Goal: Task Accomplishment & Management: Complete application form

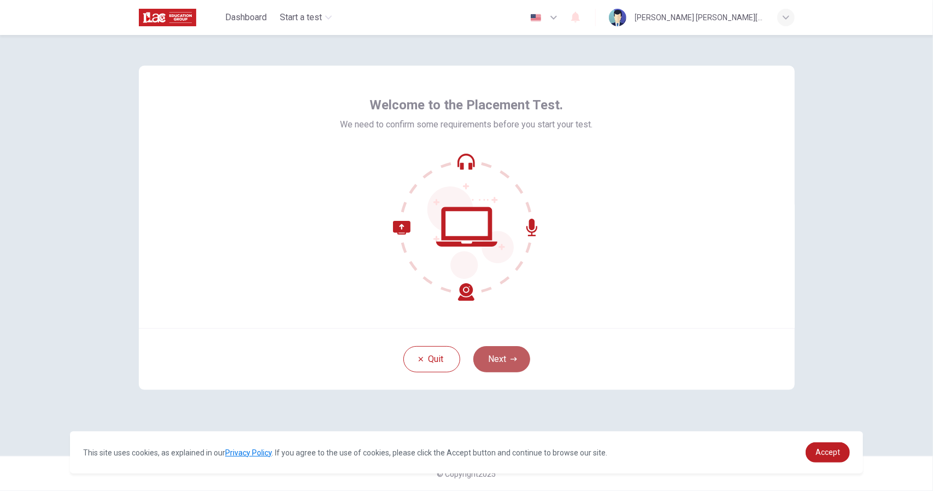
click at [507, 356] on button "Next" at bounding box center [501, 359] width 57 height 26
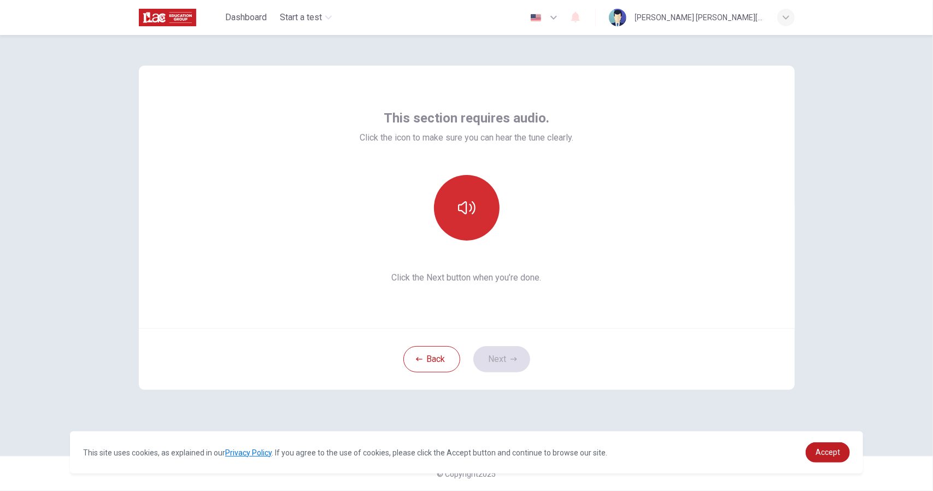
click at [470, 227] on button "button" at bounding box center [467, 208] width 66 height 66
click at [505, 368] on button "Next" at bounding box center [501, 359] width 57 height 26
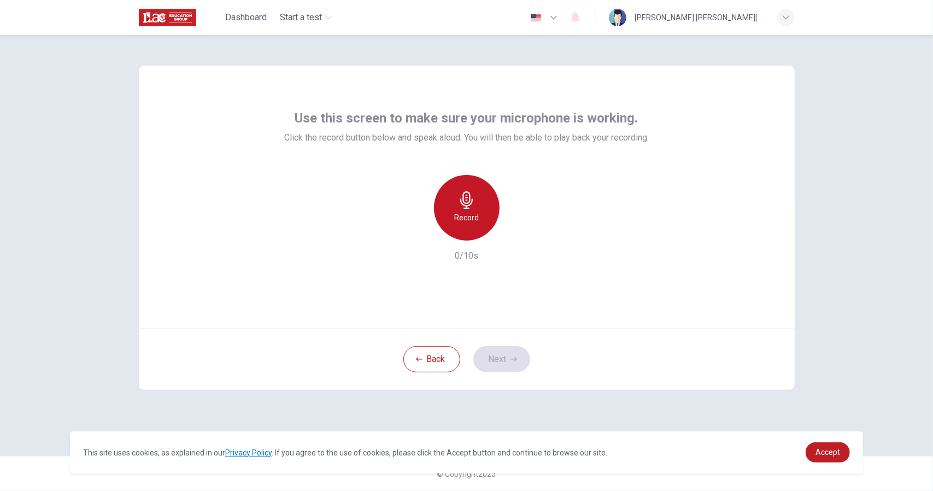
click at [479, 220] on div "Record" at bounding box center [467, 208] width 66 height 66
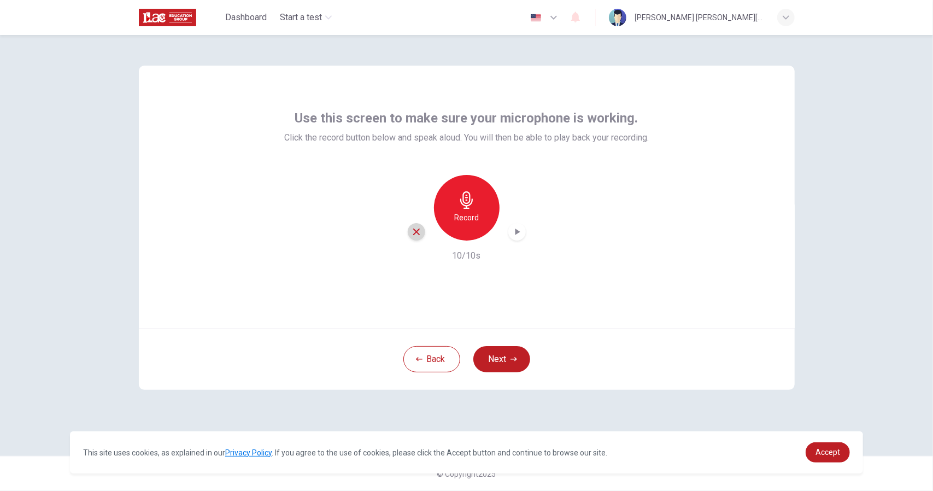
click at [420, 238] on div "button" at bounding box center [416, 231] width 17 height 17
click at [499, 349] on button "Next" at bounding box center [501, 359] width 57 height 26
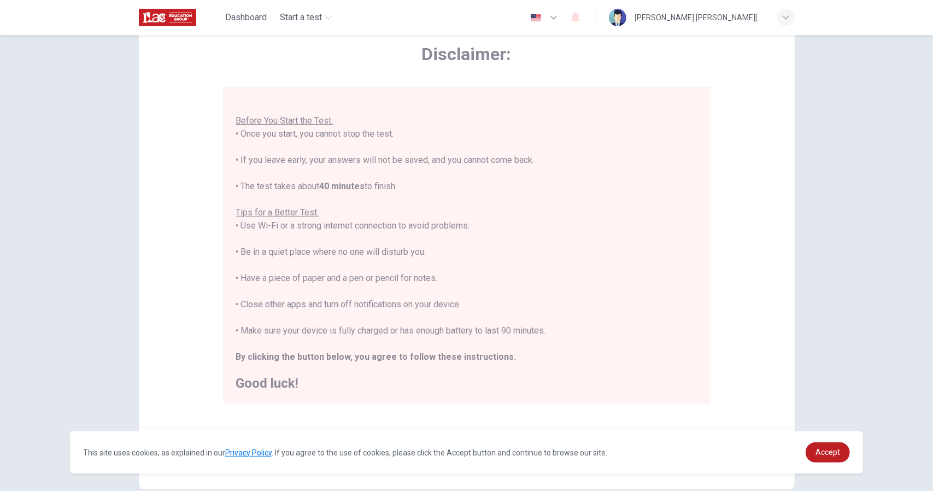
scroll to position [117, 0]
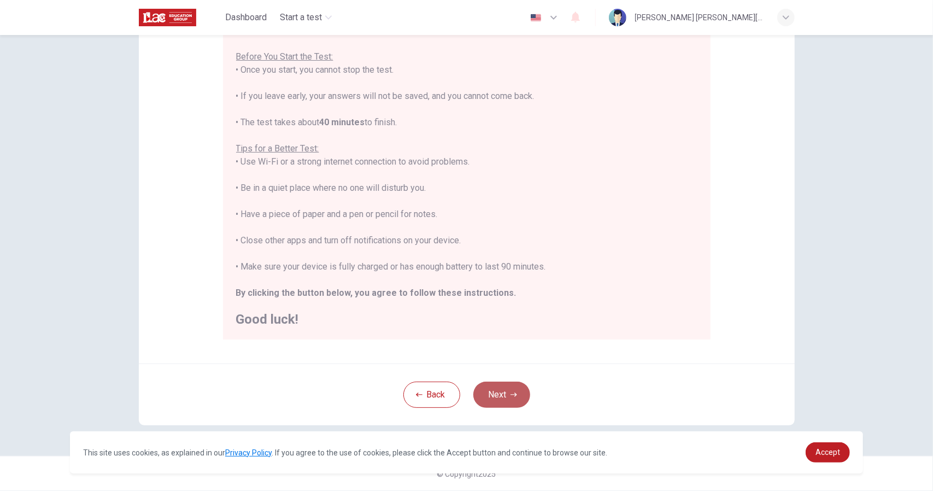
drag, startPoint x: 517, startPoint y: 396, endPoint x: 511, endPoint y: 395, distance: 5.6
click at [511, 395] on icon "button" at bounding box center [514, 394] width 7 height 7
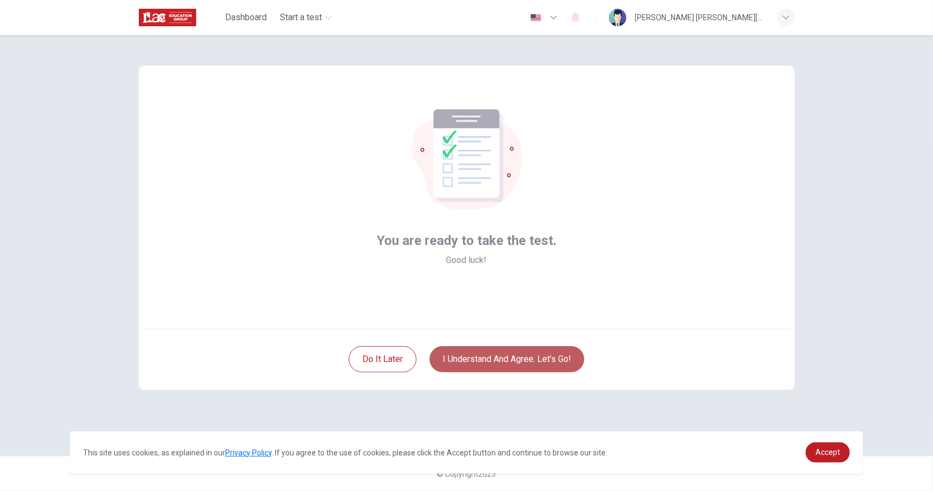
click at [508, 364] on button "I understand and agree. Let’s go!" at bounding box center [507, 359] width 155 height 26
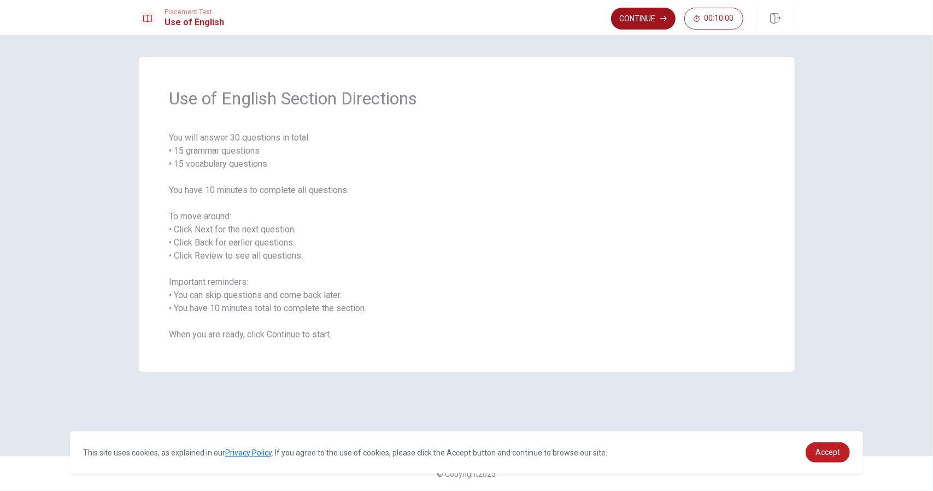
click at [666, 17] on icon "button" at bounding box center [663, 18] width 7 height 5
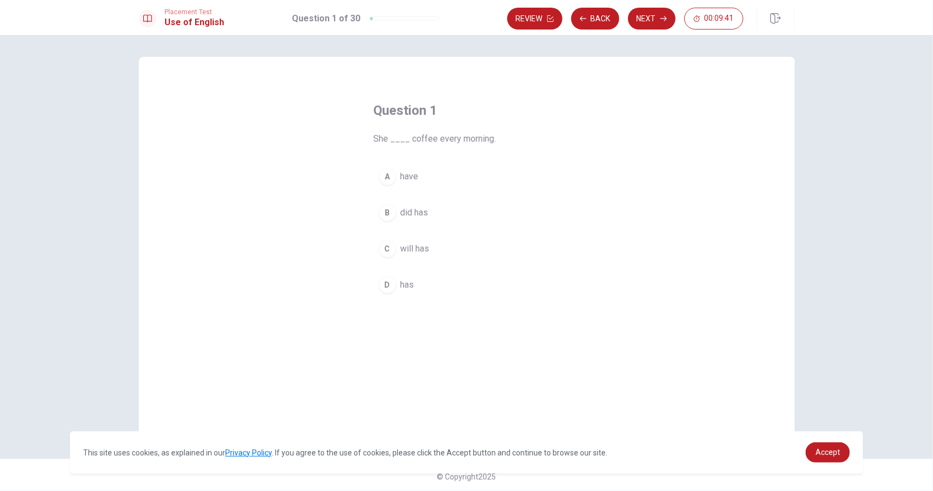
drag, startPoint x: 369, startPoint y: 138, endPoint x: 435, endPoint y: 171, distance: 73.1
click at [435, 171] on div "Question 1 She ____ coffee every morning. A have B did has C will has D has" at bounding box center [467, 200] width 230 height 232
click at [379, 281] on div "D" at bounding box center [387, 284] width 17 height 17
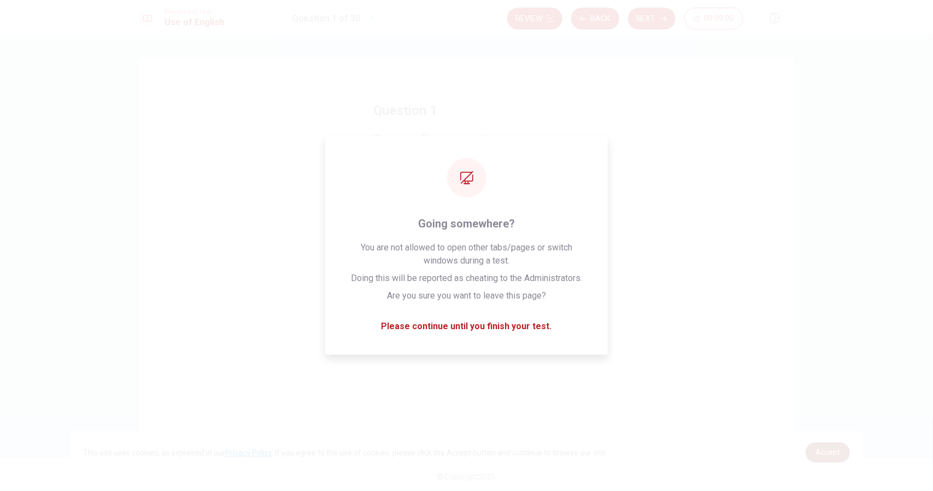
click at [823, 454] on span "Accept" at bounding box center [828, 452] width 25 height 9
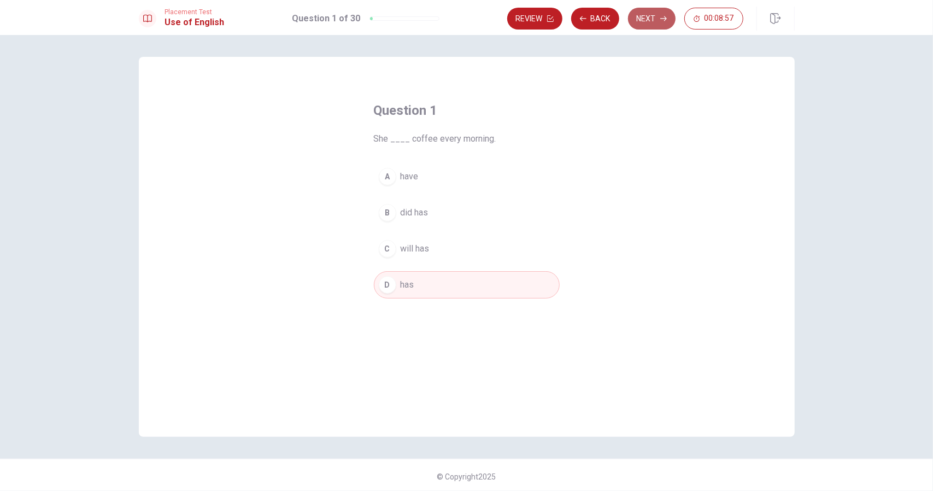
click at [637, 17] on button "Next" at bounding box center [652, 19] width 48 height 22
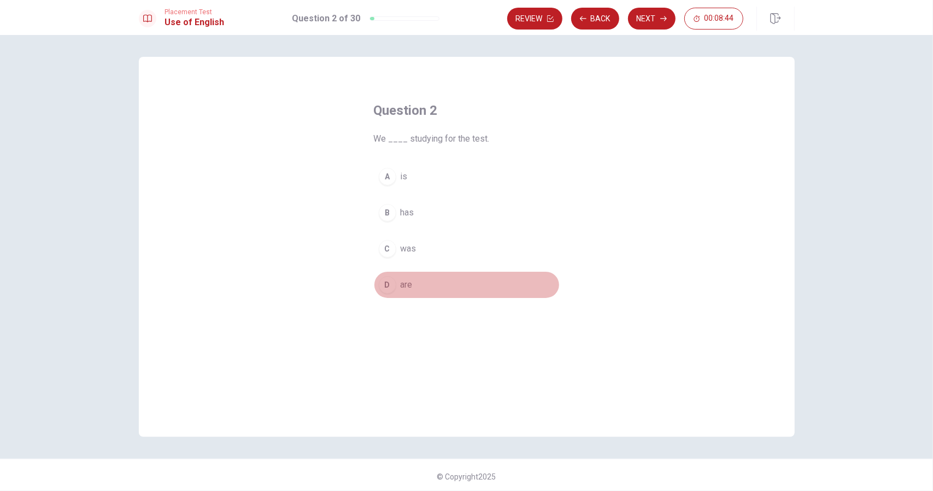
click at [383, 284] on div "D" at bounding box center [387, 284] width 17 height 17
click at [671, 20] on button "Next" at bounding box center [652, 19] width 48 height 22
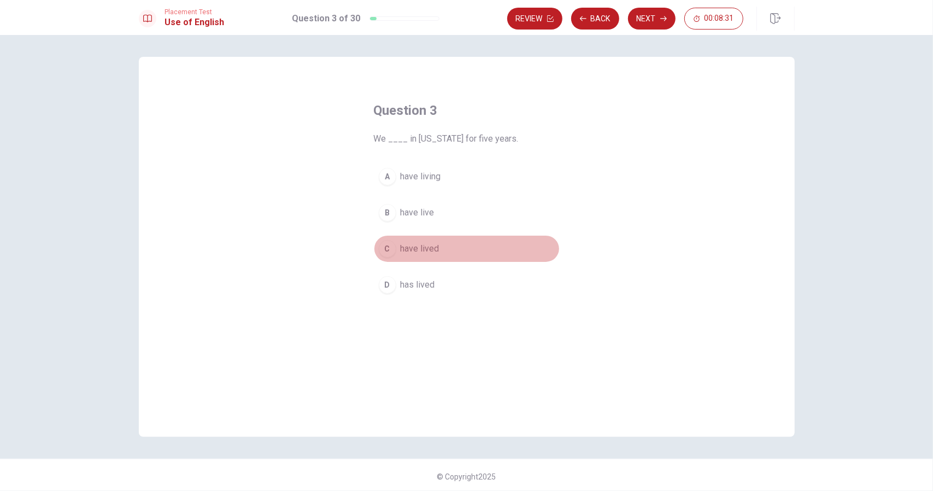
click at [385, 250] on div "C" at bounding box center [387, 248] width 17 height 17
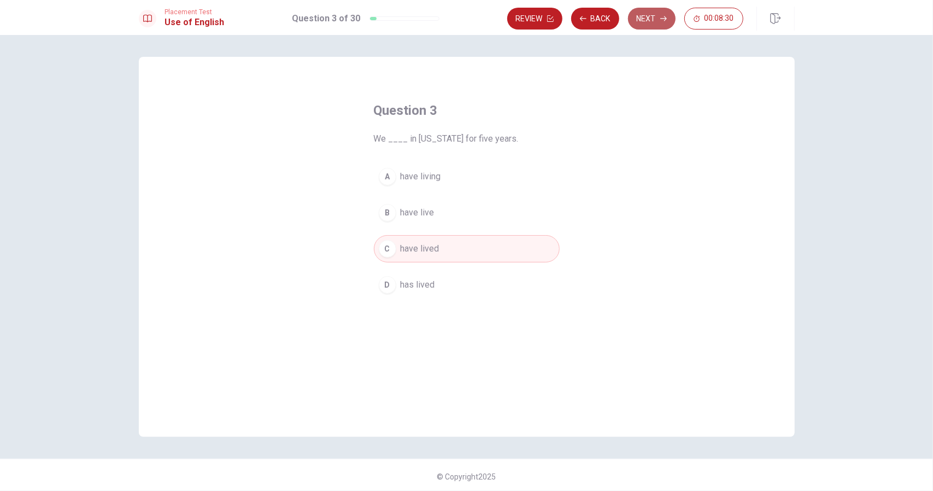
click at [648, 20] on button "Next" at bounding box center [652, 19] width 48 height 22
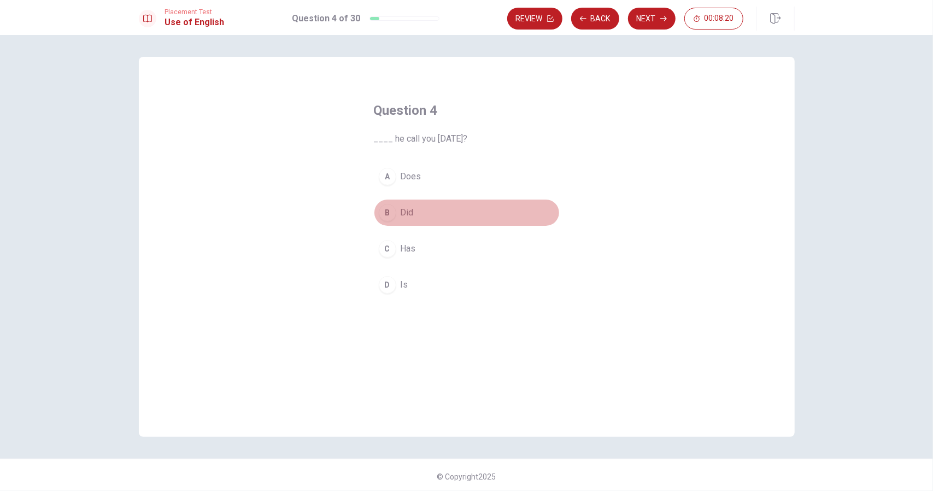
click at [384, 217] on div "B" at bounding box center [387, 212] width 17 height 17
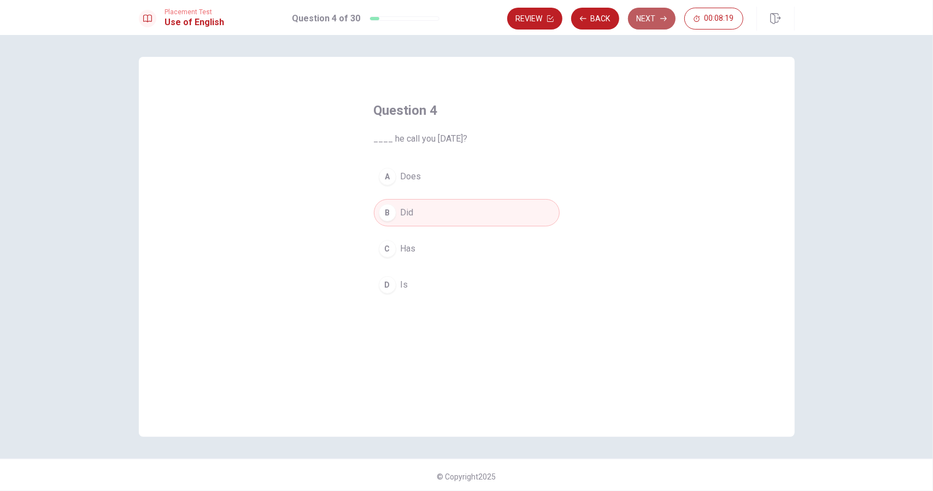
click at [652, 13] on button "Next" at bounding box center [652, 19] width 48 height 22
click at [384, 178] on div "A" at bounding box center [387, 176] width 17 height 17
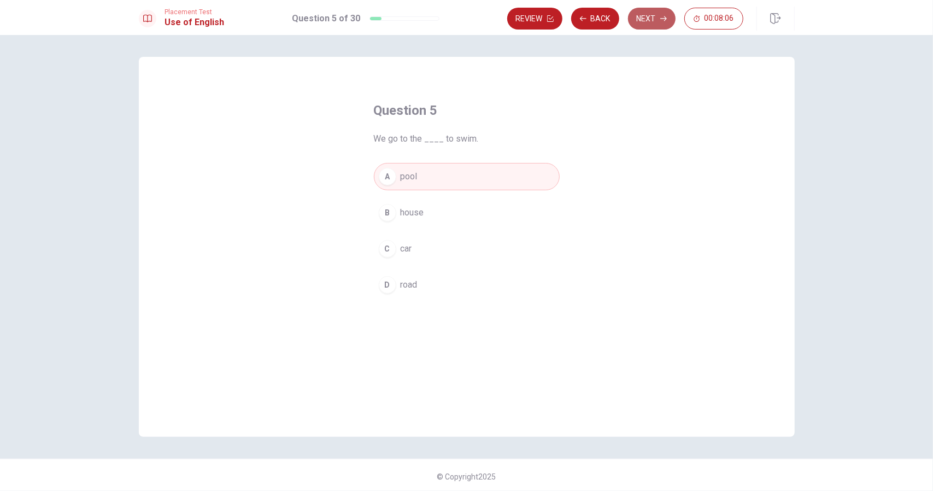
click at [647, 26] on button "Next" at bounding box center [652, 19] width 48 height 22
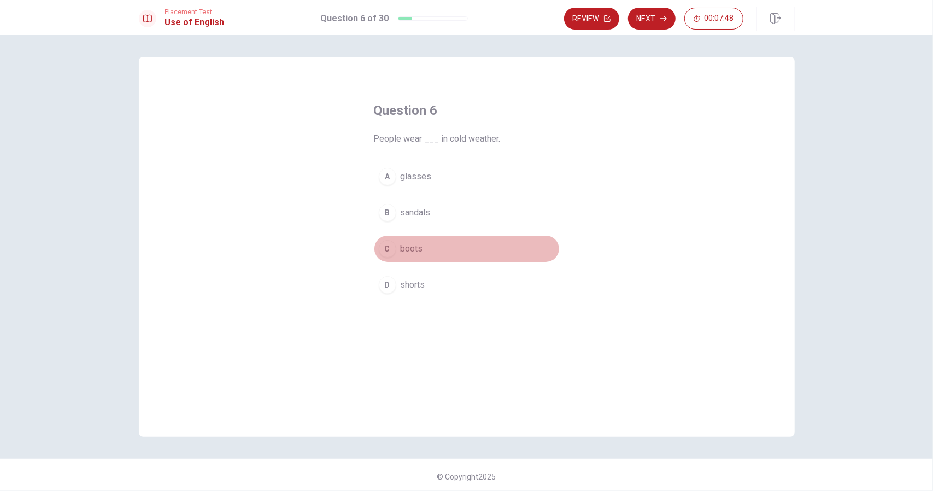
click at [387, 247] on div "C" at bounding box center [387, 248] width 17 height 17
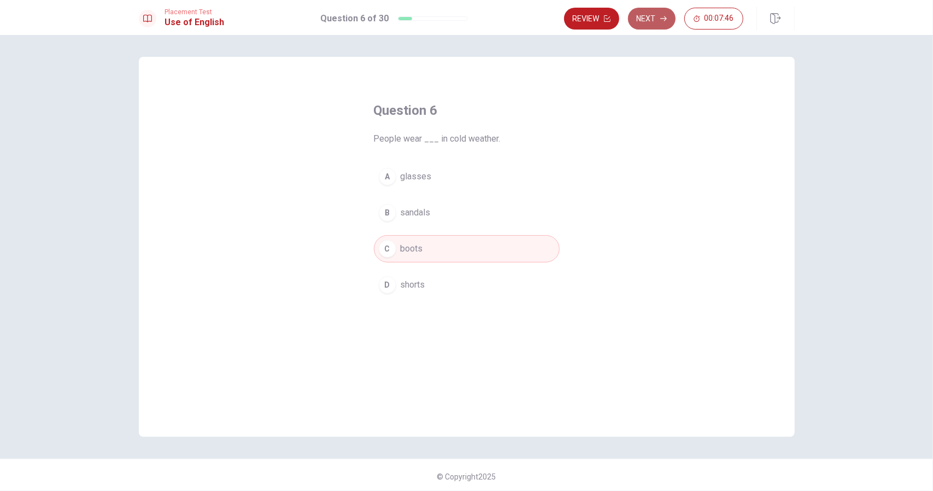
click at [665, 19] on icon "button" at bounding box center [663, 18] width 7 height 5
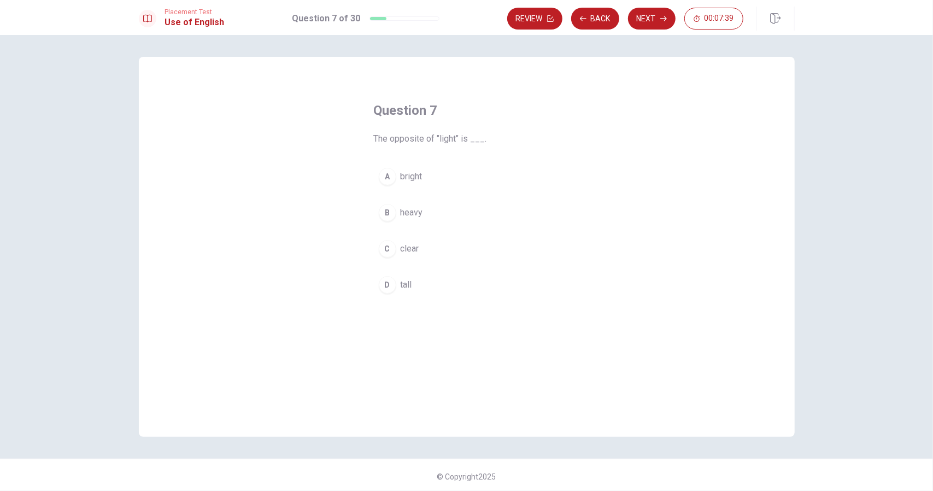
click at [385, 210] on div "B" at bounding box center [387, 212] width 17 height 17
click at [643, 21] on button "Next" at bounding box center [652, 19] width 48 height 22
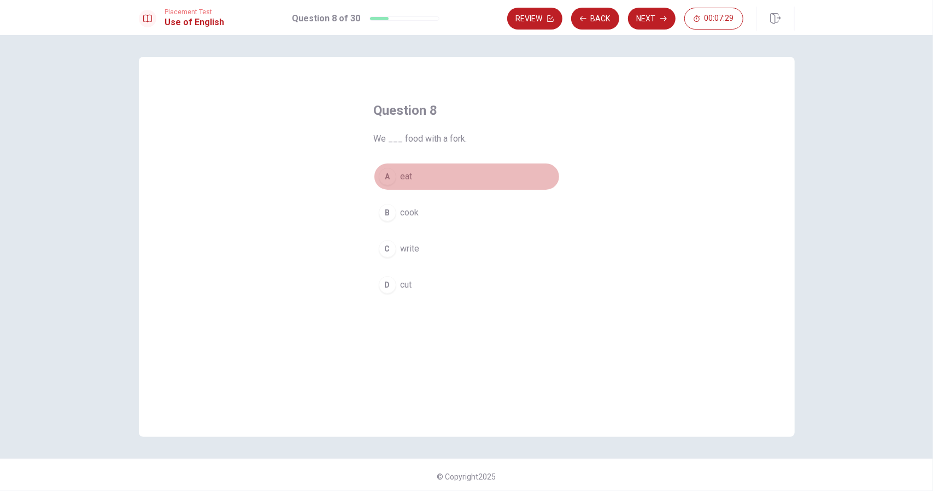
click at [388, 175] on div "A" at bounding box center [387, 176] width 17 height 17
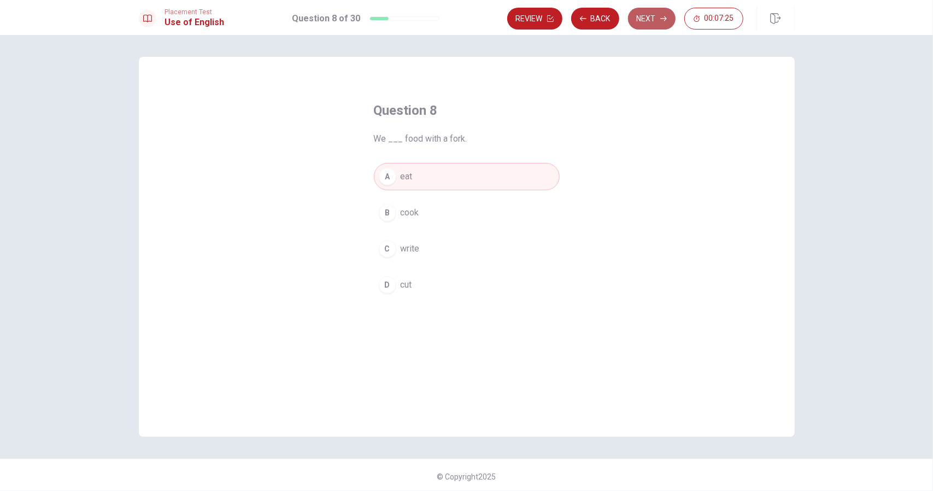
click at [645, 17] on button "Next" at bounding box center [652, 19] width 48 height 22
click at [385, 284] on div "D" at bounding box center [387, 284] width 17 height 17
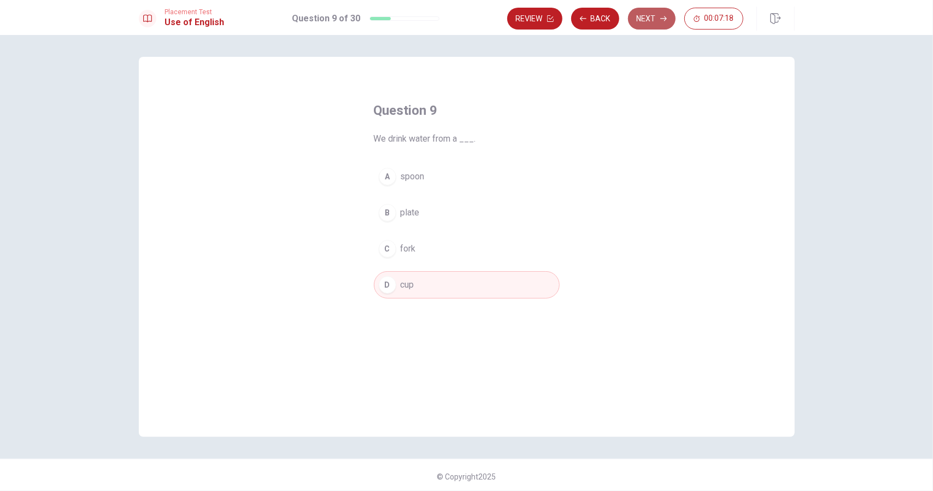
click at [655, 20] on button "Next" at bounding box center [652, 19] width 48 height 22
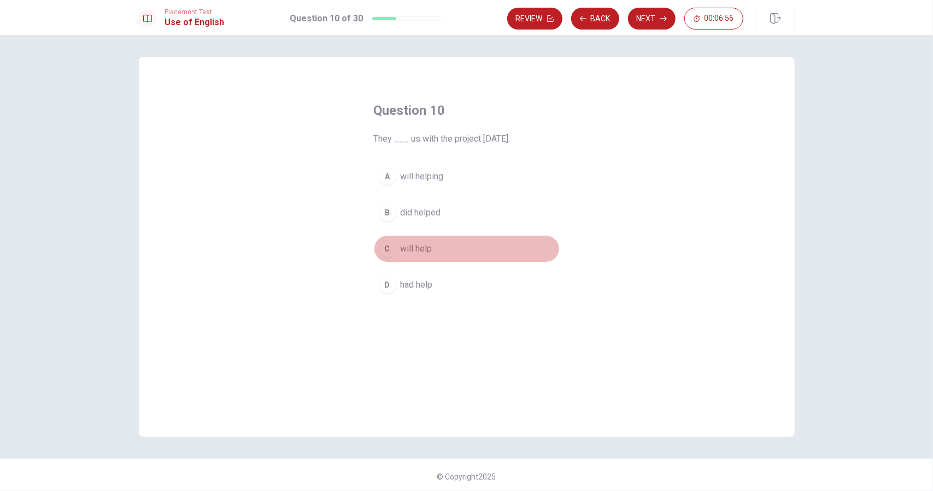
click at [386, 245] on div "C" at bounding box center [387, 248] width 17 height 17
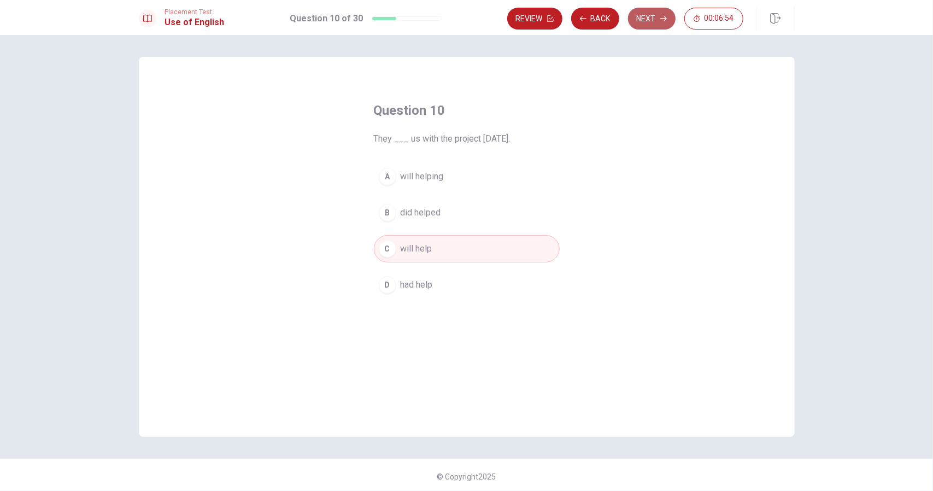
click at [650, 20] on button "Next" at bounding box center [652, 19] width 48 height 22
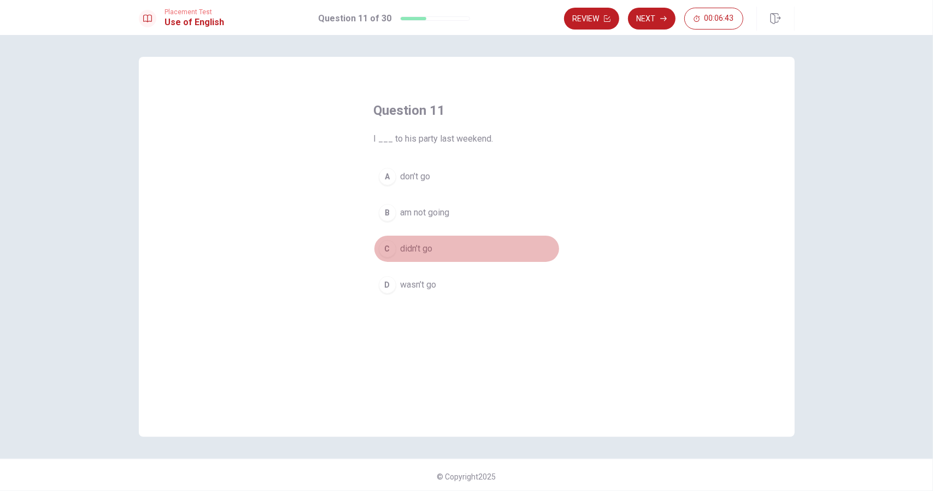
click at [387, 244] on div "C" at bounding box center [387, 248] width 17 height 17
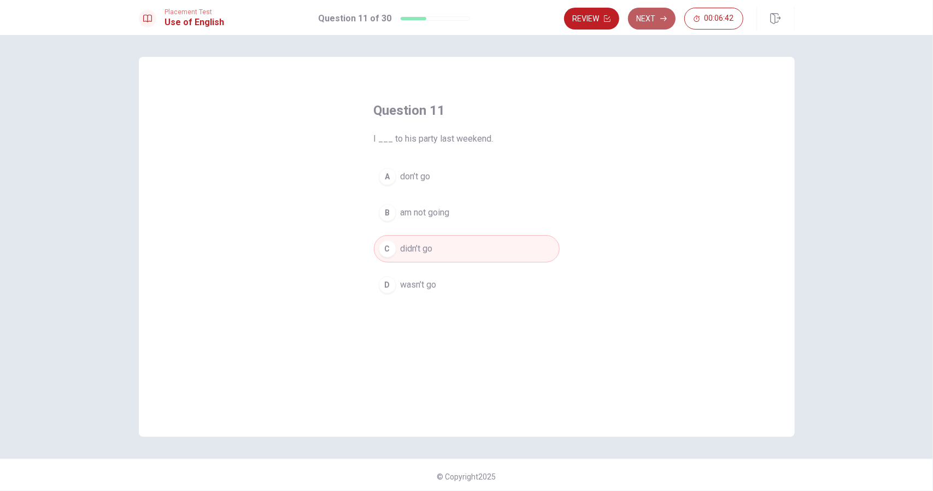
click at [657, 19] on button "Next" at bounding box center [652, 19] width 48 height 22
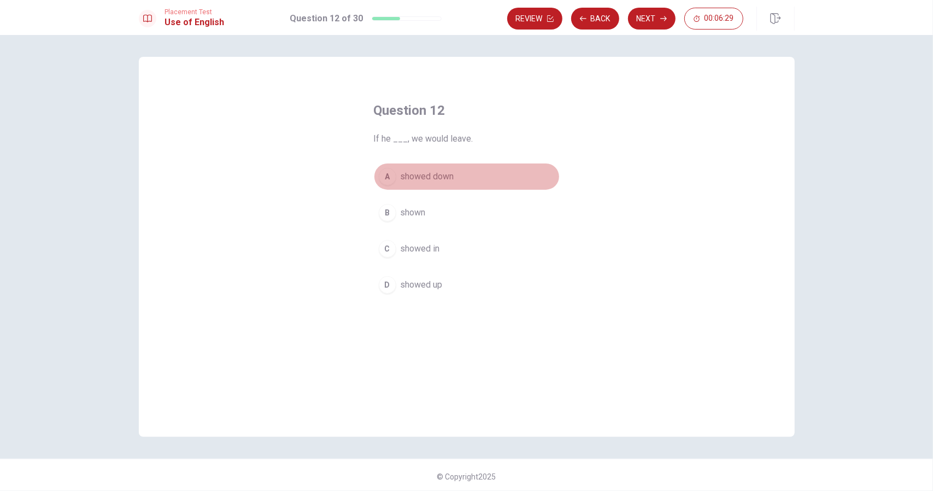
click at [386, 181] on div "A" at bounding box center [387, 176] width 17 height 17
click at [391, 283] on div "D" at bounding box center [387, 284] width 17 height 17
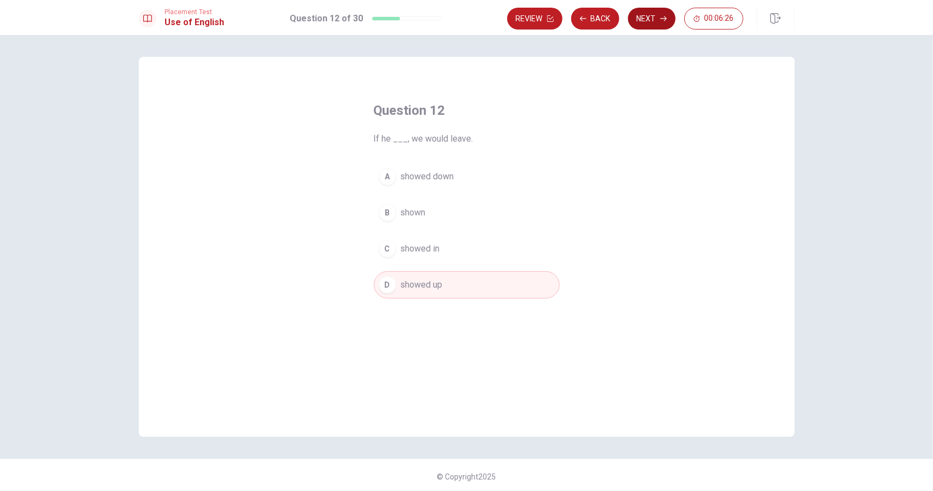
click at [652, 21] on button "Next" at bounding box center [652, 19] width 48 height 22
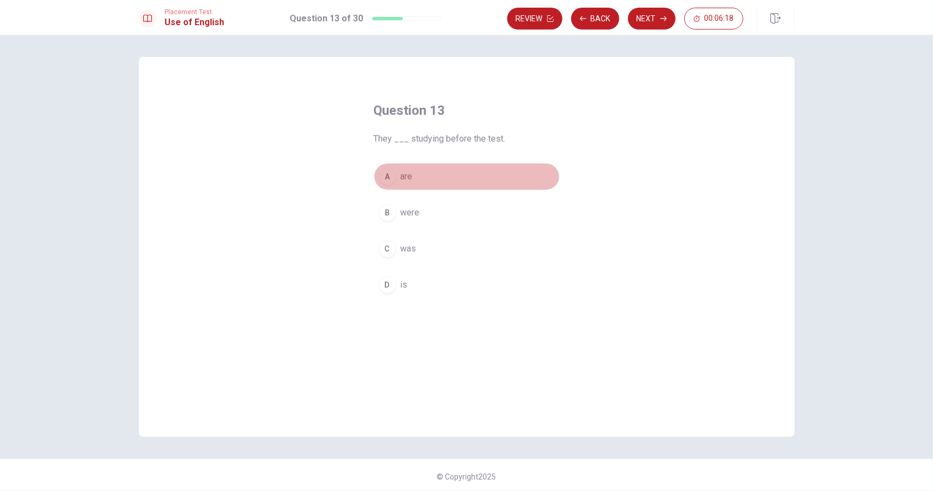
click at [387, 179] on div "A" at bounding box center [387, 176] width 17 height 17
click at [665, 18] on icon "button" at bounding box center [663, 18] width 7 height 7
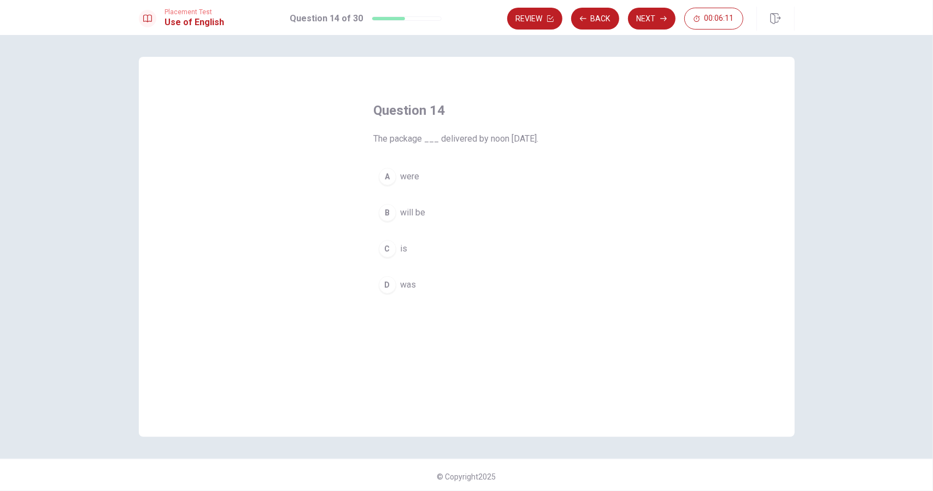
click at [387, 215] on div "B" at bounding box center [387, 212] width 17 height 17
click at [649, 17] on button "Next" at bounding box center [652, 19] width 48 height 22
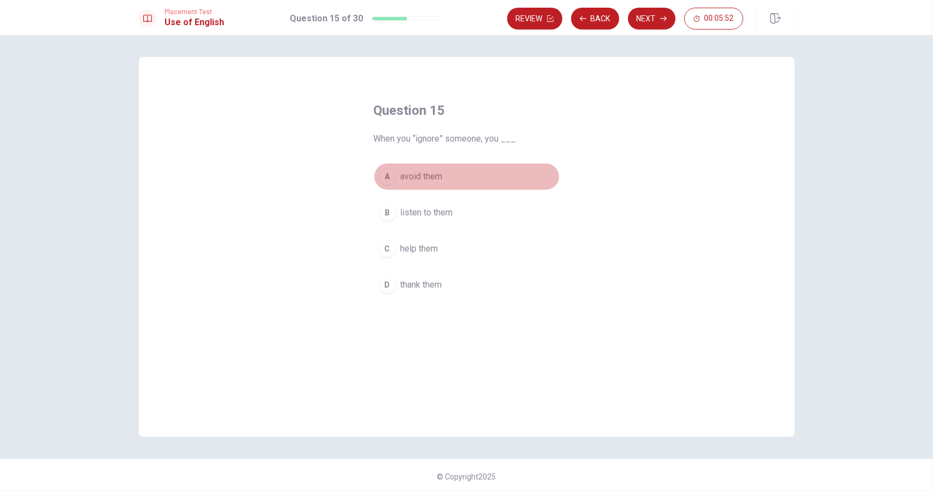
click at [385, 175] on div "A" at bounding box center [387, 176] width 17 height 17
click at [660, 25] on button "Next" at bounding box center [652, 19] width 48 height 22
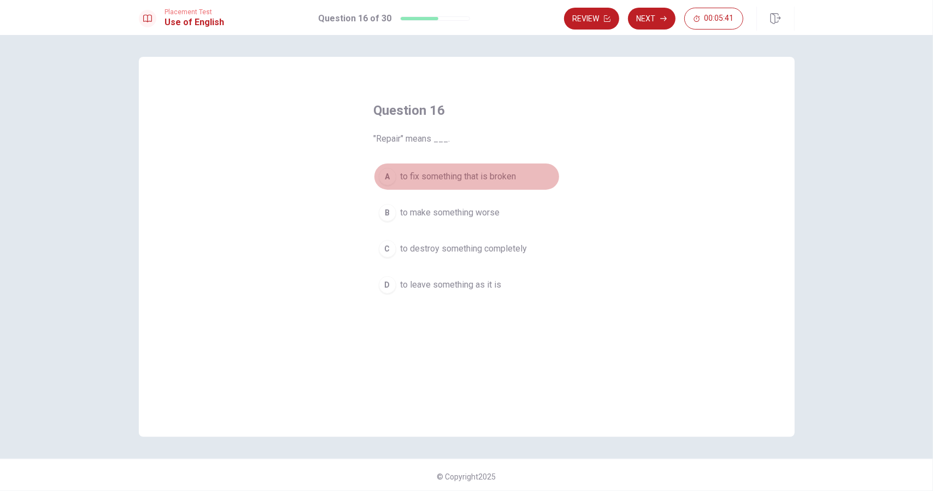
click at [384, 172] on div "A" at bounding box center [387, 176] width 17 height 17
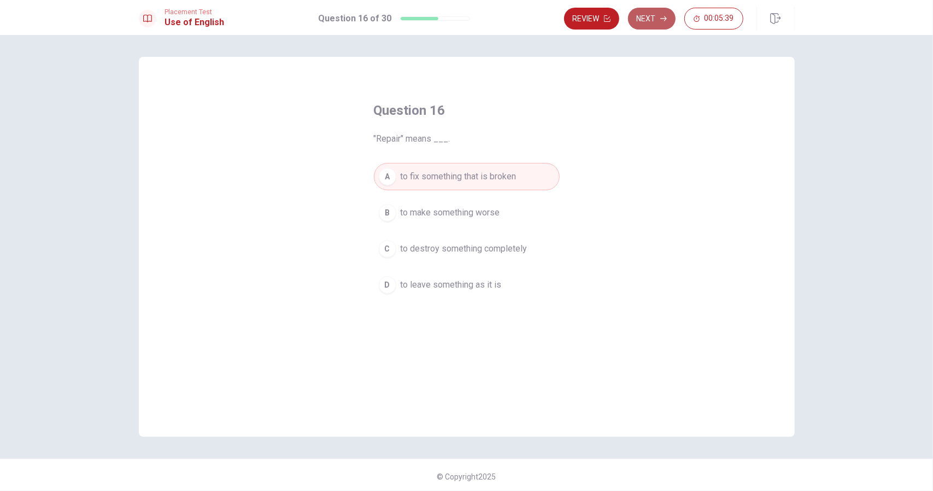
click at [654, 26] on button "Next" at bounding box center [652, 19] width 48 height 22
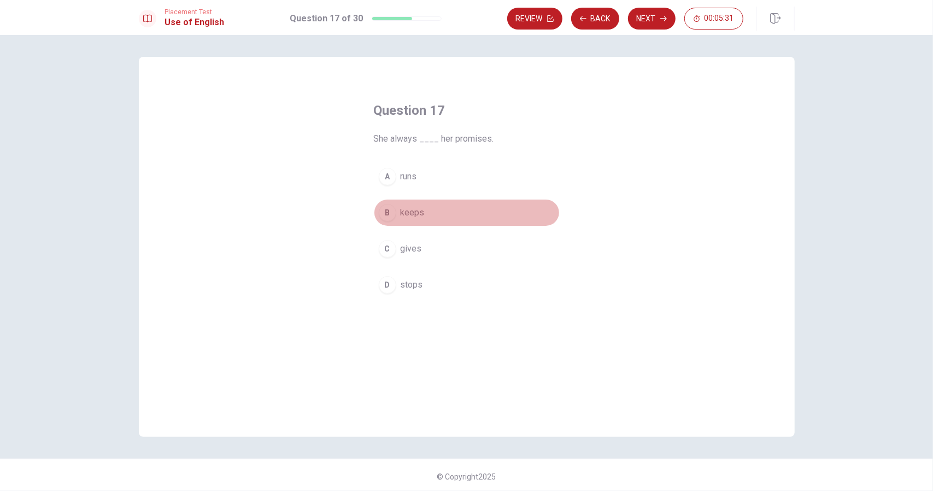
click at [390, 212] on div "B" at bounding box center [387, 212] width 17 height 17
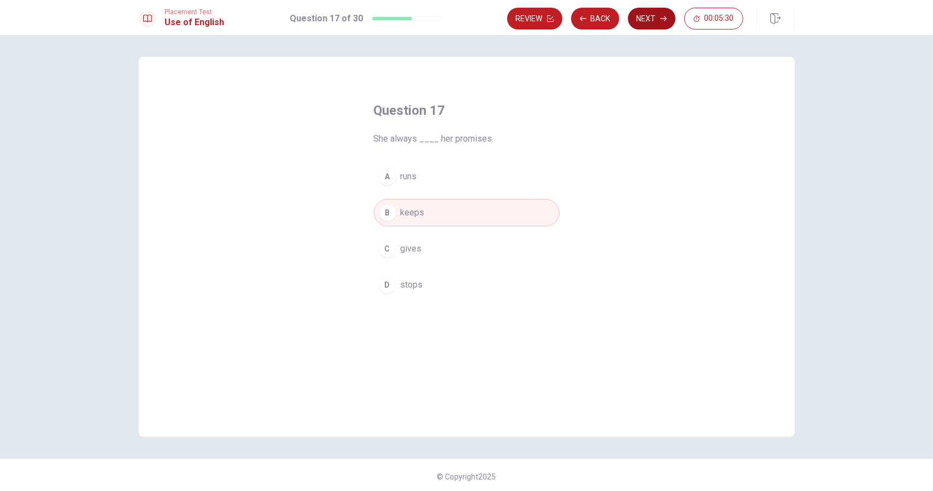
click at [652, 13] on button "Next" at bounding box center [652, 19] width 48 height 22
click at [383, 288] on div "D" at bounding box center [387, 284] width 17 height 17
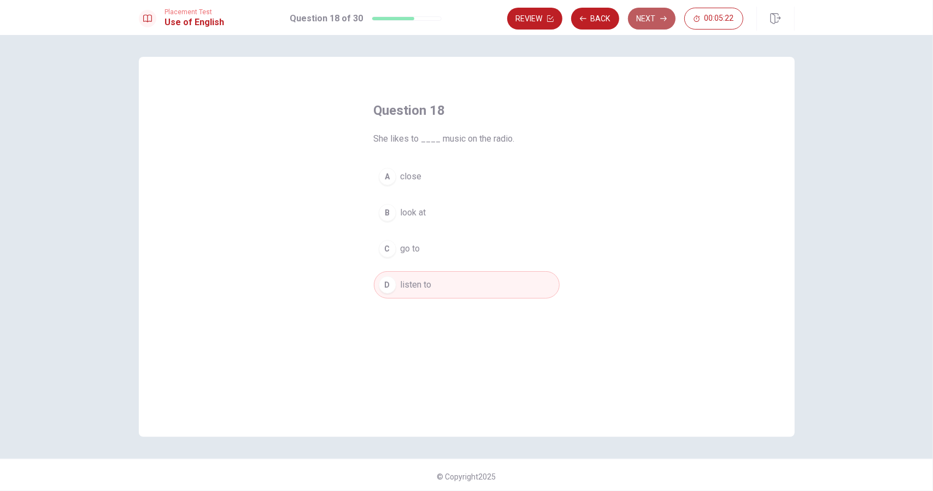
click at [651, 19] on button "Next" at bounding box center [652, 19] width 48 height 22
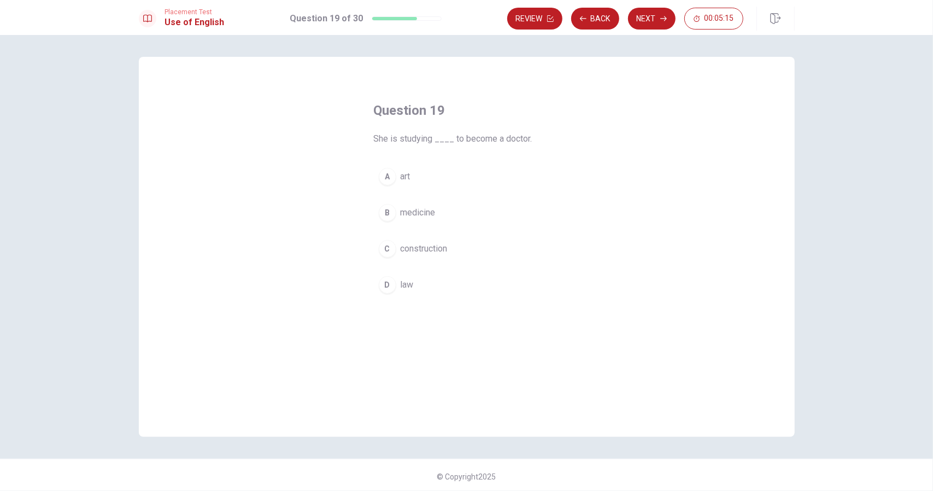
click at [384, 212] on div "B" at bounding box center [387, 212] width 17 height 17
click at [663, 15] on button "Next" at bounding box center [652, 19] width 48 height 22
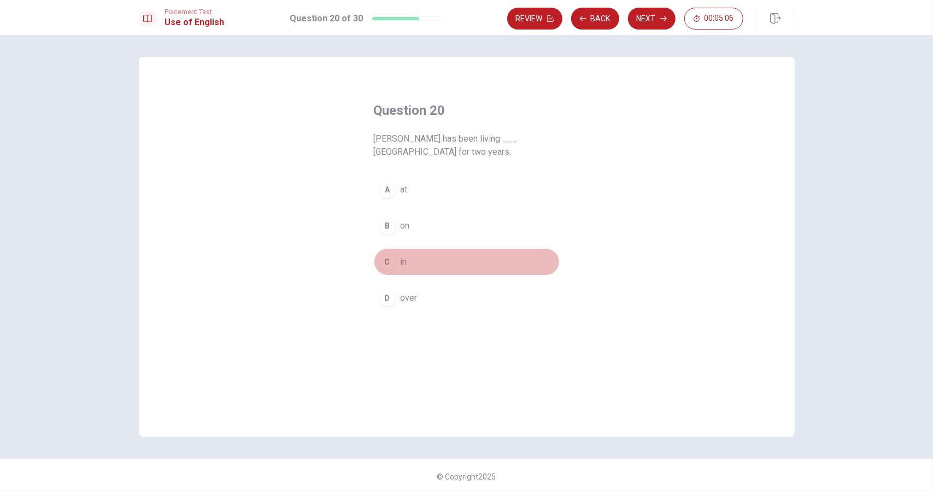
click at [388, 258] on div "C" at bounding box center [387, 261] width 17 height 17
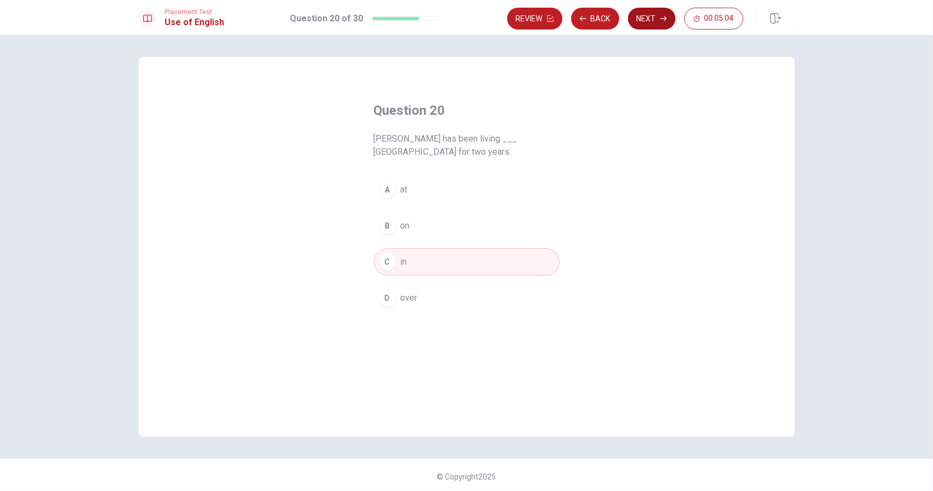
click at [646, 19] on button "Next" at bounding box center [652, 19] width 48 height 22
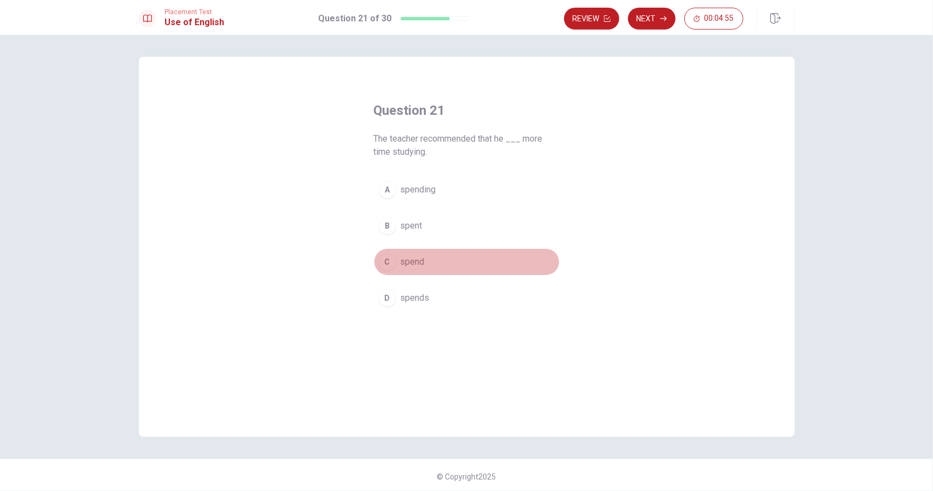
click at [384, 266] on div "C" at bounding box center [387, 261] width 17 height 17
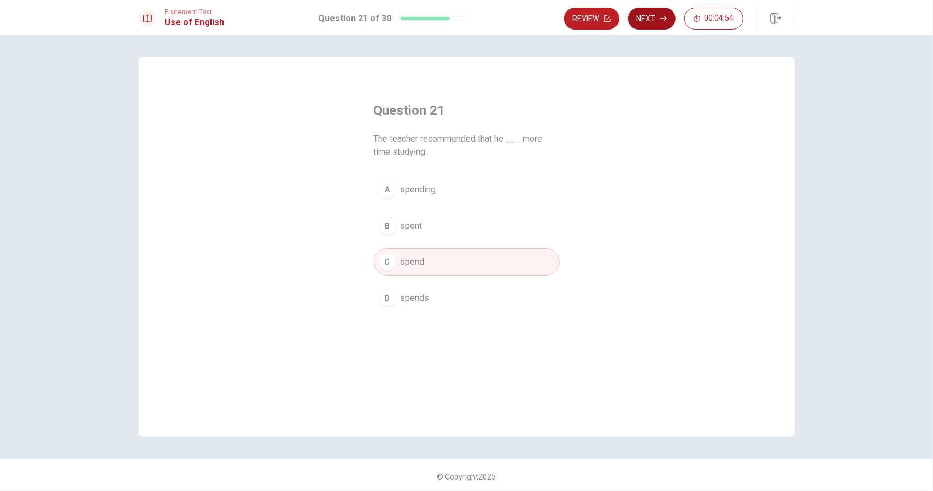
click at [646, 20] on button "Next" at bounding box center [652, 19] width 48 height 22
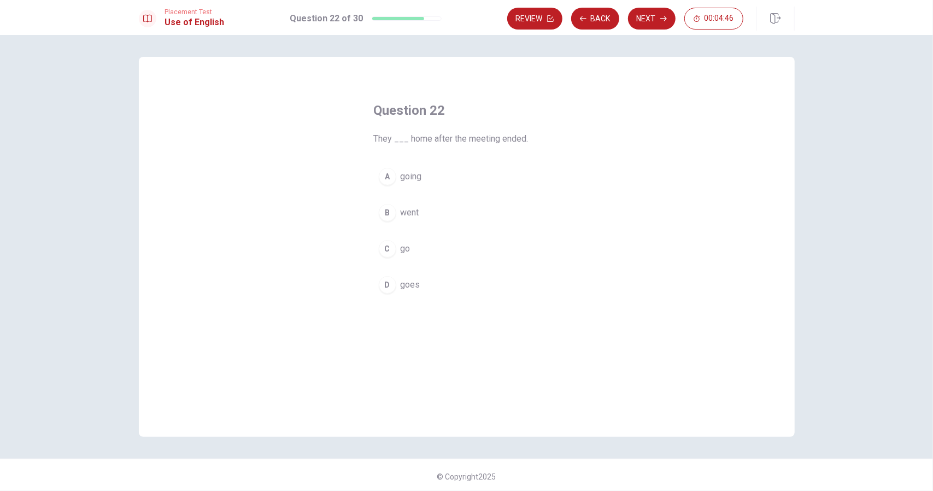
click at [386, 218] on div "B" at bounding box center [387, 212] width 17 height 17
click at [654, 22] on button "Next" at bounding box center [652, 19] width 48 height 22
click at [389, 212] on div "B" at bounding box center [387, 212] width 17 height 17
click at [658, 20] on button "Next" at bounding box center [652, 19] width 48 height 22
click at [385, 285] on div "D" at bounding box center [387, 284] width 17 height 17
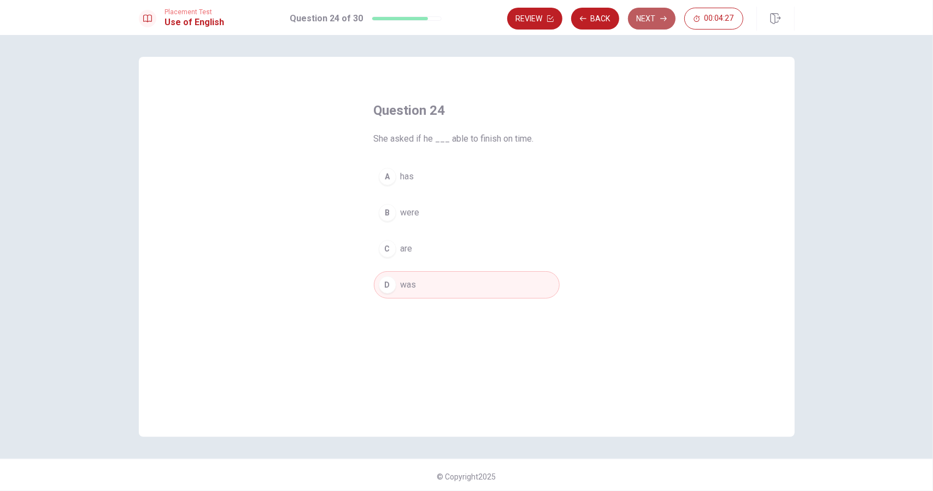
click at [654, 20] on button "Next" at bounding box center [652, 19] width 48 height 22
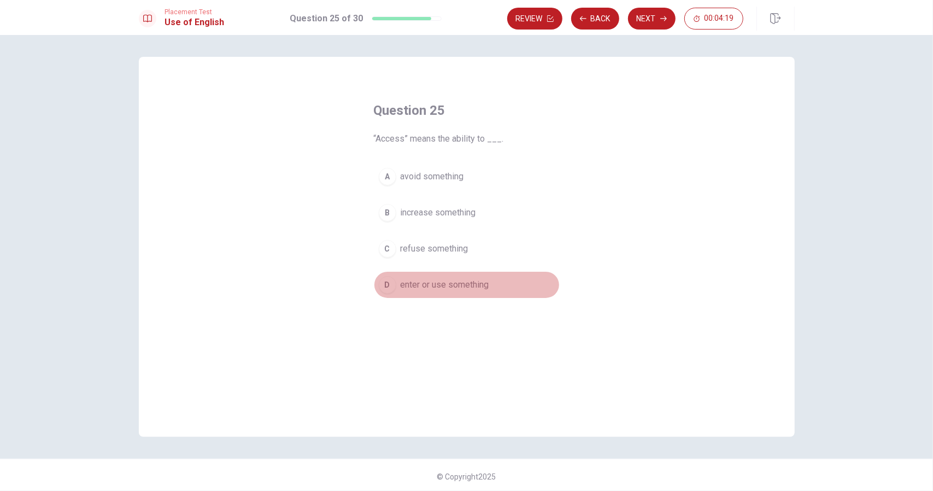
click at [386, 279] on div "D" at bounding box center [387, 284] width 17 height 17
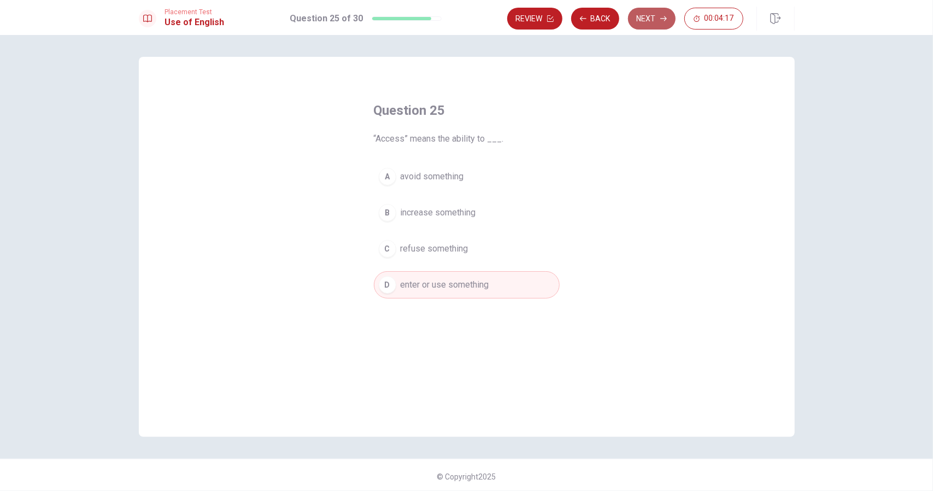
click at [655, 19] on button "Next" at bounding box center [652, 19] width 48 height 22
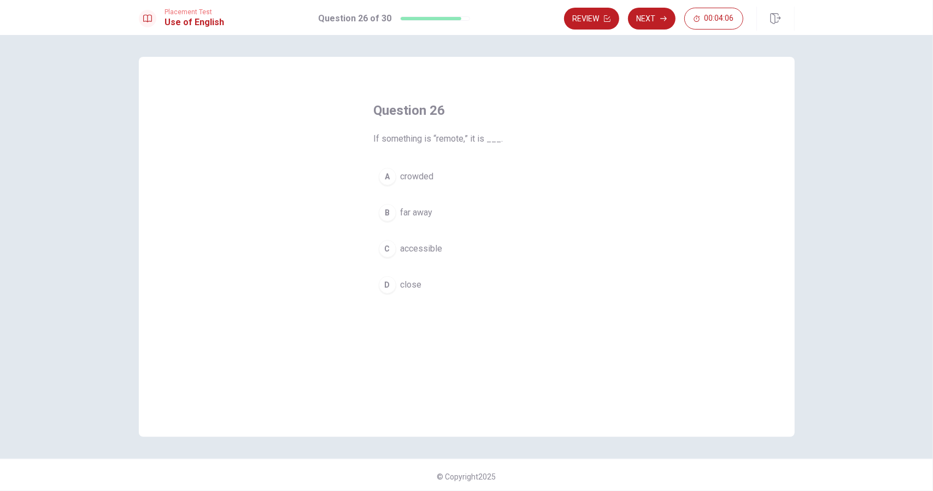
click at [383, 211] on div "B" at bounding box center [387, 212] width 17 height 17
click at [660, 15] on button "Next" at bounding box center [652, 19] width 48 height 22
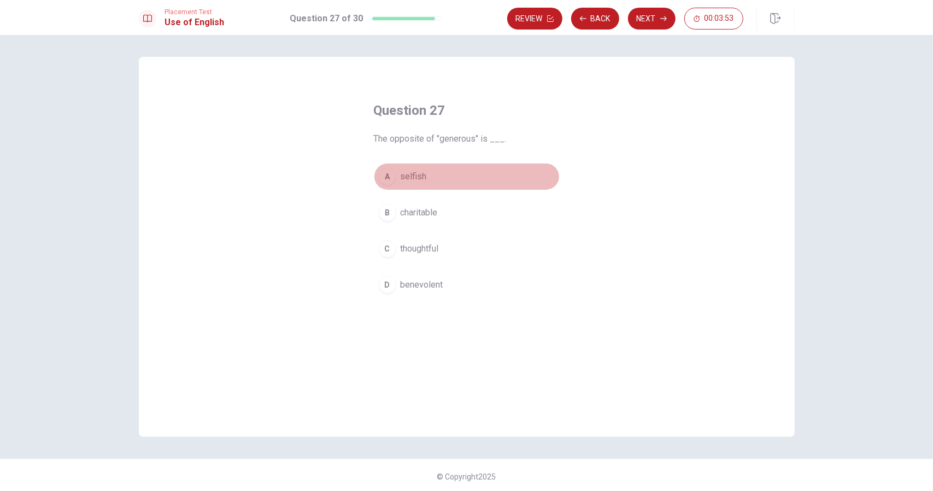
click at [390, 177] on div "A" at bounding box center [387, 176] width 17 height 17
click at [659, 15] on button "Next" at bounding box center [652, 19] width 48 height 22
click at [375, 184] on button "A help resolve a conflict" at bounding box center [467, 176] width 186 height 27
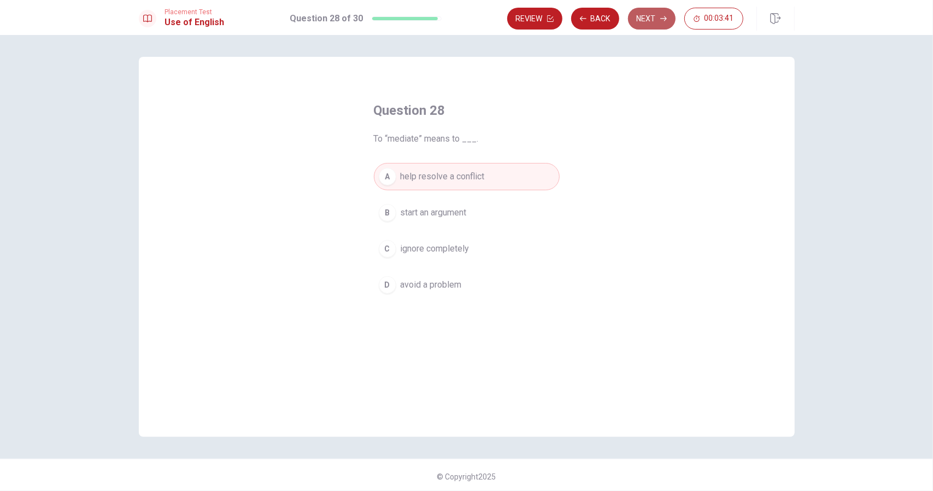
click at [647, 26] on button "Next" at bounding box center [652, 19] width 48 height 22
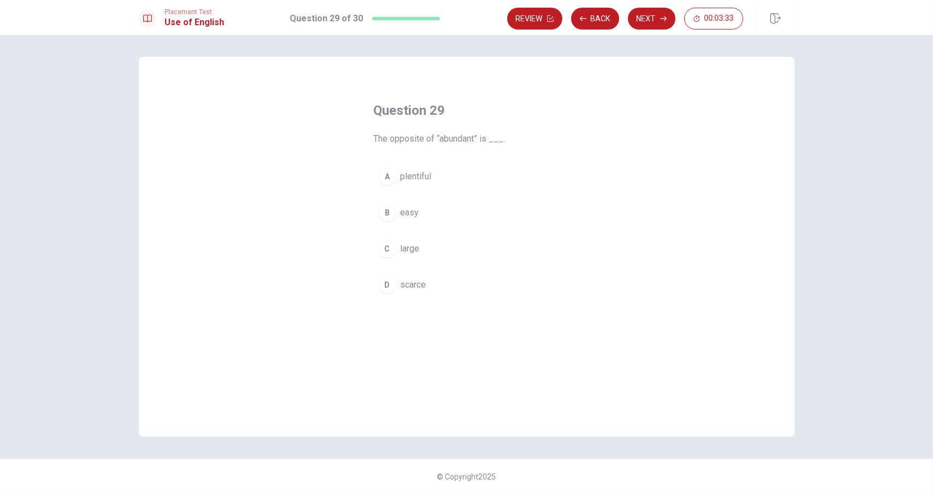
click at [381, 282] on div "D" at bounding box center [387, 284] width 17 height 17
click at [656, 21] on button "Next" at bounding box center [652, 19] width 48 height 22
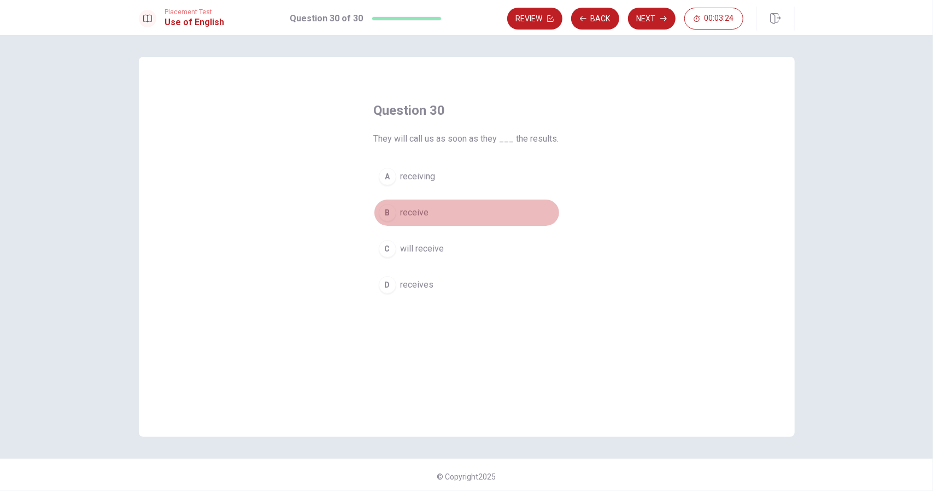
click at [381, 208] on div "B" at bounding box center [387, 212] width 17 height 17
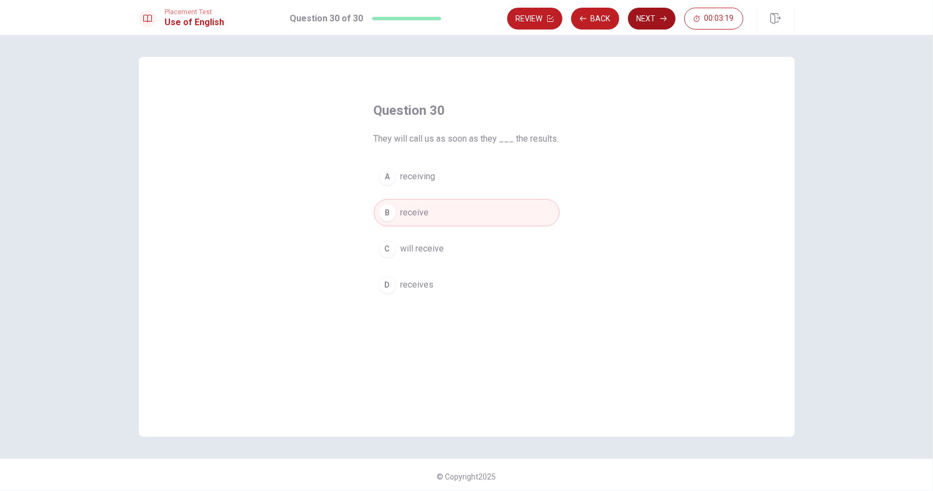
click at [655, 26] on button "Next" at bounding box center [652, 19] width 48 height 22
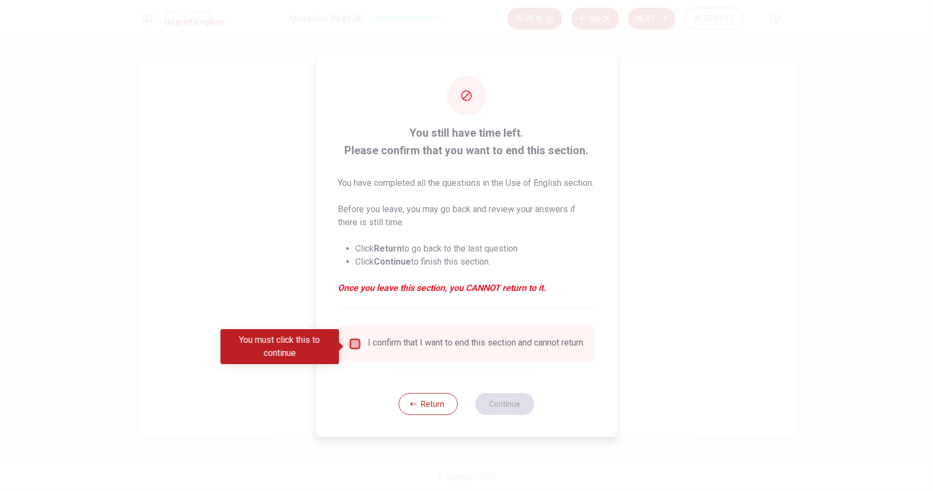
click at [351, 343] on input "You must click this to continue" at bounding box center [354, 343] width 13 height 13
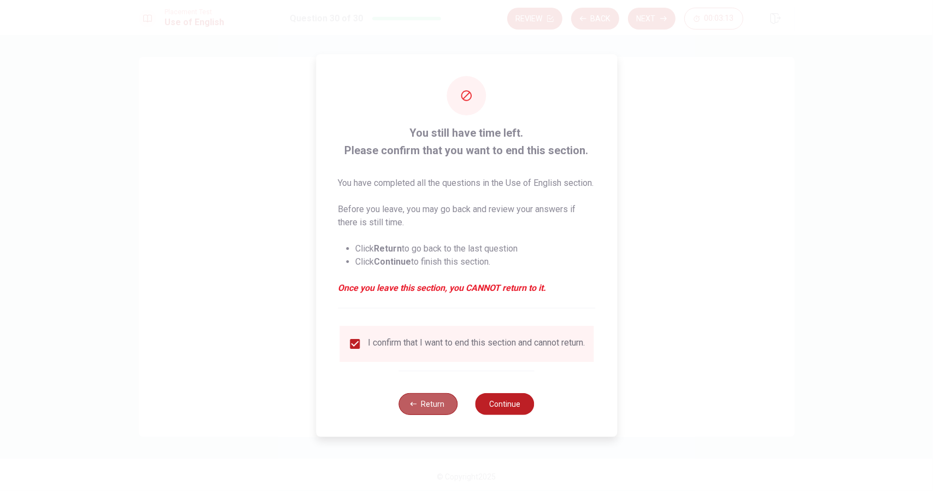
click at [440, 415] on button "Return" at bounding box center [428, 404] width 59 height 22
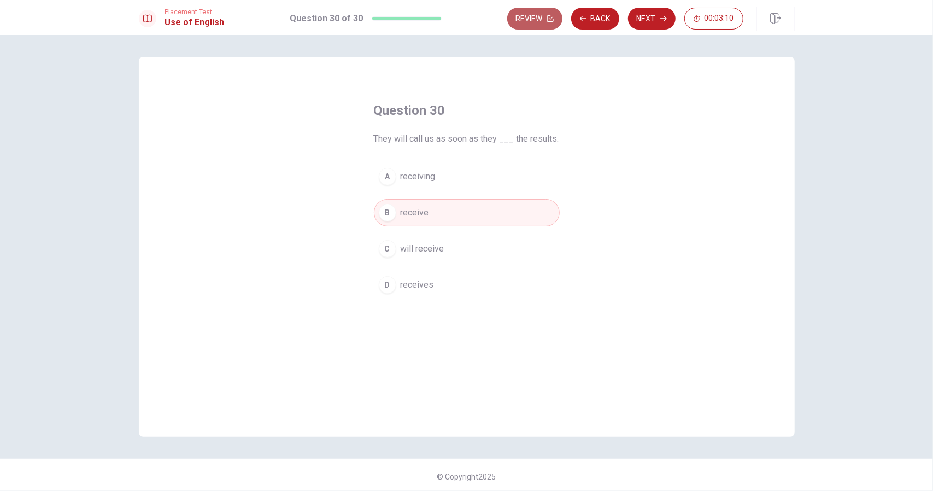
click at [535, 20] on button "Review" at bounding box center [534, 19] width 55 height 22
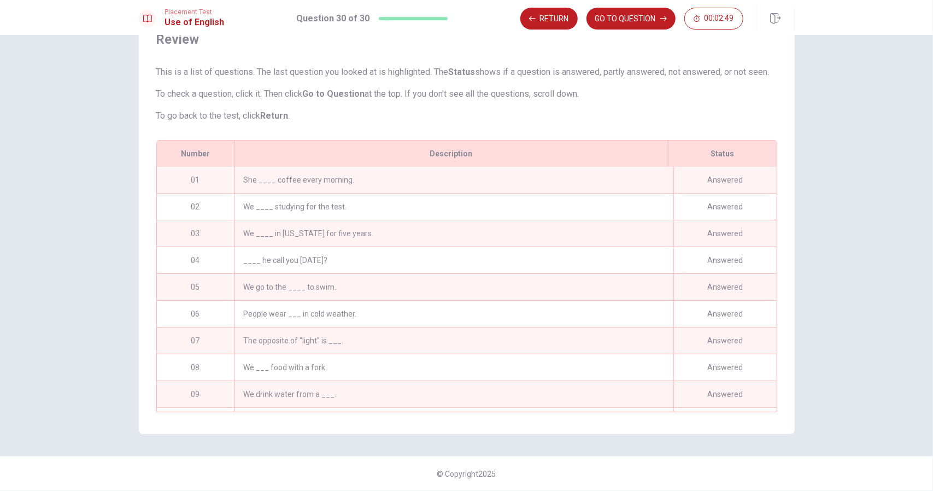
click at [544, 174] on div "She ____ coffee every morning." at bounding box center [453, 180] width 439 height 26
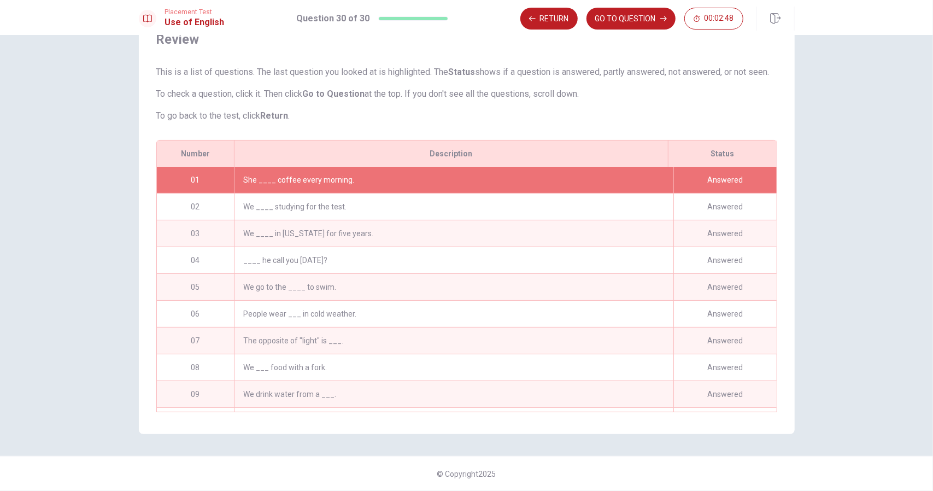
click at [544, 174] on div "She ____ coffee every morning." at bounding box center [453, 180] width 439 height 26
click at [700, 178] on div "Answered" at bounding box center [725, 180] width 103 height 26
click at [728, 178] on div "Answered" at bounding box center [725, 180] width 103 height 26
click at [268, 191] on div "She ____ coffee every morning." at bounding box center [453, 180] width 439 height 26
click at [647, 21] on button "GO TO QUESTION" at bounding box center [631, 19] width 89 height 22
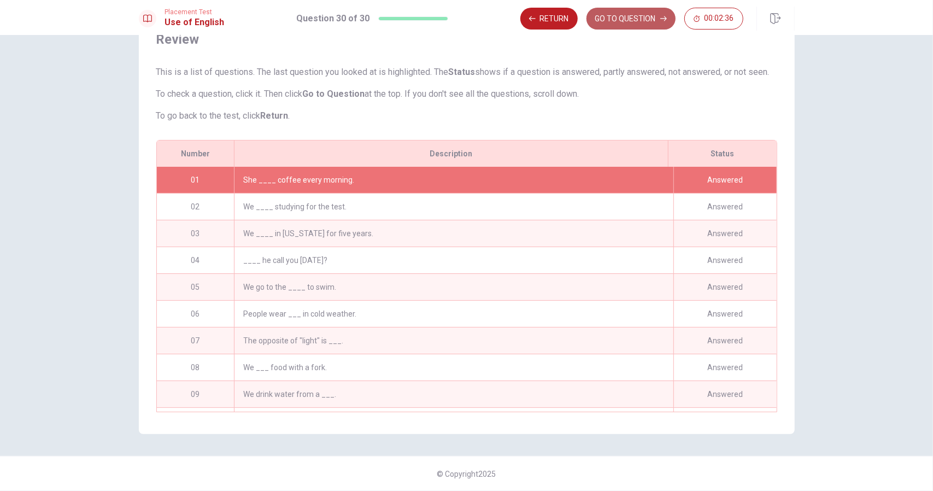
scroll to position [3, 0]
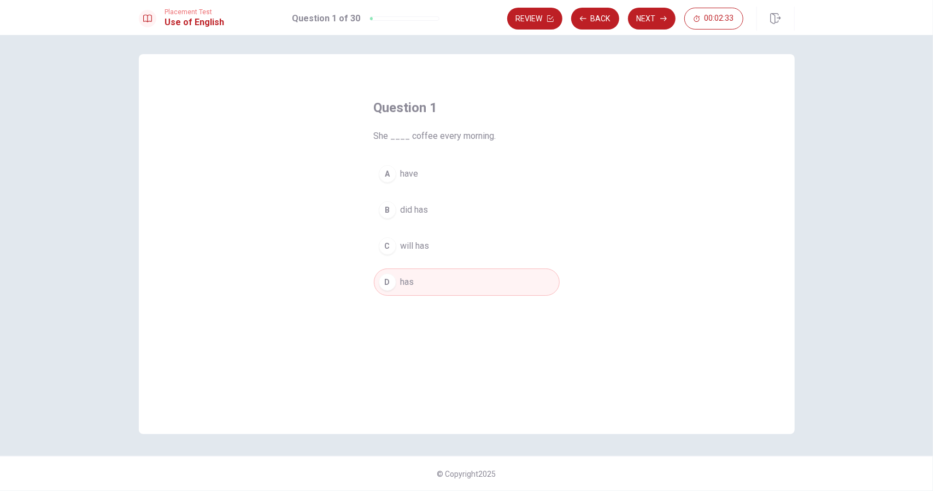
drag, startPoint x: 598, startPoint y: 16, endPoint x: 634, endPoint y: 154, distance: 142.3
click at [634, 154] on div "Placement Test Use of English Question 1 of 30 Review Back Next 00:02:33 Questi…" at bounding box center [466, 245] width 933 height 491
click at [654, 16] on button "Next" at bounding box center [652, 19] width 48 height 22
click at [654, 16] on div "Review Back Next 00:02:30" at bounding box center [625, 19] width 236 height 22
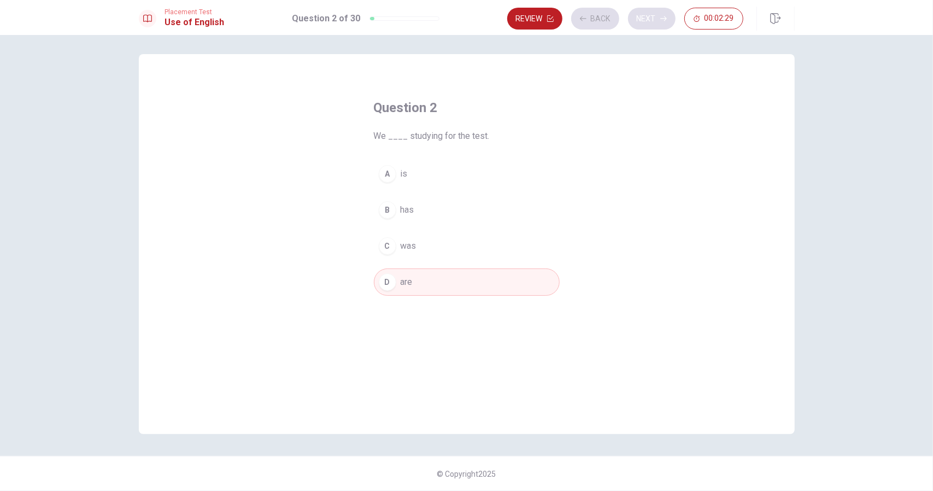
click at [654, 16] on div "Review Back Next 00:02:29" at bounding box center [625, 19] width 236 height 22
click at [654, 16] on button "Next" at bounding box center [652, 19] width 48 height 22
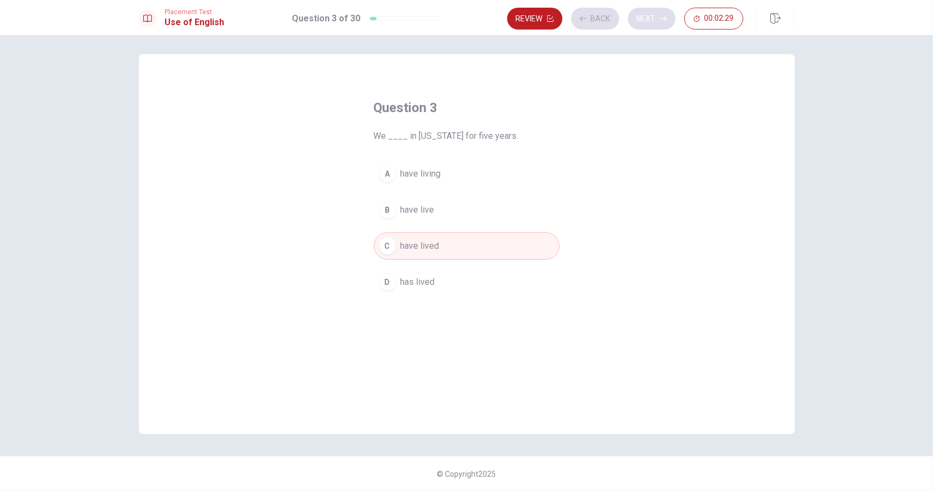
click at [654, 16] on div "Review Back Next 00:02:29" at bounding box center [625, 19] width 236 height 22
click at [654, 16] on div "Review Back Next 00:02:28" at bounding box center [625, 19] width 236 height 22
click at [654, 16] on div "Review Back Next 00:02:27" at bounding box center [625, 19] width 236 height 22
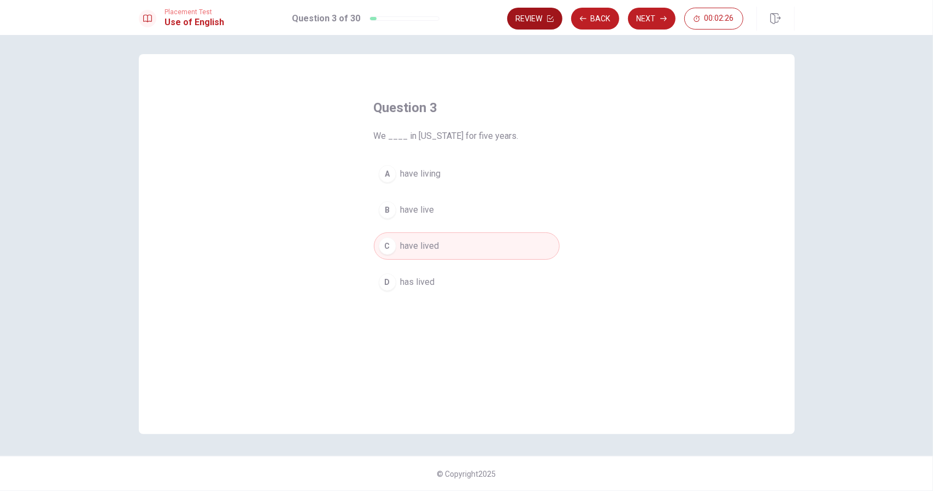
click at [555, 19] on button "Review" at bounding box center [534, 19] width 55 height 22
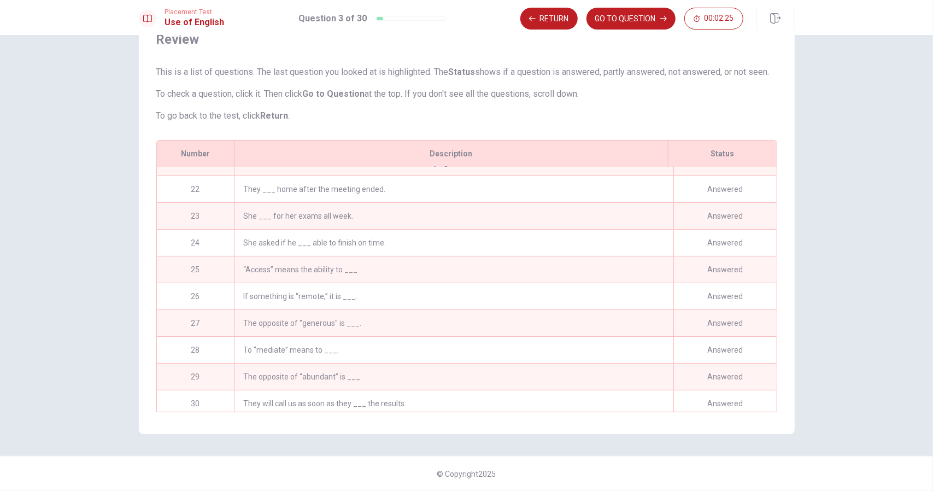
scroll to position [558, 0]
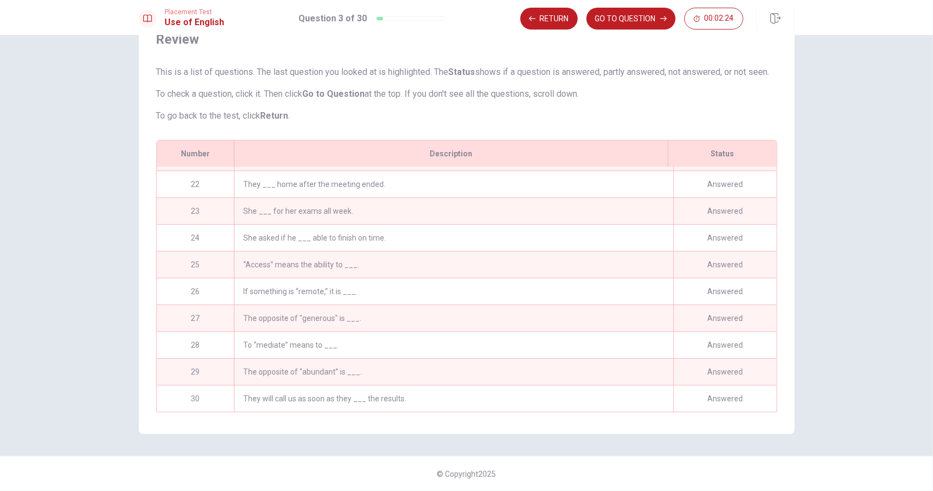
click at [456, 397] on div "They will call us as soon as they ___ the results." at bounding box center [453, 398] width 439 height 26
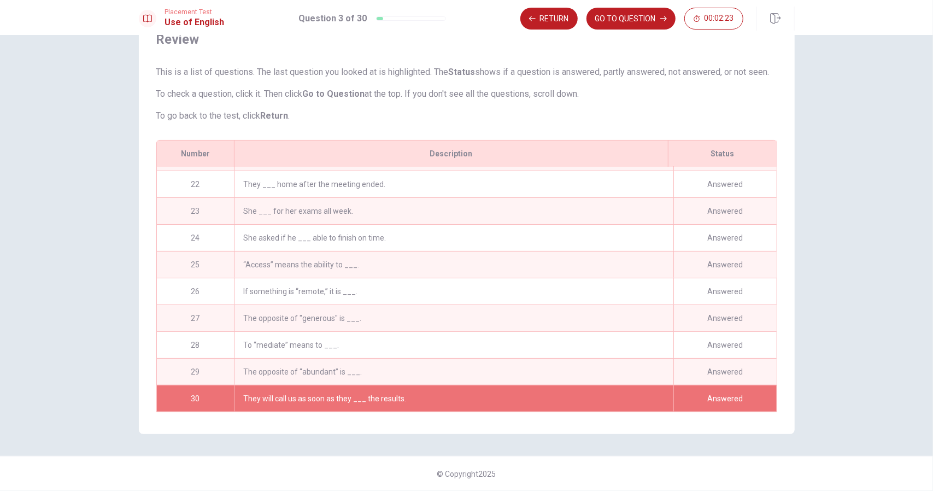
click at [838, 247] on div "Review This is a list of questions. The last question you looked at is highligh…" at bounding box center [466, 263] width 933 height 456
click at [651, 19] on button "GO TO QUESTION" at bounding box center [631, 19] width 89 height 22
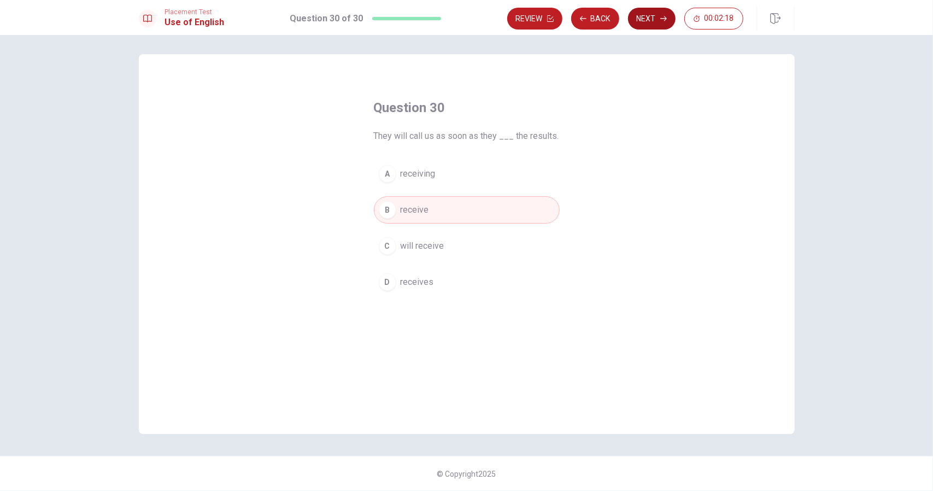
click at [658, 13] on button "Next" at bounding box center [652, 19] width 48 height 22
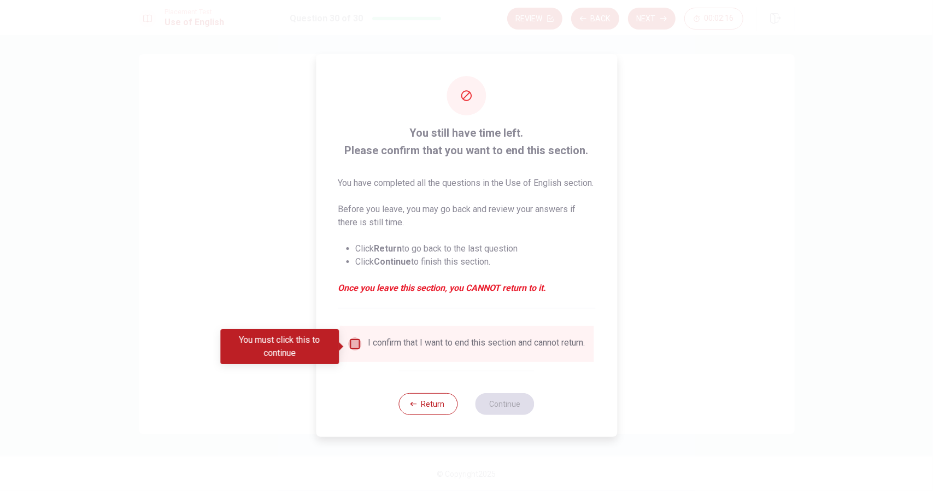
click at [356, 344] on input "You must click this to continue" at bounding box center [354, 343] width 13 height 13
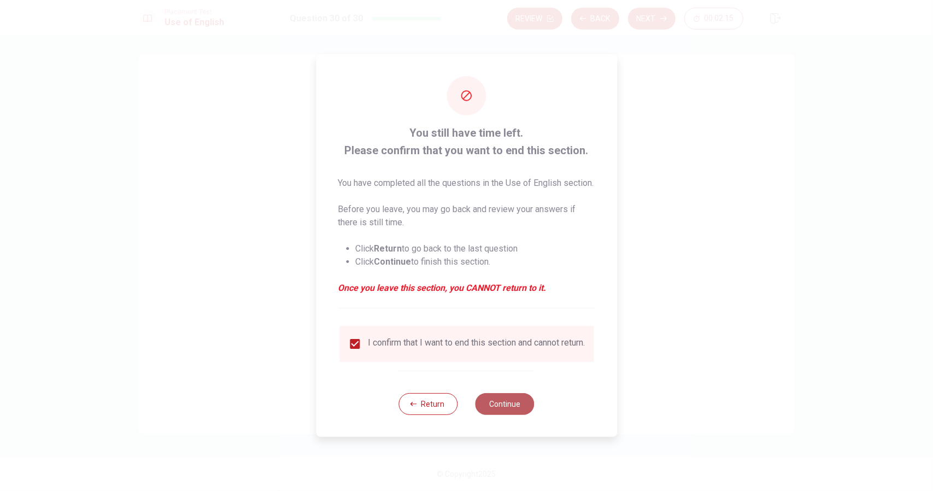
click at [495, 408] on button "Continue" at bounding box center [505, 404] width 59 height 22
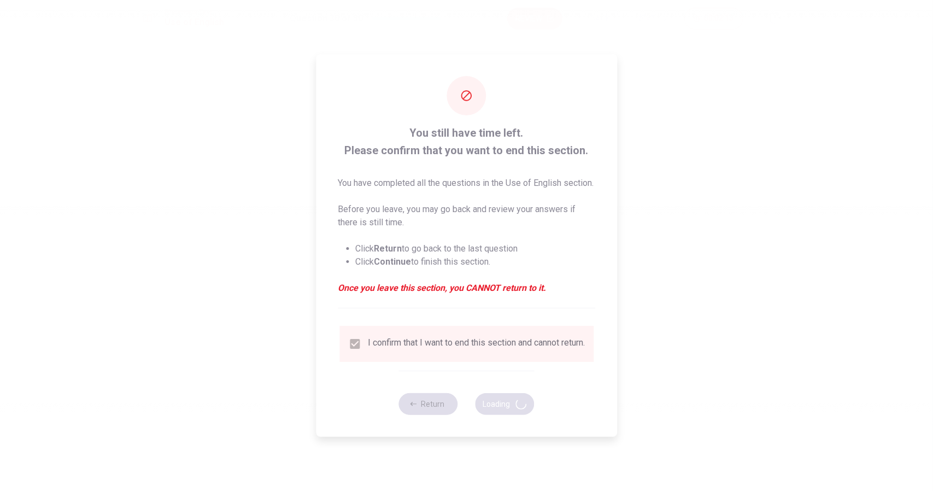
scroll to position [0, 0]
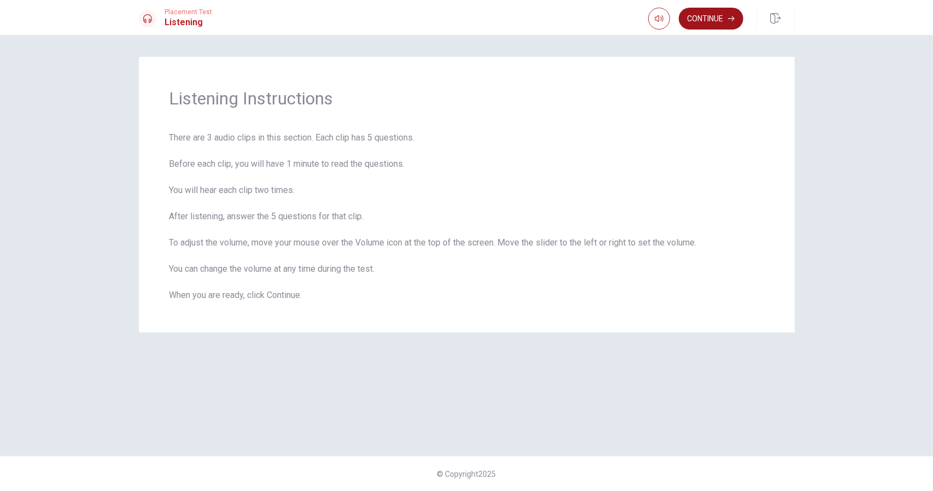
click at [717, 22] on button "Continue" at bounding box center [711, 19] width 65 height 22
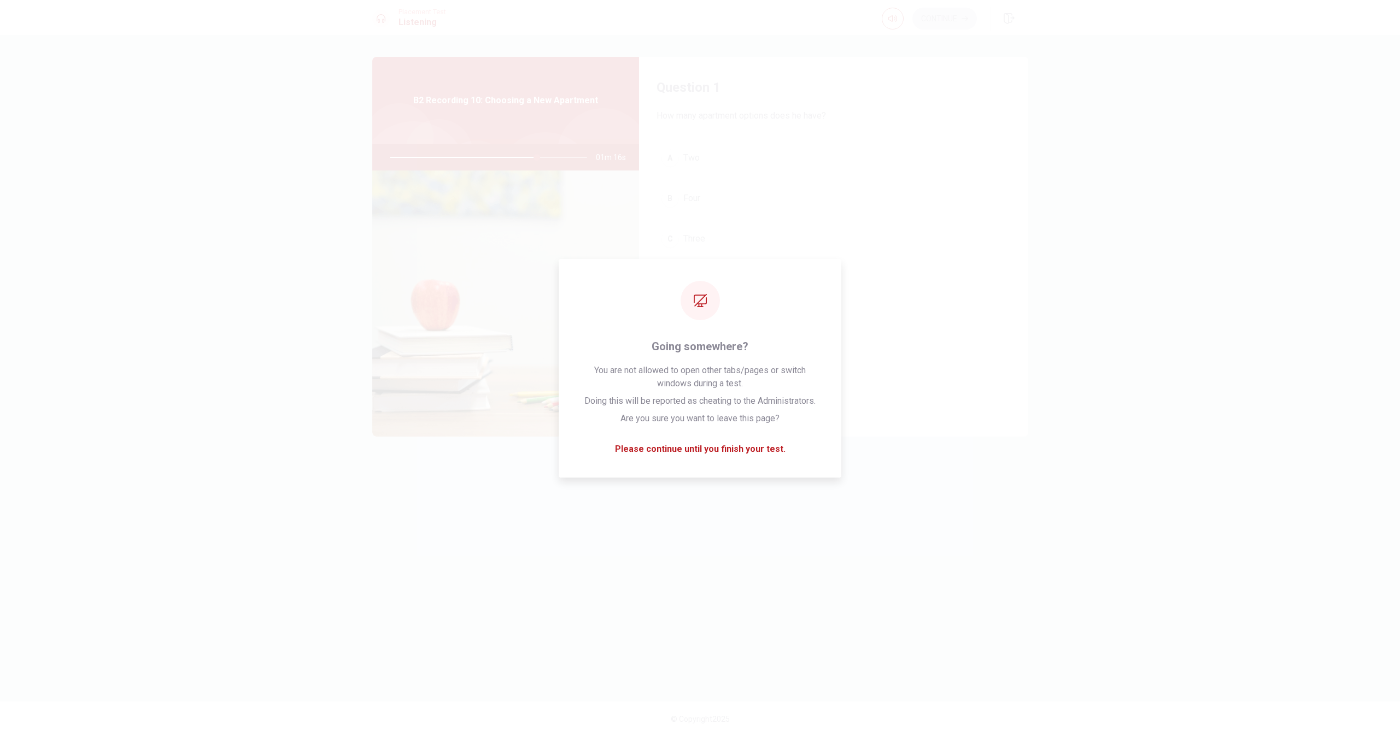
drag, startPoint x: 797, startPoint y: 21, endPoint x: 1036, endPoint y: 280, distance: 352.5
click at [933, 280] on div "Question 1 How many apartment options does he have? A Two B Four C Three D One …" at bounding box center [700, 368] width 691 height 623
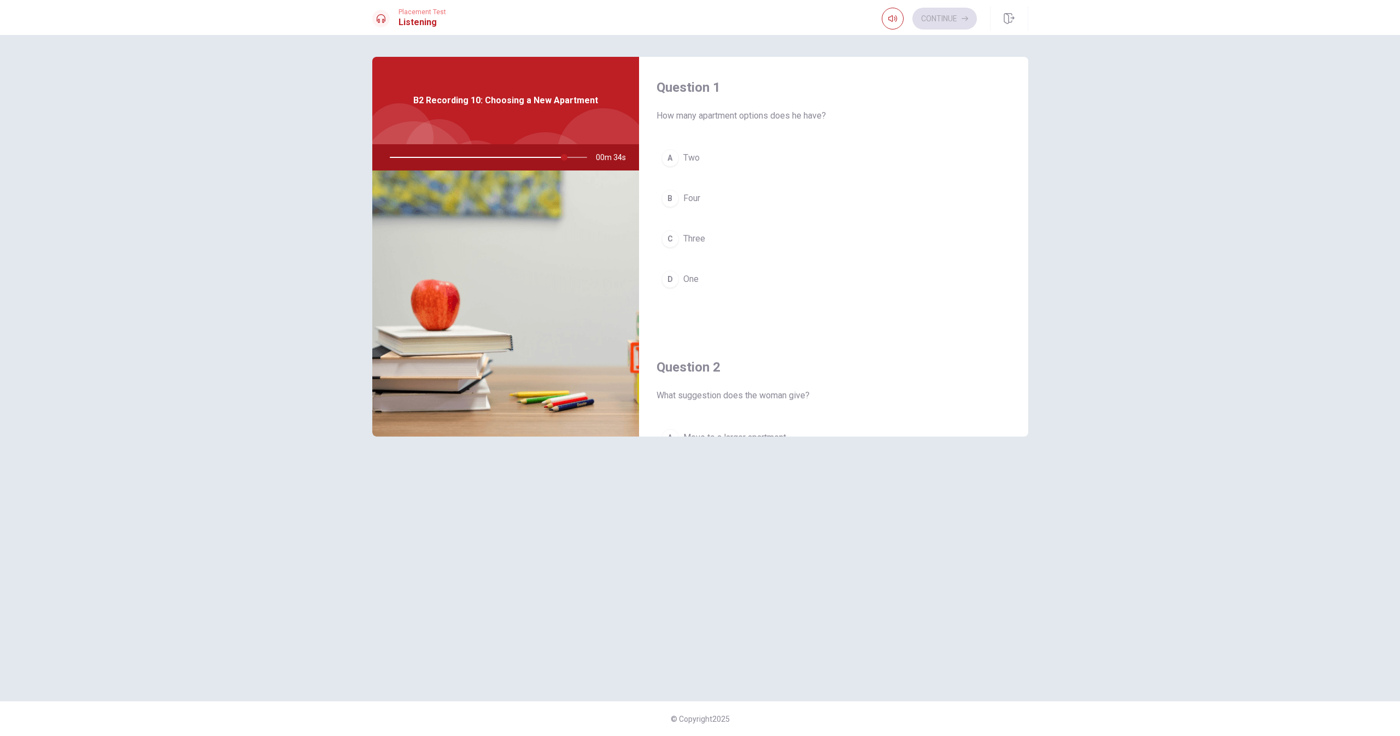
click at [672, 157] on div "A" at bounding box center [670, 157] width 17 height 17
click at [672, 393] on div "D" at bounding box center [670, 387] width 17 height 17
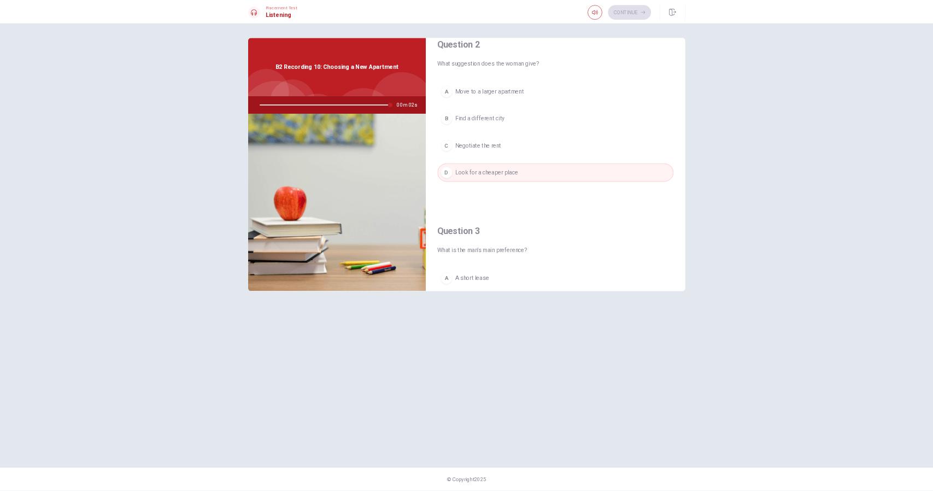
scroll to position [303, 0]
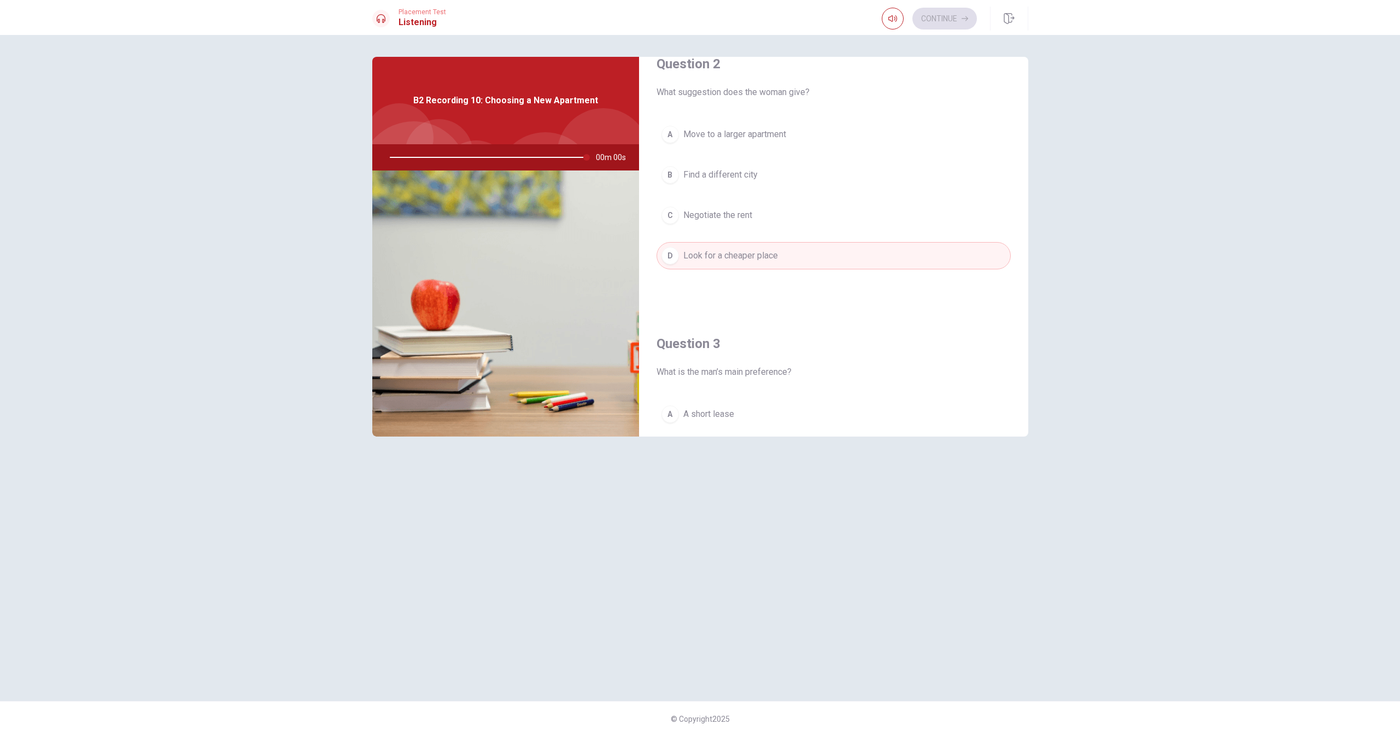
type input "0"
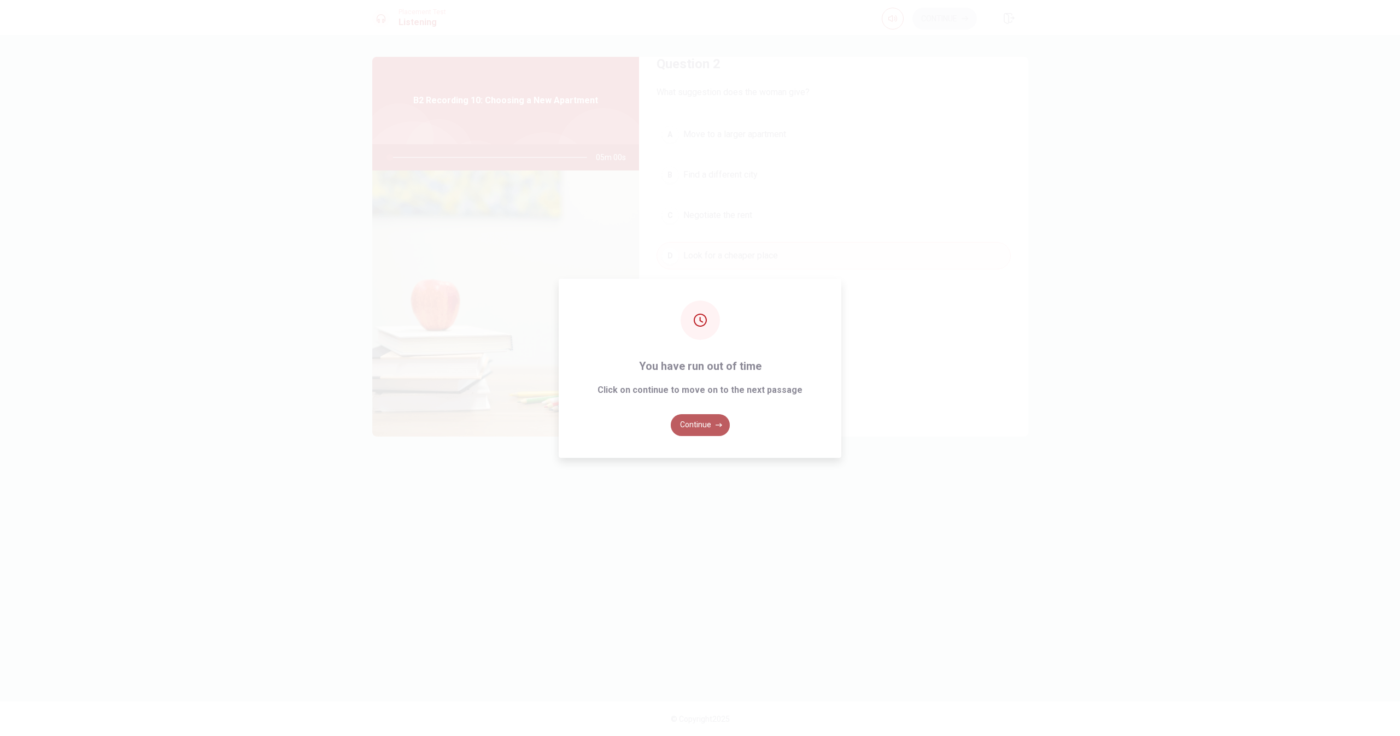
click at [699, 425] on button "Continue" at bounding box center [700, 425] width 59 height 22
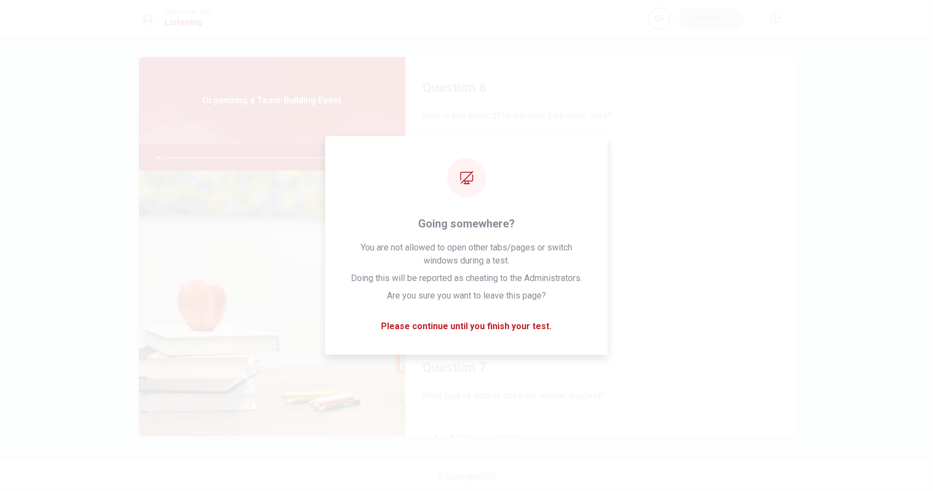
drag, startPoint x: 873, startPoint y: 0, endPoint x: 553, endPoint y: 87, distance: 330.9
click at [553, 87] on h4 "Question 6" at bounding box center [600, 87] width 354 height 17
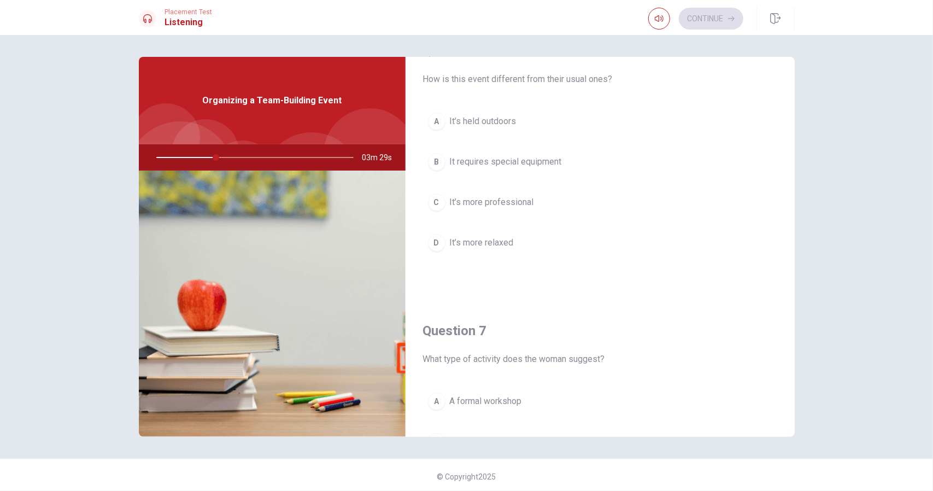
scroll to position [36, 0]
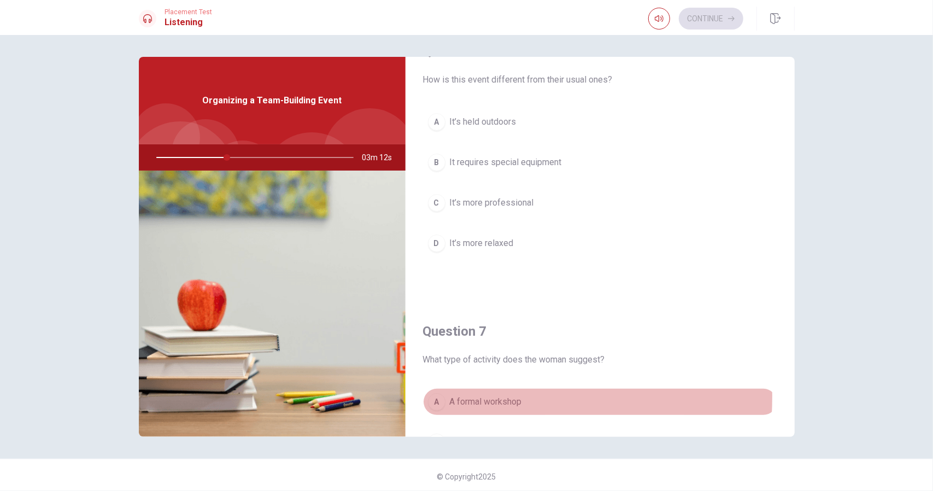
click at [430, 395] on div "A" at bounding box center [436, 401] width 17 height 17
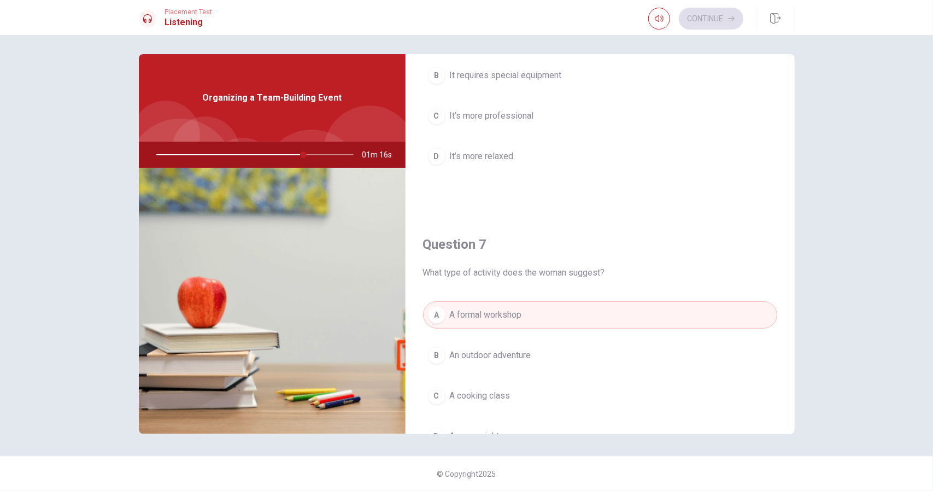
scroll to position [0, 0]
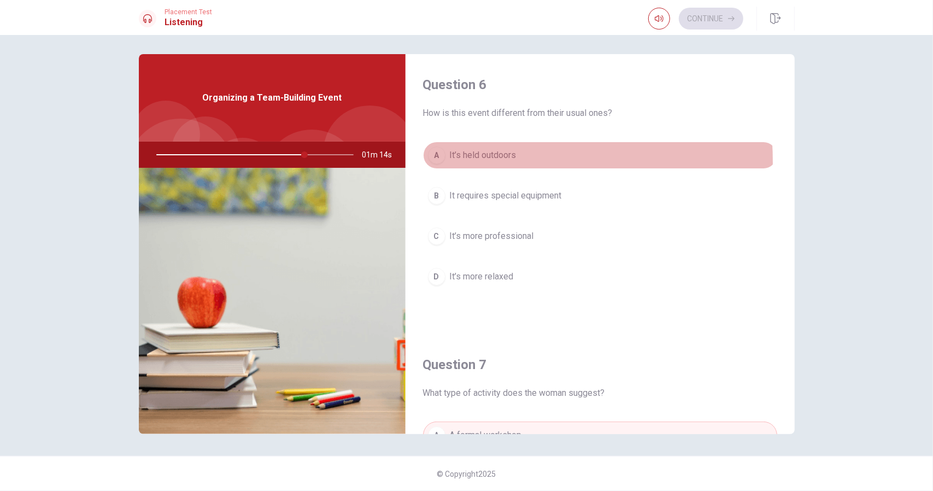
click at [434, 161] on div "A" at bounding box center [436, 155] width 17 height 17
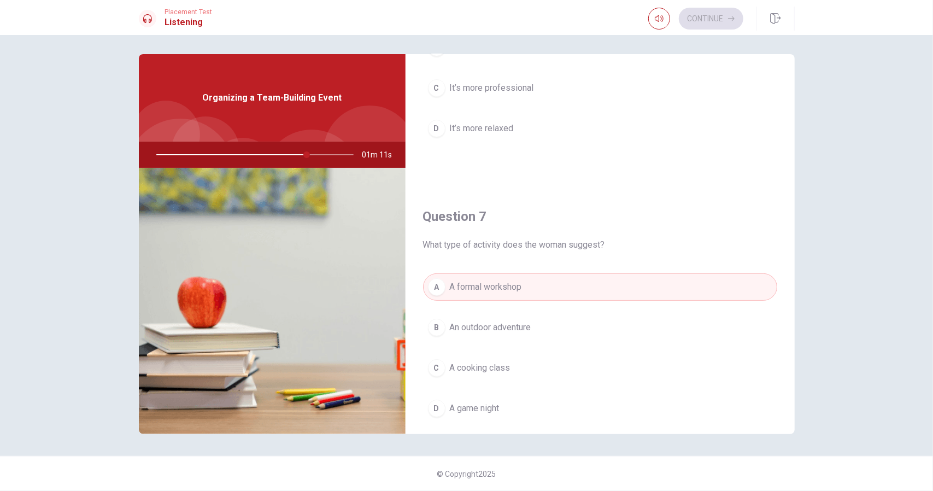
scroll to position [149, 0]
click at [435, 327] on div "B" at bounding box center [436, 326] width 17 height 17
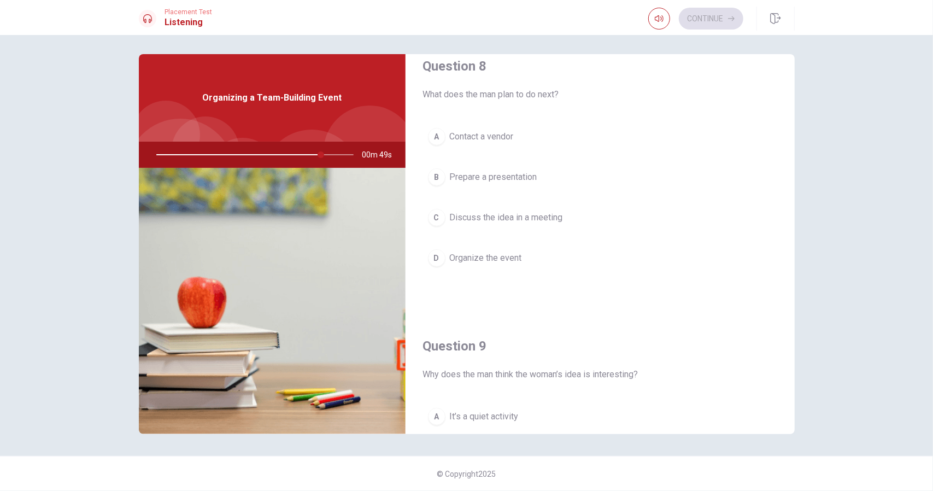
scroll to position [501, 0]
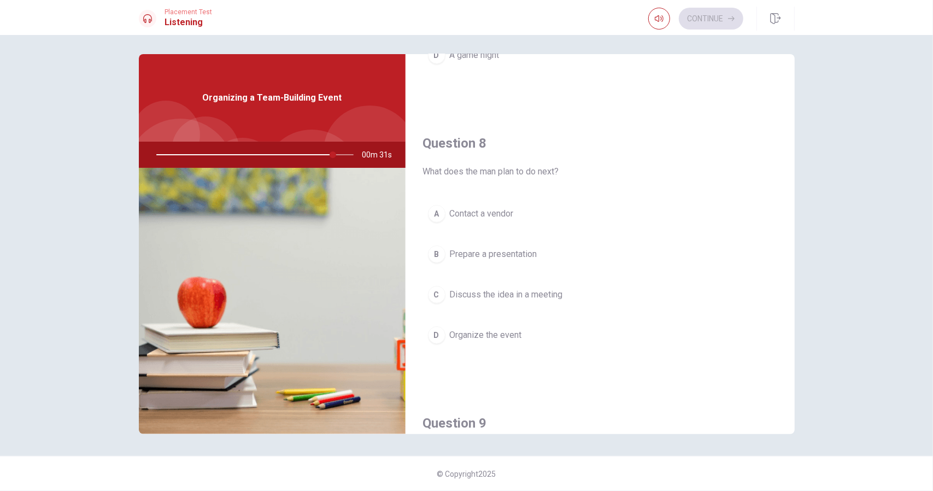
click at [435, 329] on div "D" at bounding box center [436, 334] width 17 height 17
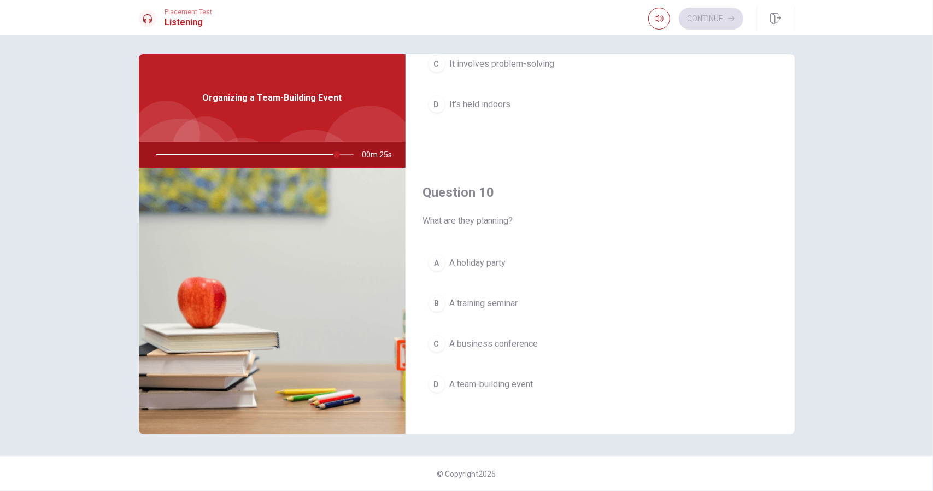
scroll to position [1011, 0]
click at [436, 336] on div "C" at bounding box center [436, 344] width 17 height 17
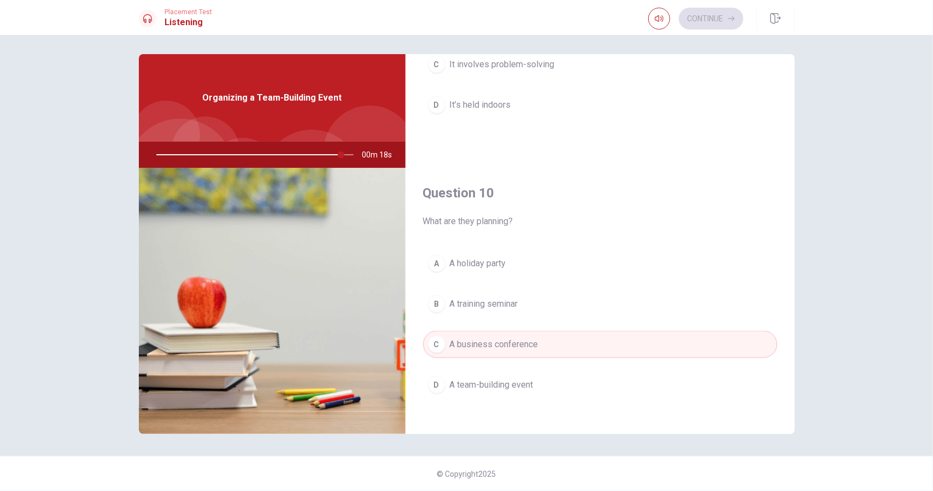
scroll to position [1012, 0]
click at [447, 118] on div "A It’s a quiet activity B It challenges people and encourages teamwork C It inv…" at bounding box center [600, 54] width 354 height 171
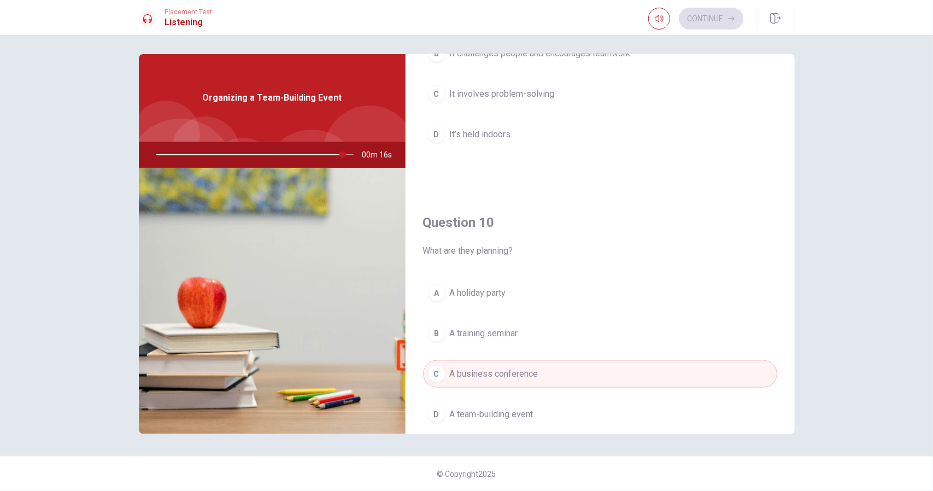
scroll to position [980, 0]
click at [434, 91] on div "C" at bounding box center [436, 95] width 17 height 17
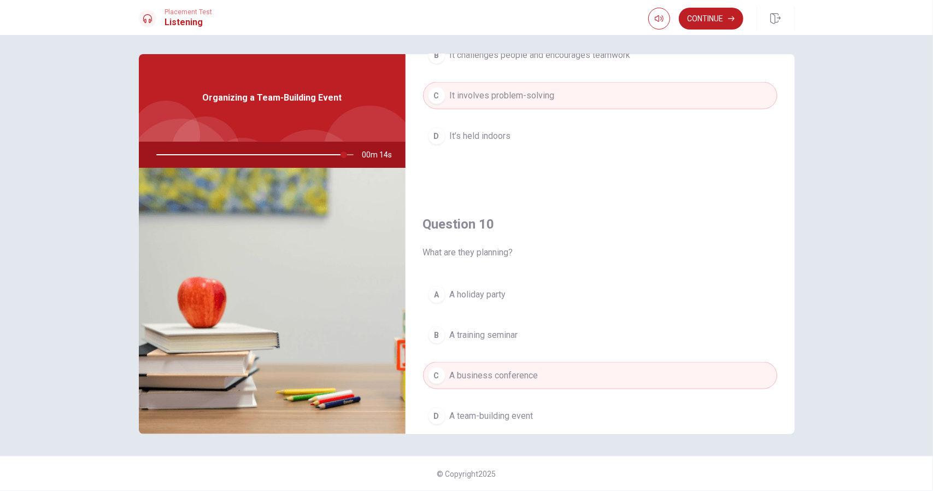
click at [442, 290] on div "A" at bounding box center [436, 294] width 17 height 17
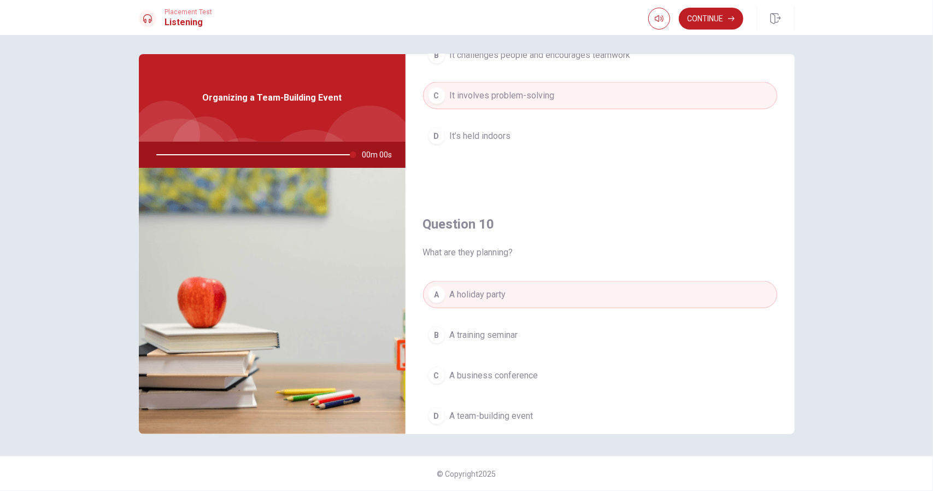
type input "0"
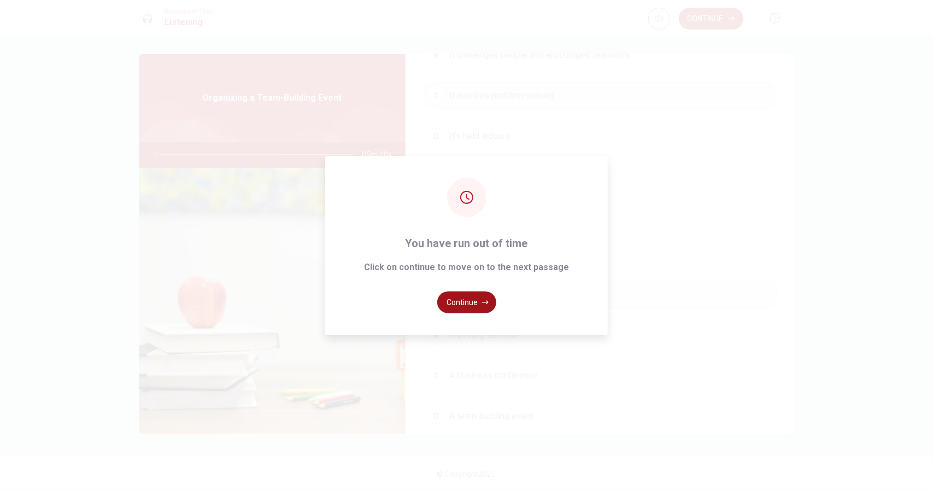
click at [471, 303] on button "Continue" at bounding box center [466, 302] width 59 height 22
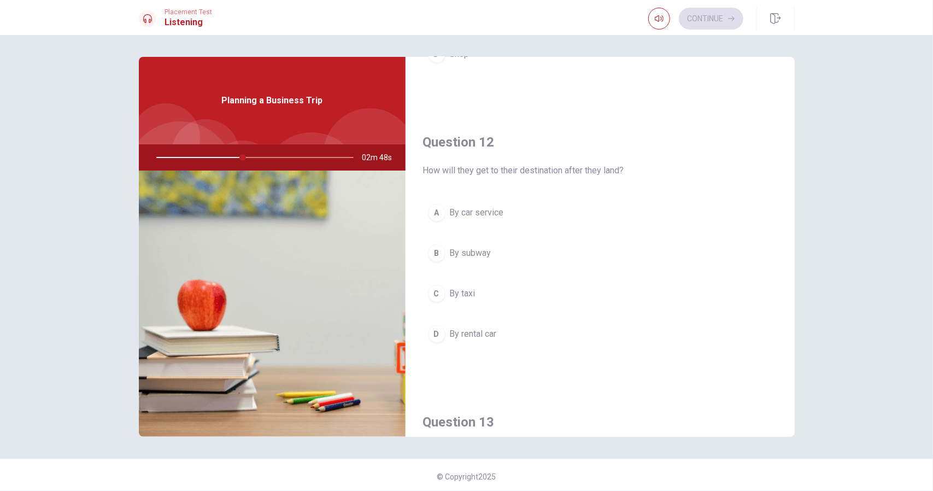
scroll to position [0, 0]
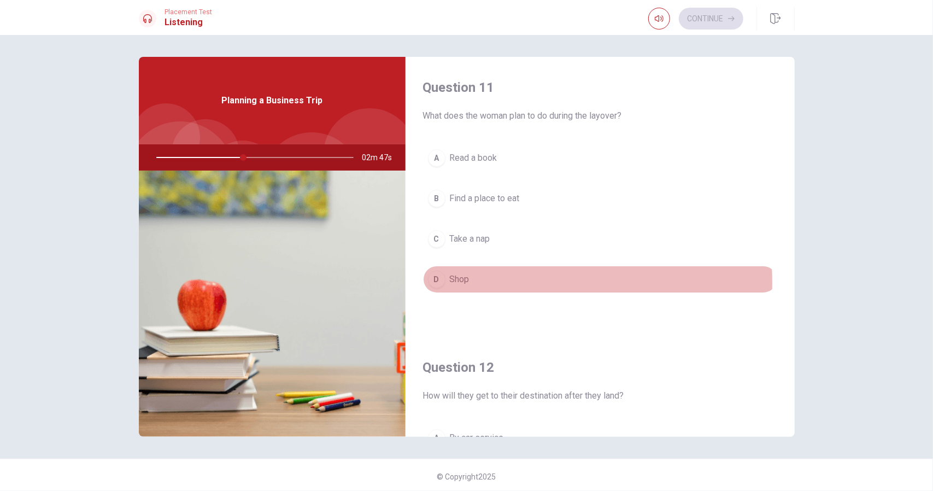
click at [435, 282] on div "D" at bounding box center [436, 279] width 17 height 17
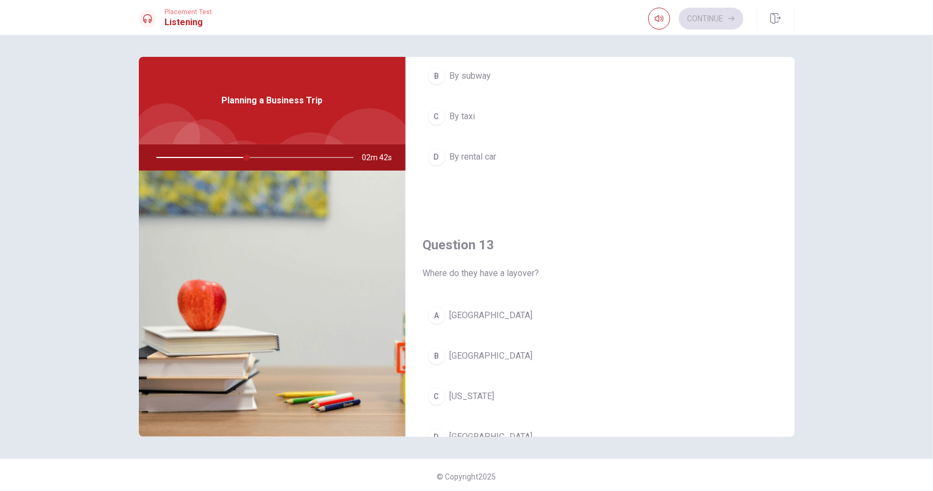
scroll to position [403, 0]
click at [434, 110] on div "C" at bounding box center [436, 115] width 17 height 17
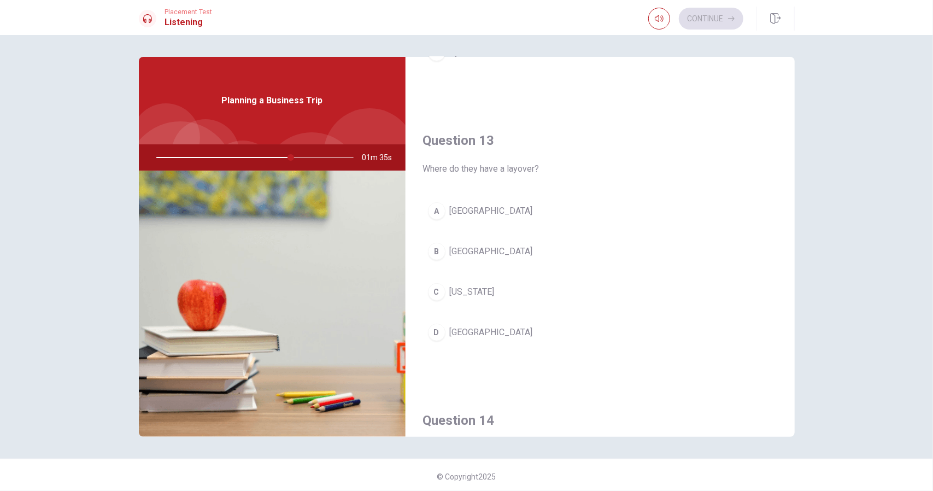
scroll to position [506, 0]
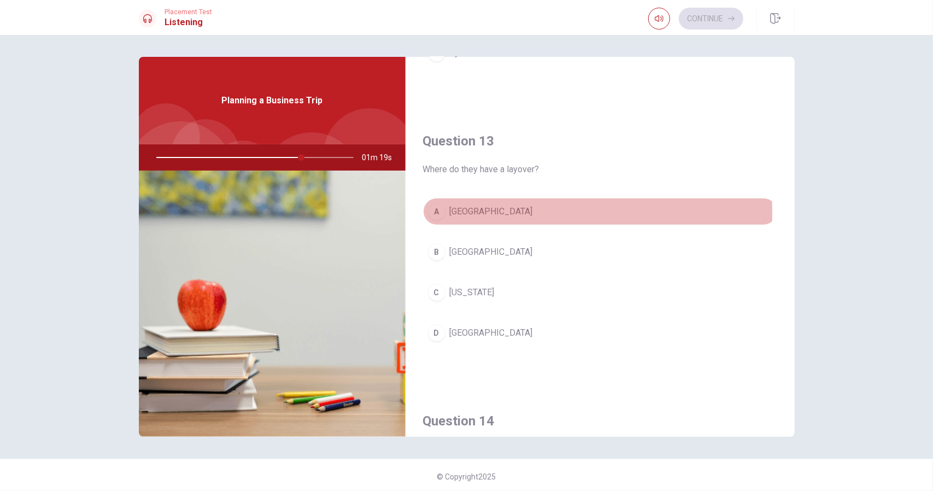
click at [437, 208] on div "A" at bounding box center [436, 211] width 17 height 17
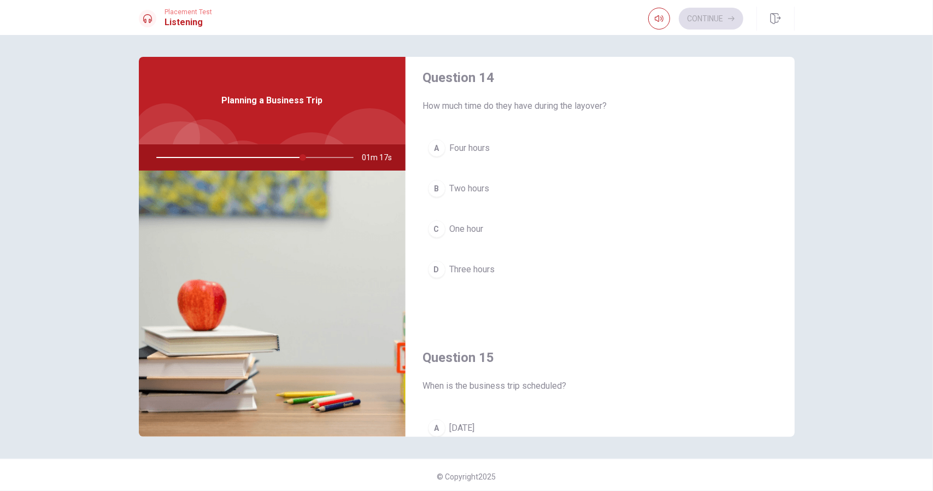
scroll to position [849, 0]
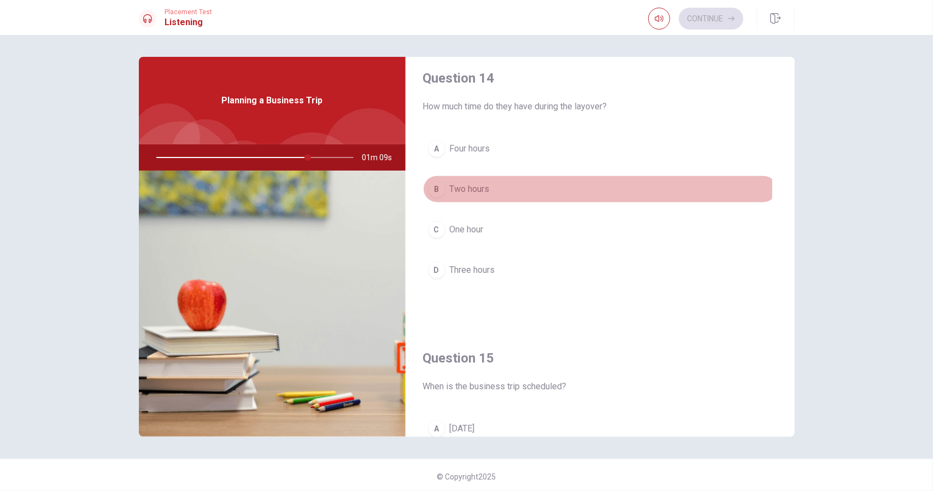
click at [435, 184] on div "B" at bounding box center [436, 188] width 17 height 17
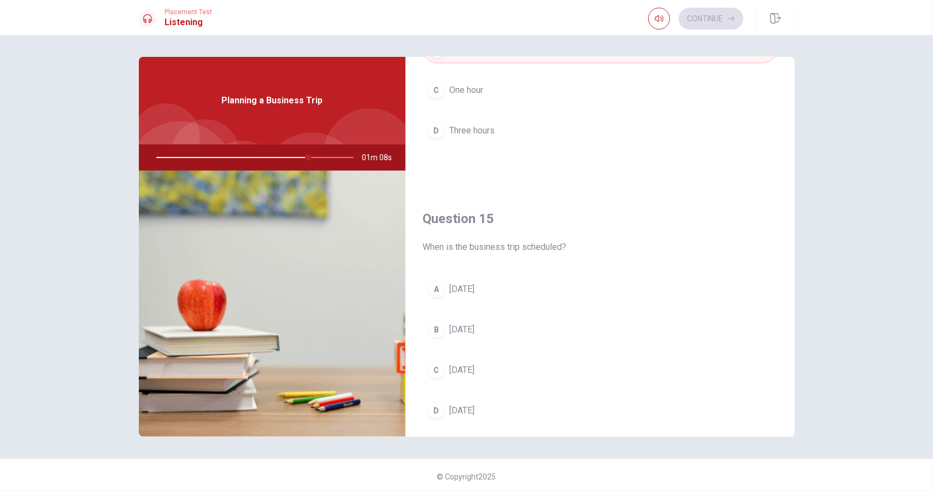
scroll to position [1012, 0]
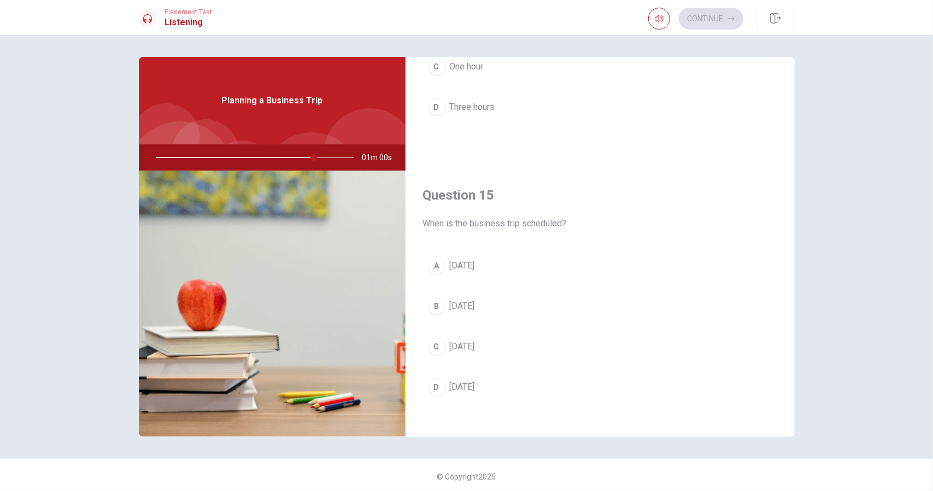
click at [431, 302] on div "B" at bounding box center [436, 305] width 17 height 17
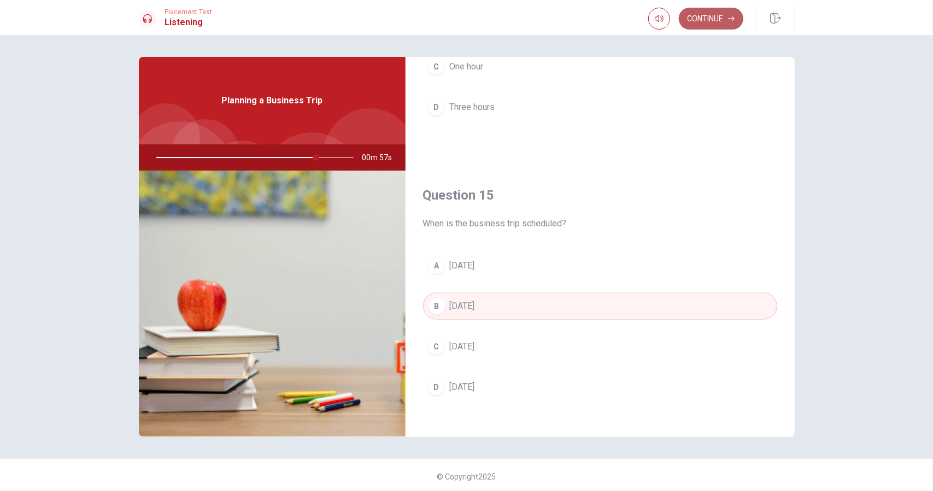
click at [709, 19] on button "Continue" at bounding box center [711, 19] width 65 height 22
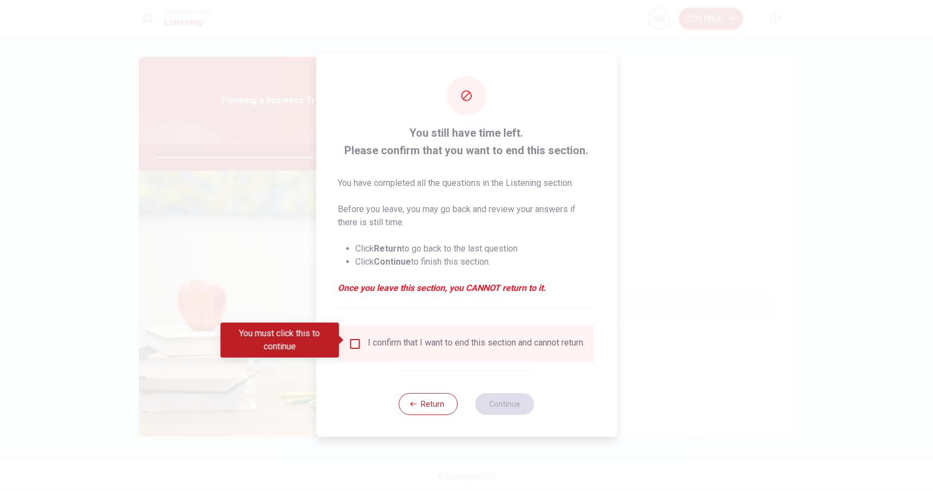
click at [361, 337] on div "I confirm that I want to end this section and cannot return." at bounding box center [466, 343] width 237 height 13
click at [355, 338] on input "You must click this to continue" at bounding box center [354, 343] width 13 height 13
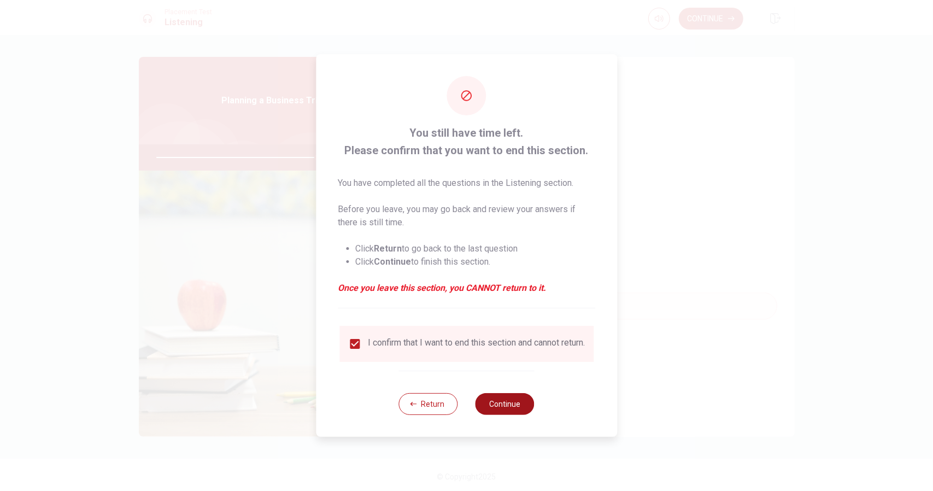
click at [503, 405] on button "Continue" at bounding box center [505, 404] width 59 height 22
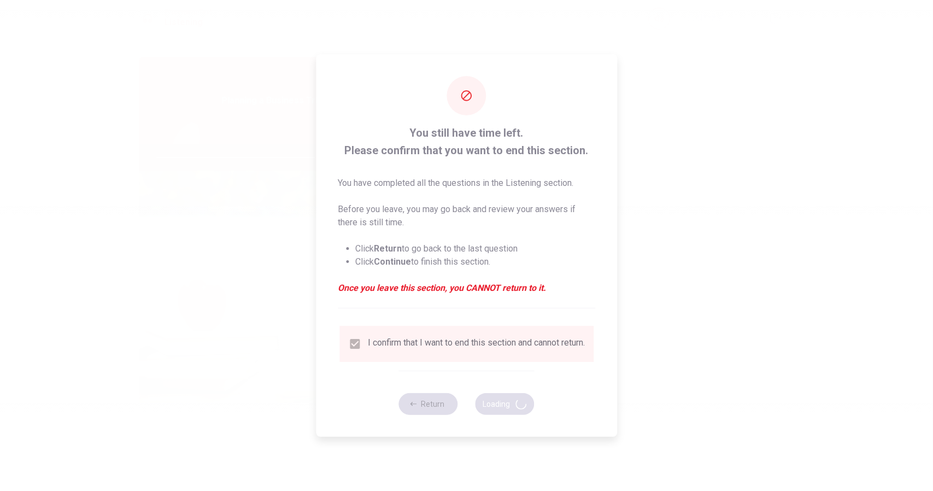
type input "83"
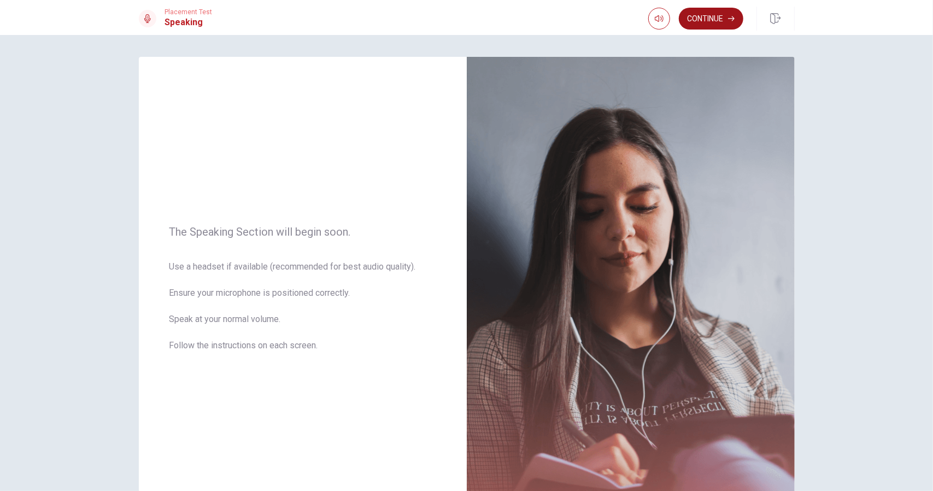
click at [713, 20] on button "Continue" at bounding box center [711, 19] width 65 height 22
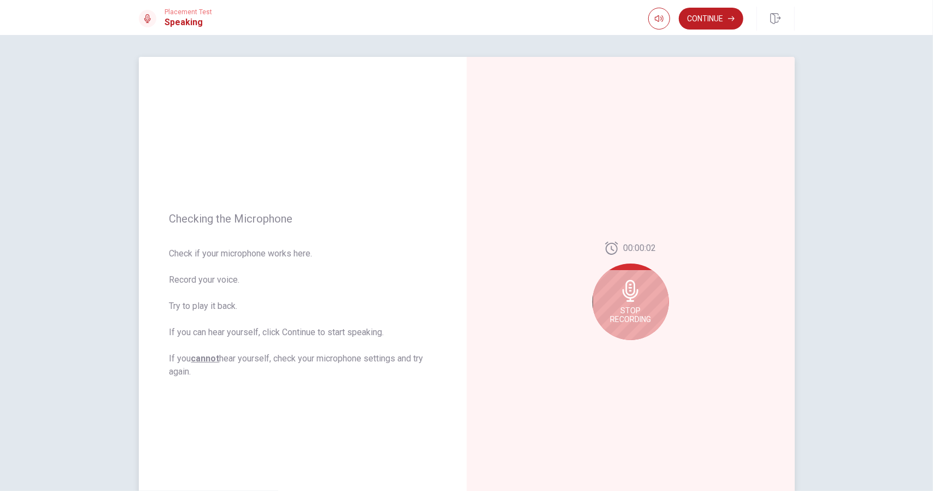
click at [642, 284] on div "Stop Recording" at bounding box center [631, 302] width 77 height 77
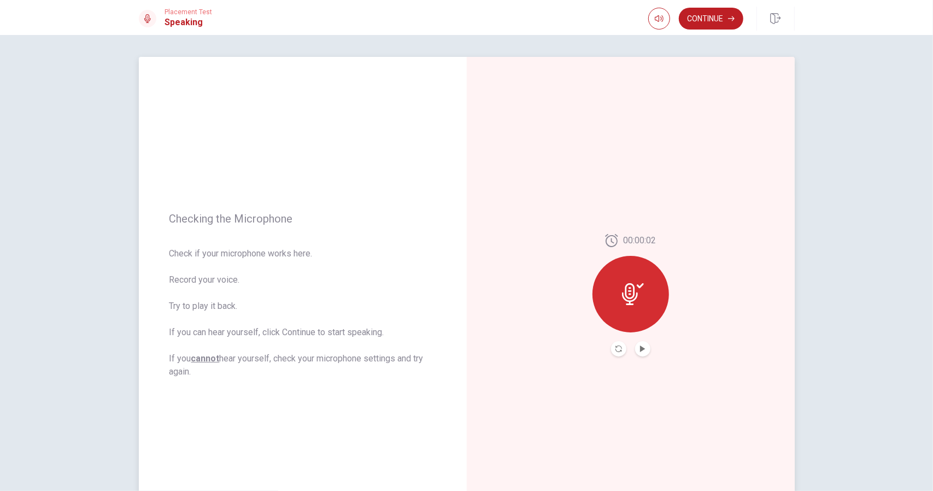
click at [642, 343] on button "Play Audio" at bounding box center [642, 348] width 15 height 15
click at [615, 353] on button "Record Again" at bounding box center [618, 348] width 15 height 15
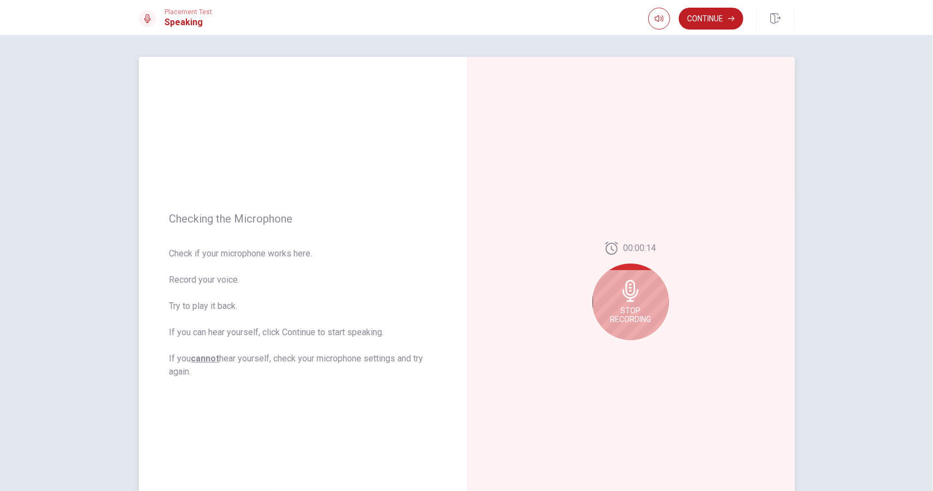
click at [633, 307] on span "Stop Recording" at bounding box center [630, 314] width 41 height 17
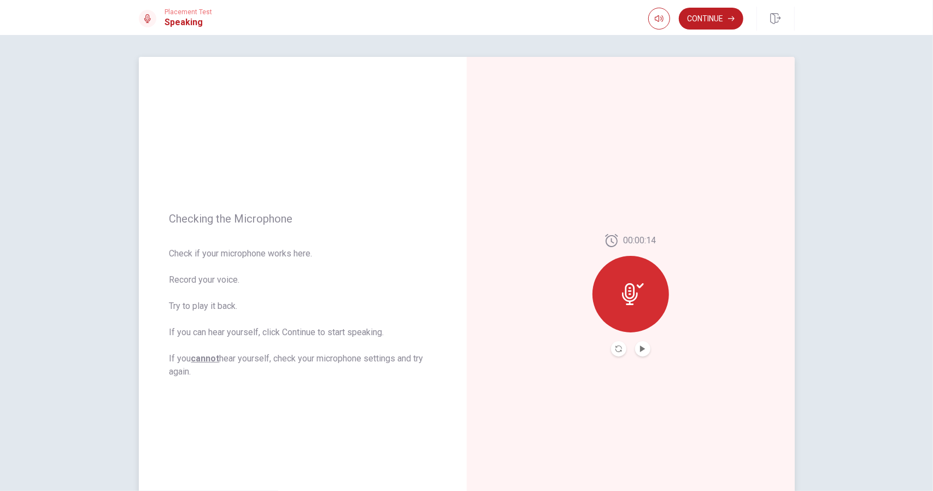
click at [632, 294] on icon at bounding box center [633, 294] width 22 height 22
click at [616, 353] on button "Record Again" at bounding box center [618, 348] width 15 height 15
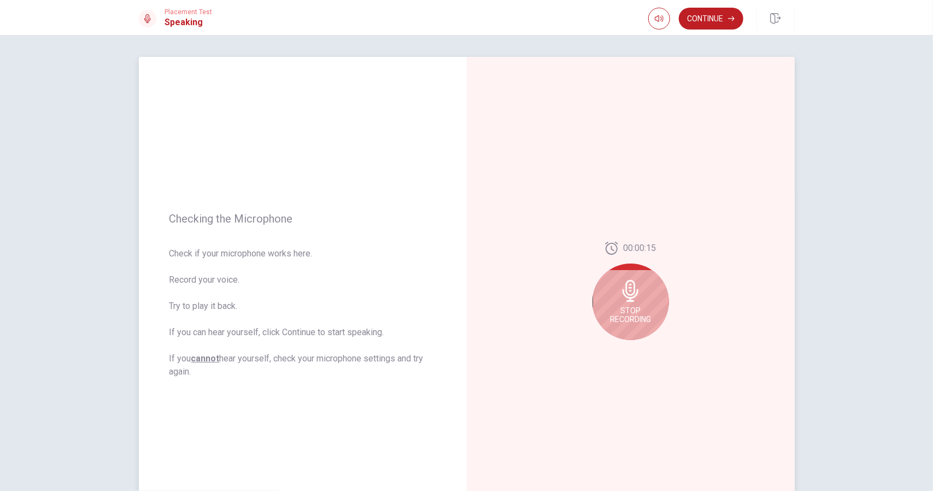
click at [635, 307] on span "Stop Recording" at bounding box center [630, 314] width 41 height 17
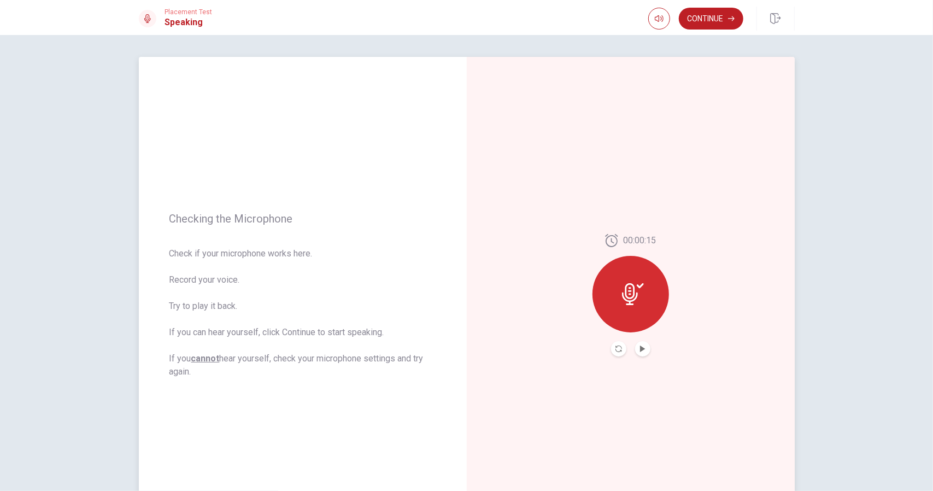
click at [635, 307] on div at bounding box center [631, 294] width 77 height 77
click at [619, 346] on button "Record Again" at bounding box center [618, 348] width 15 height 15
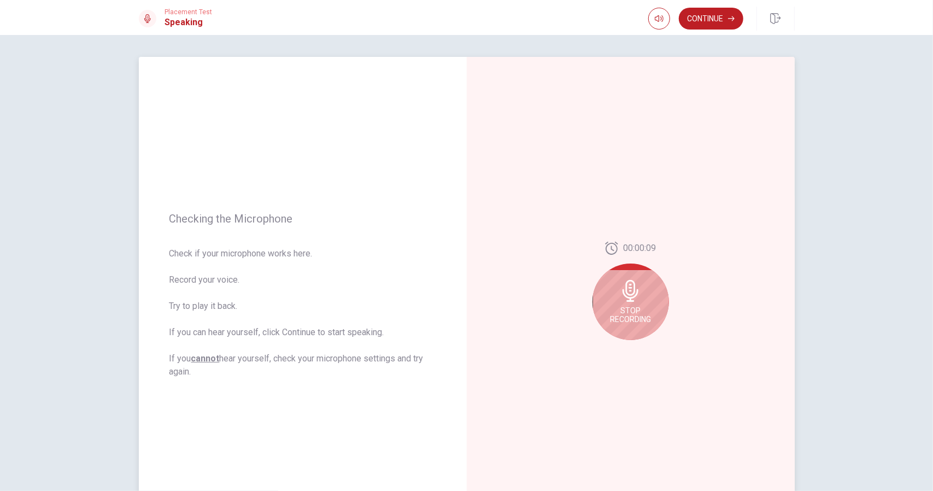
click at [627, 301] on icon at bounding box center [631, 291] width 16 height 22
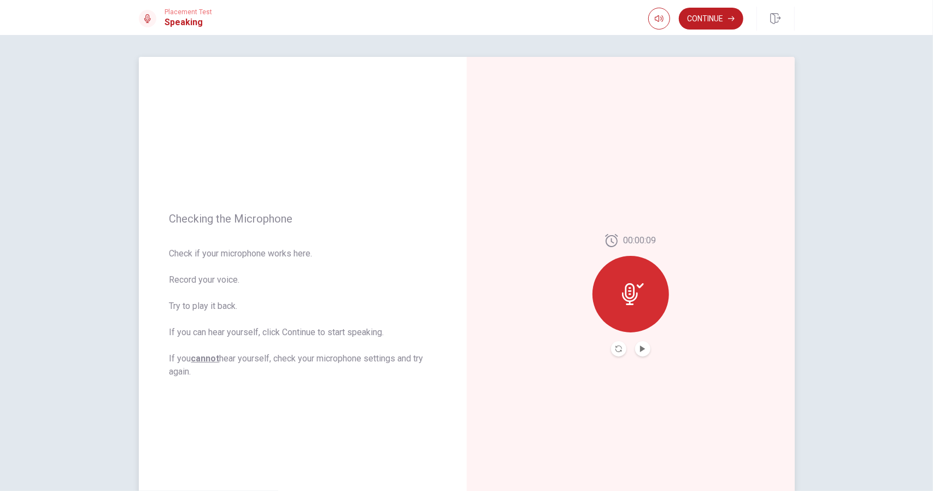
click at [642, 342] on button "Play Audio" at bounding box center [642, 348] width 15 height 15
click at [727, 20] on button "Continue" at bounding box center [711, 19] width 65 height 22
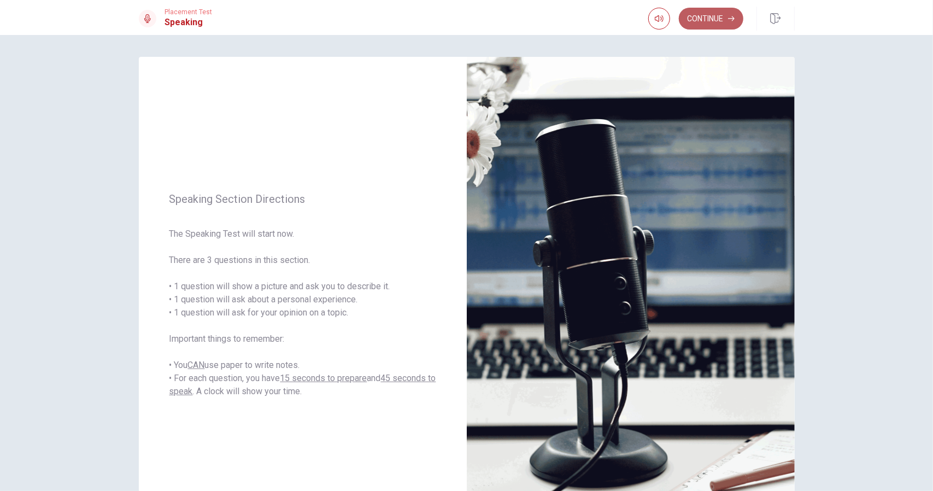
click at [734, 17] on icon "button" at bounding box center [731, 18] width 7 height 7
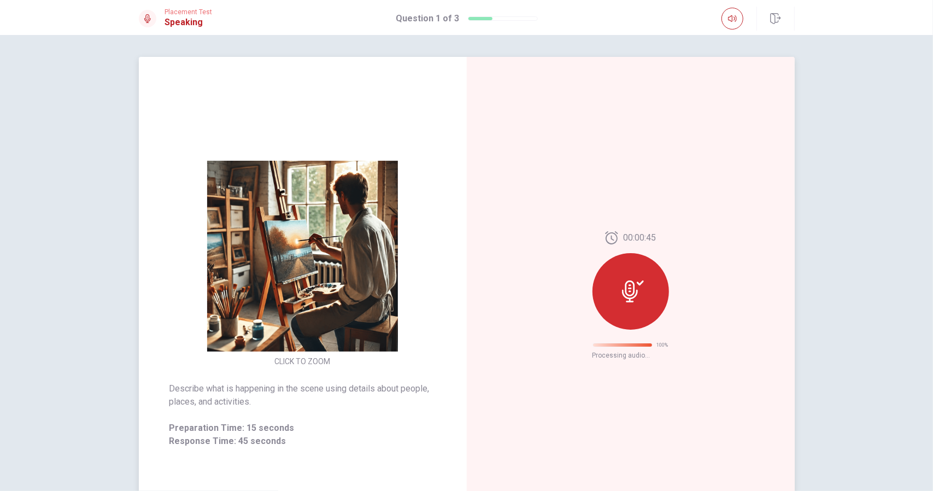
click at [636, 297] on icon at bounding box center [633, 291] width 22 height 22
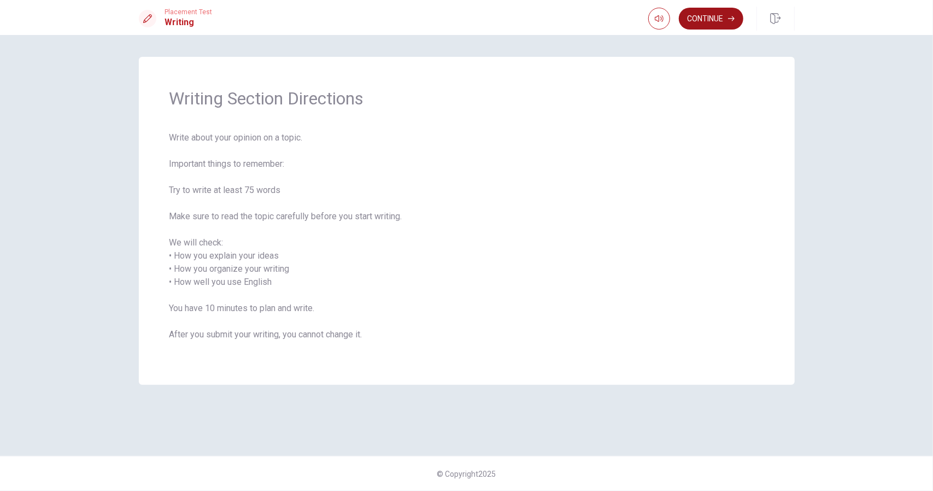
click at [716, 15] on button "Continue" at bounding box center [711, 19] width 65 height 22
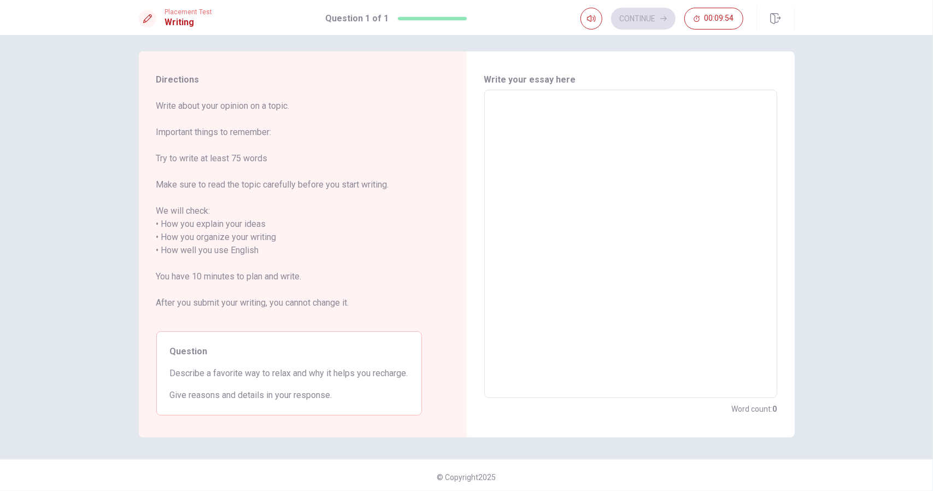
scroll to position [4, 0]
click at [497, 110] on textarea at bounding box center [631, 245] width 278 height 290
type textarea "M"
type textarea "x"
type textarea "My"
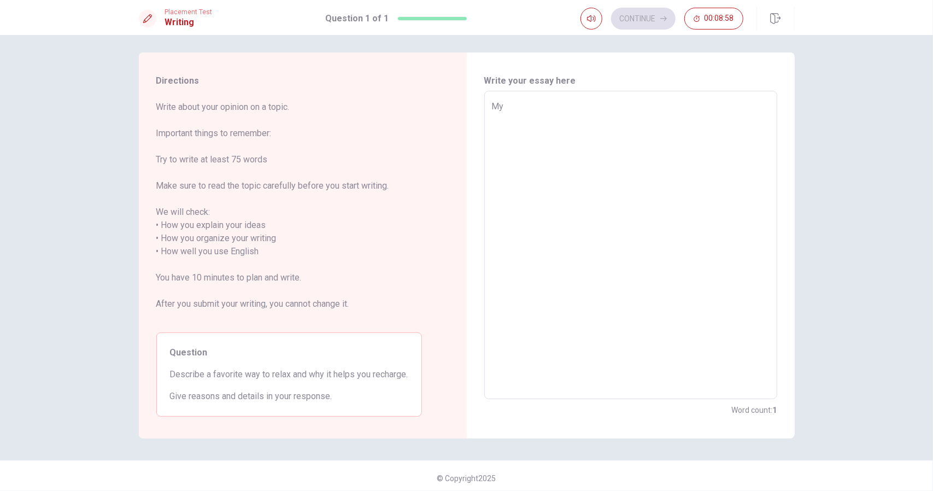
type textarea "x"
type textarea "My"
type textarea "x"
type textarea "My f"
type textarea "x"
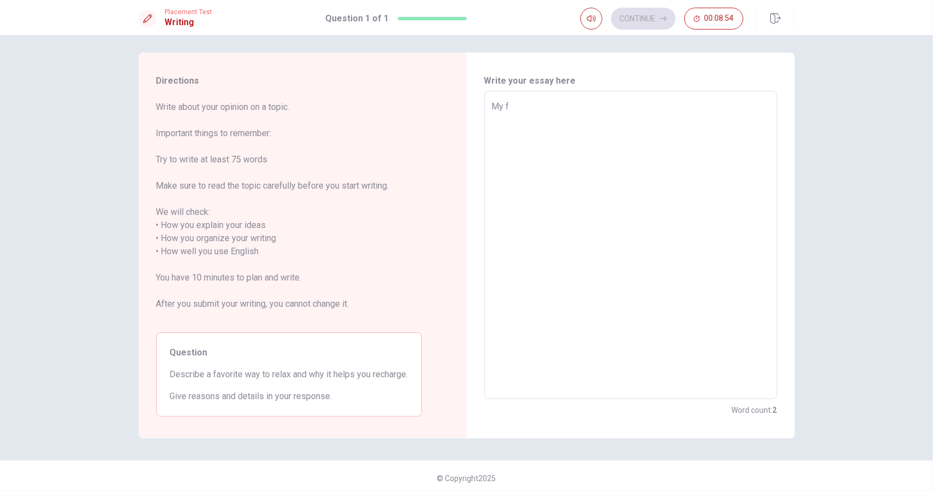
type textarea "My fa"
type textarea "x"
type textarea "My fav"
type textarea "x"
type textarea "My favo"
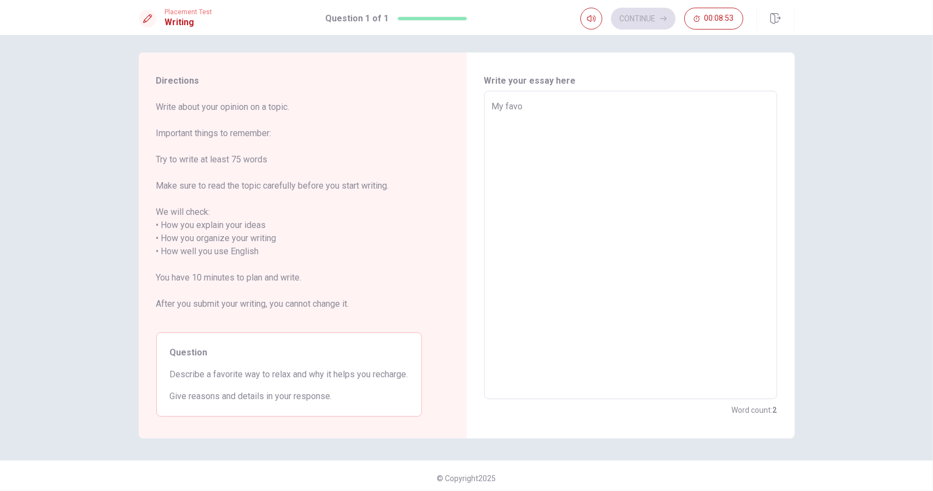
type textarea "x"
type textarea "My favor"
type textarea "x"
type textarea "My favore"
type textarea "x"
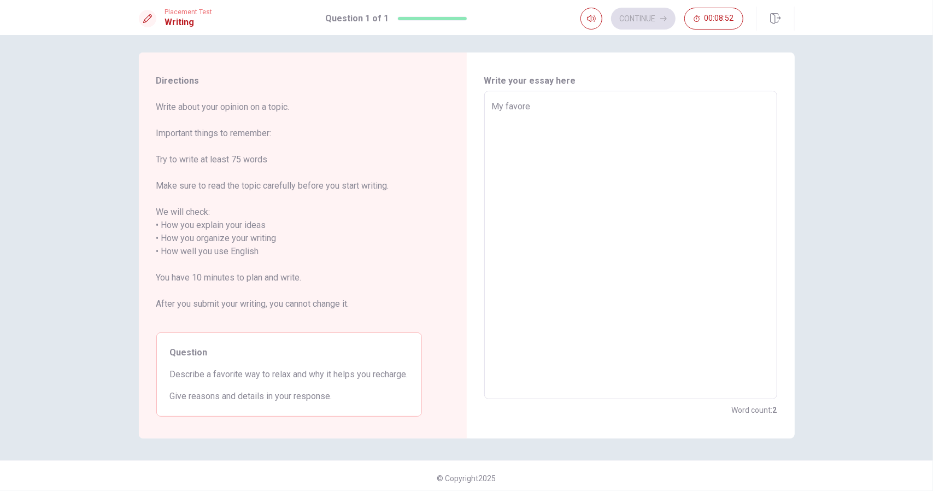
type textarea "My favoret"
type textarea "x"
type textarea "My favoret"
type textarea "x"
type textarea "My favoret w"
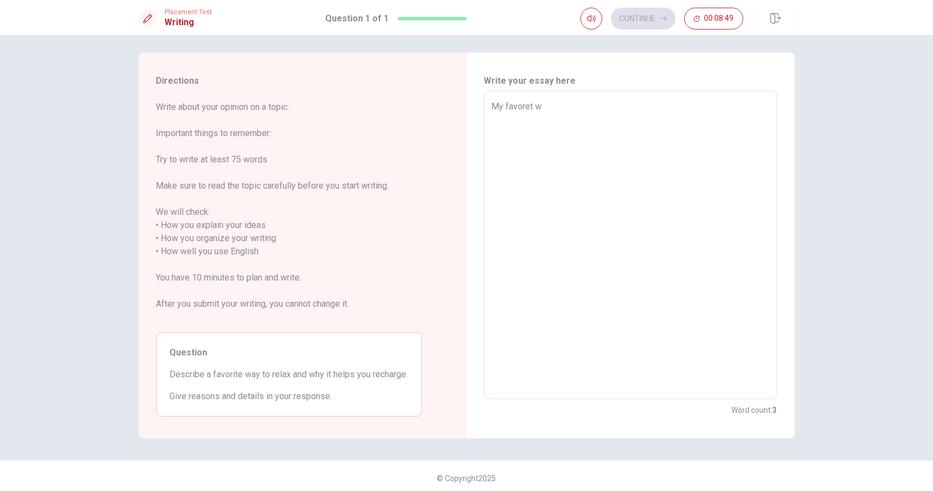
type textarea "x"
type textarea "My favoret wa"
type textarea "x"
type textarea "My favoret way"
type textarea "x"
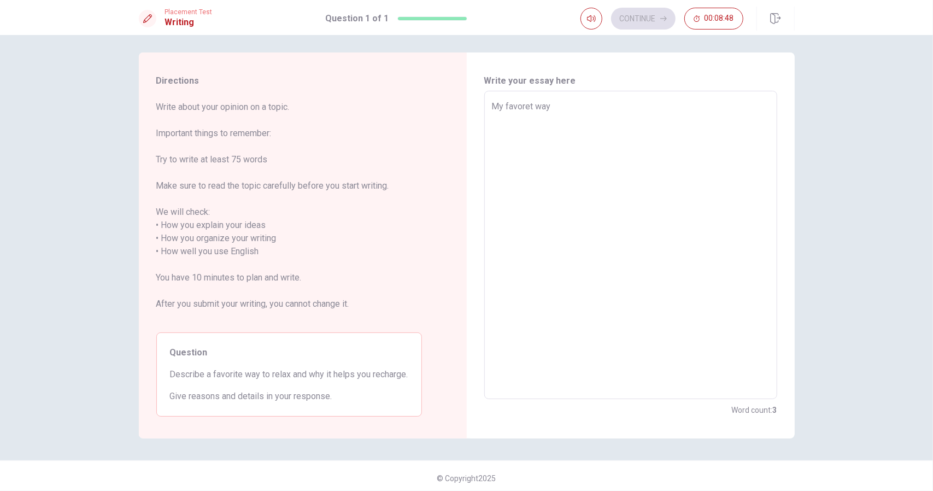
type textarea "My favoret way"
type textarea "x"
type textarea "My favoret way t"
type textarea "x"
type textarea "My favoret way to"
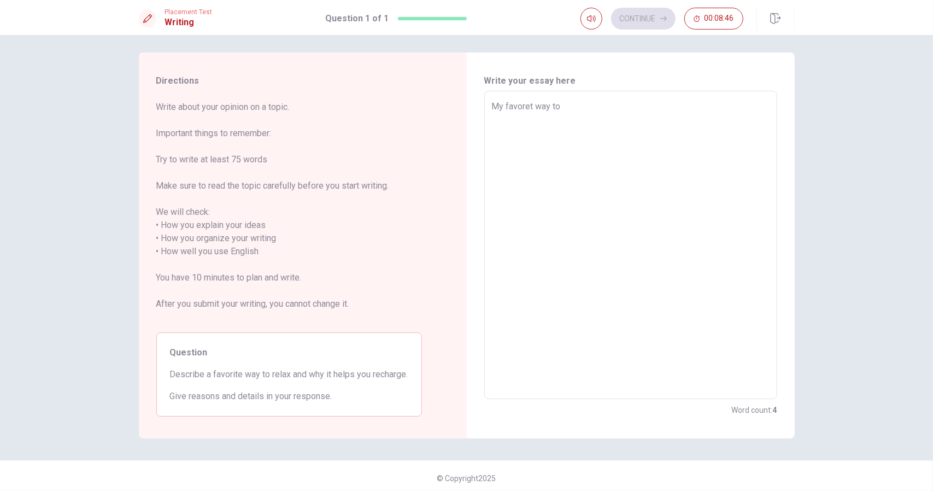
type textarea "x"
type textarea "My favoret way to"
type textarea "x"
type textarea "My favoret way to r"
type textarea "x"
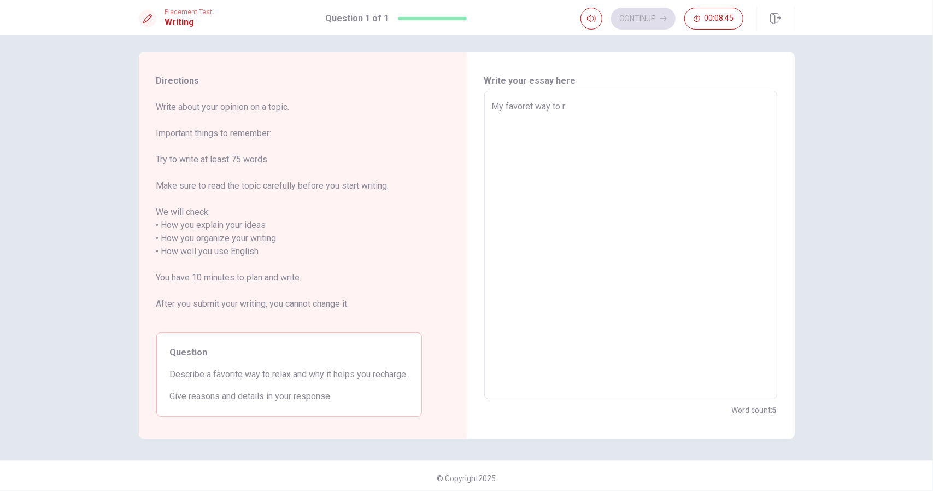
type textarea "My favoret way to re"
type textarea "x"
type textarea "My favoret way to rel"
type textarea "x"
type textarea "My favoret way to [MEDICAL_DATA]"
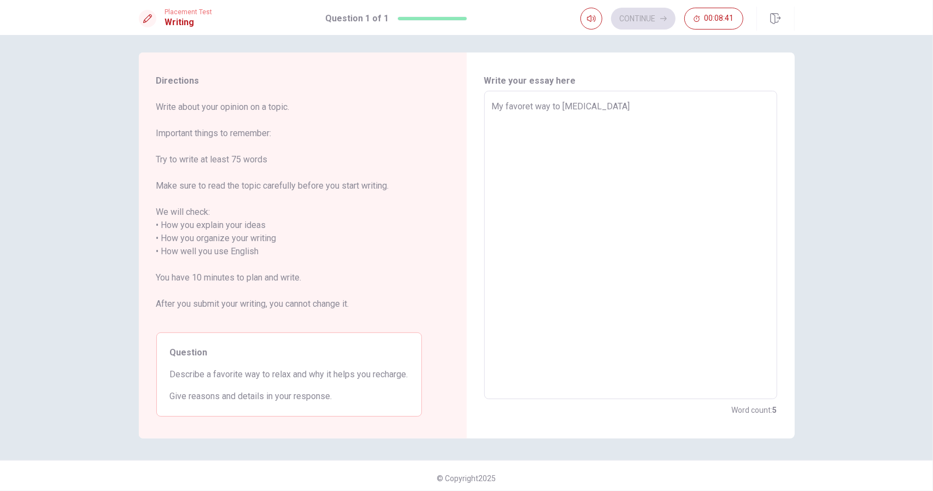
type textarea "x"
type textarea "My favoret way to relak"
type textarea "x"
type textarea "My favoret way to relaks"
type textarea "x"
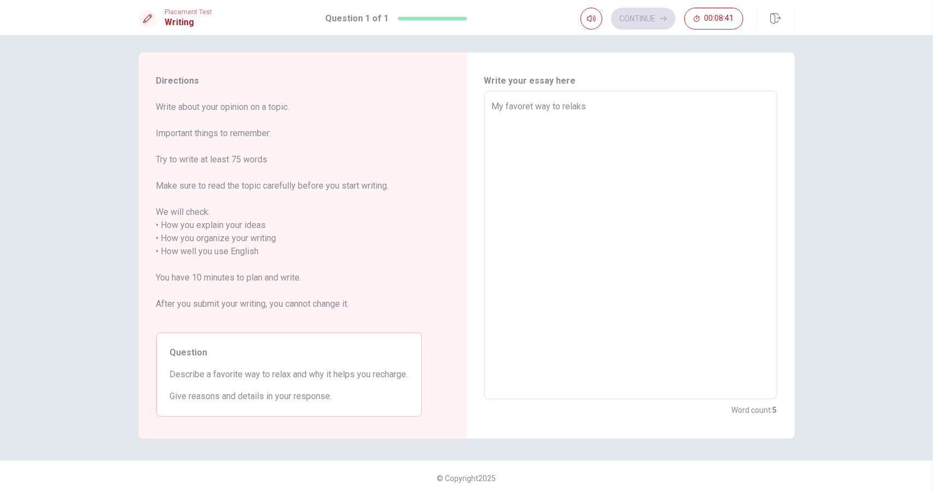
type textarea "My favoret way to relaks"
type textarea "x"
type textarea "My favoret way to relaks i"
type textarea "x"
type textarea "My favoret way to relaks is"
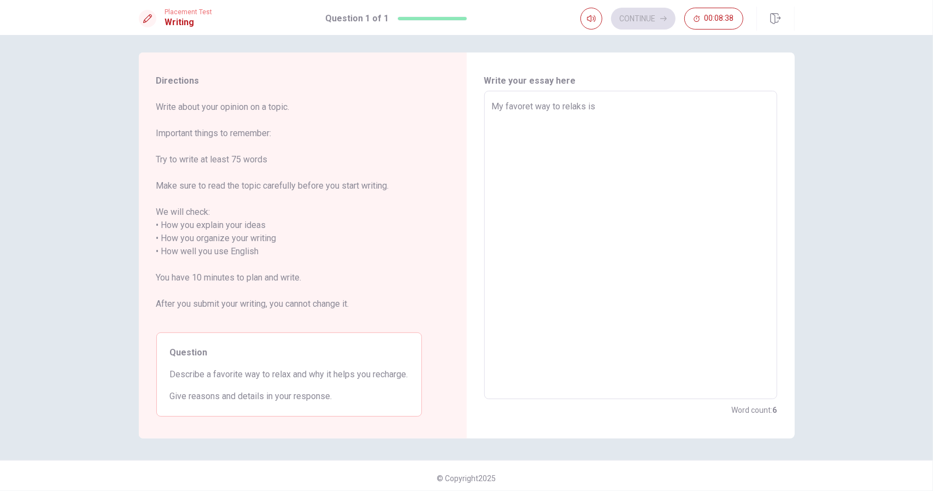
type textarea "x"
type textarea "My favoret way to relaks is"
type textarea "x"
type textarea "My favoret way to relaks is b"
type textarea "x"
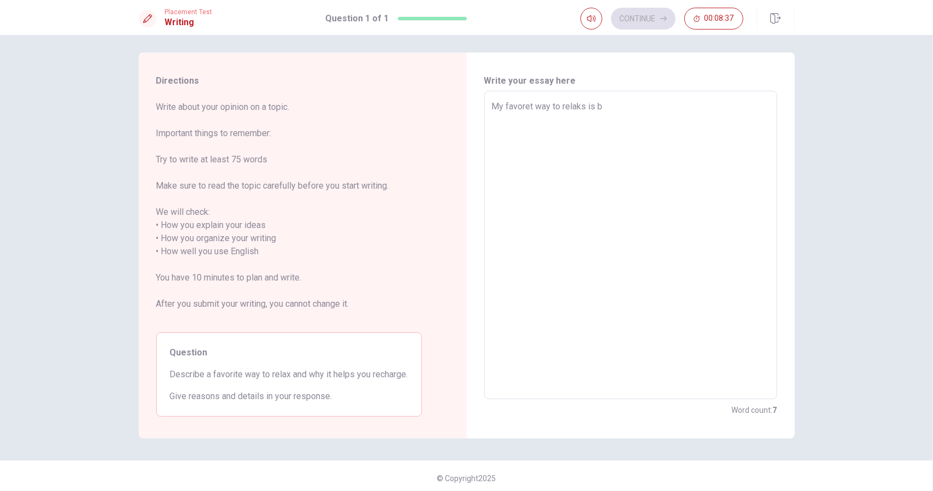
type textarea "My favoret way to relaks is ba"
type textarea "x"
type textarea "My favoret way to relaks is bay"
type textarea "x"
type textarea "My favoret way to relaks is bay"
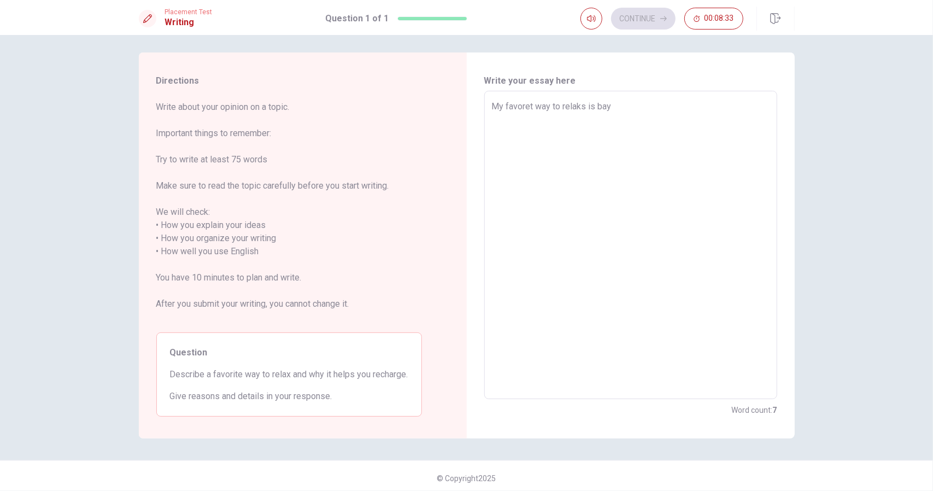
type textarea "x"
type textarea "My favoret way to relaks is bay r"
type textarea "x"
type textarea "My favoret way to relaks is bay re"
type textarea "x"
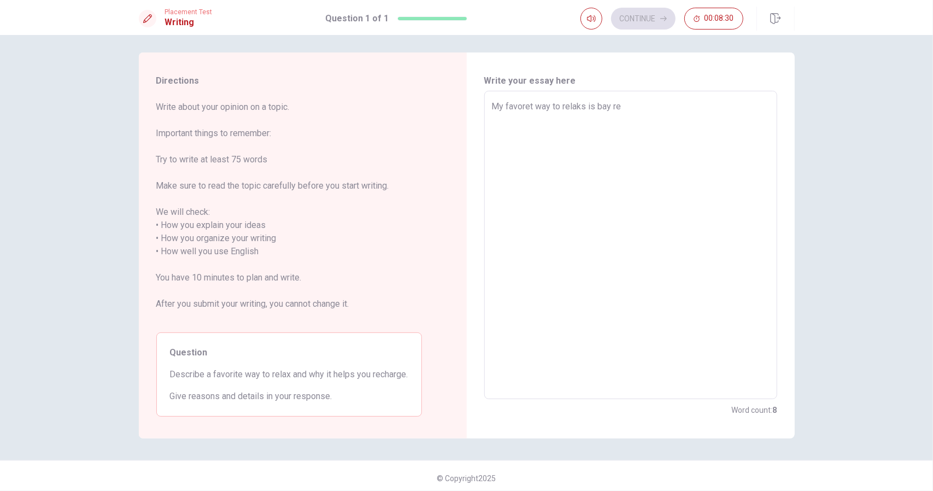
type textarea "My favoret way to relaks is bay rea"
type textarea "x"
type textarea "My favoret way to relaks is bay read"
type textarea "x"
type textarea "My favoret way to relaks is bay readi"
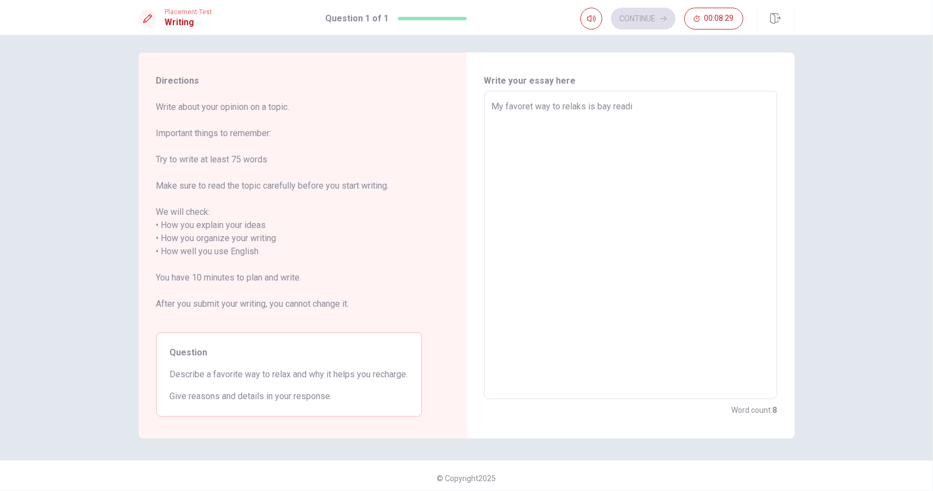
type textarea "x"
type textarea "My favoret way to relaks is bay readin"
type textarea "x"
type textarea "My favoret way to relaks is bay reading"
type textarea "x"
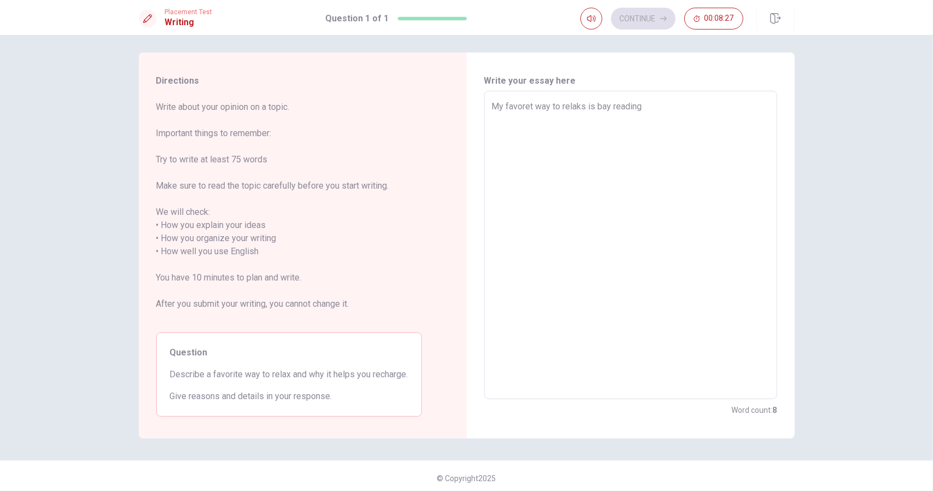
type textarea "My favoret way to relaks is bay reading"
type textarea "x"
type textarea "My favoret way to relaks is bay reading b"
type textarea "x"
type textarea "My favoret way to relaks is bay reading bo"
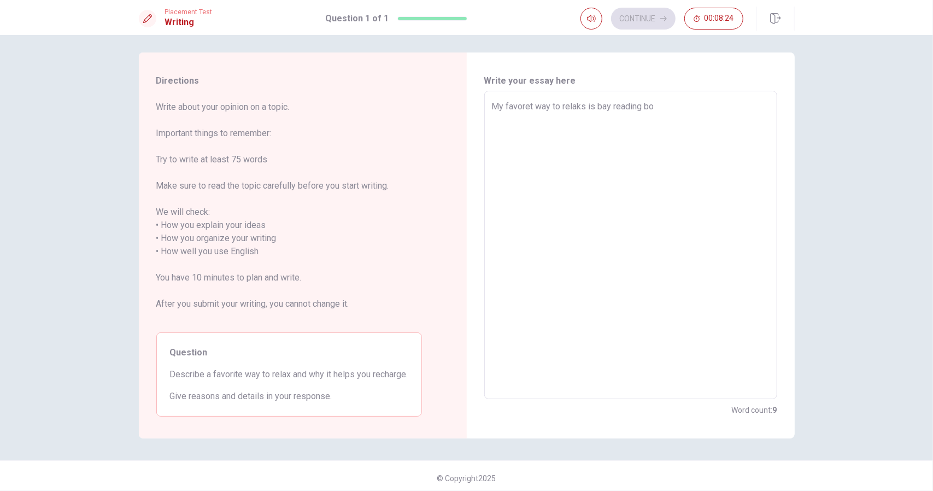
type textarea "x"
type textarea "My favoret way to relaks is bay reading boo"
type textarea "x"
type textarea "My favoret way to relaks is bay reading book"
type textarea "x"
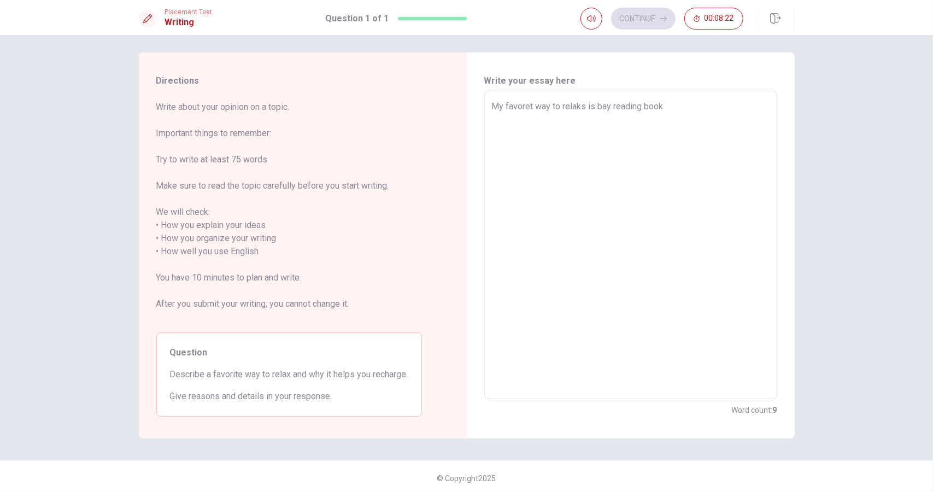
type textarea "My favoret way to relaks is bay reading books"
type textarea "x"
type textarea "My favoret way to relaks is bay reading books."
type textarea "x"
type textarea "My favoret way to relaks is bay reading books."
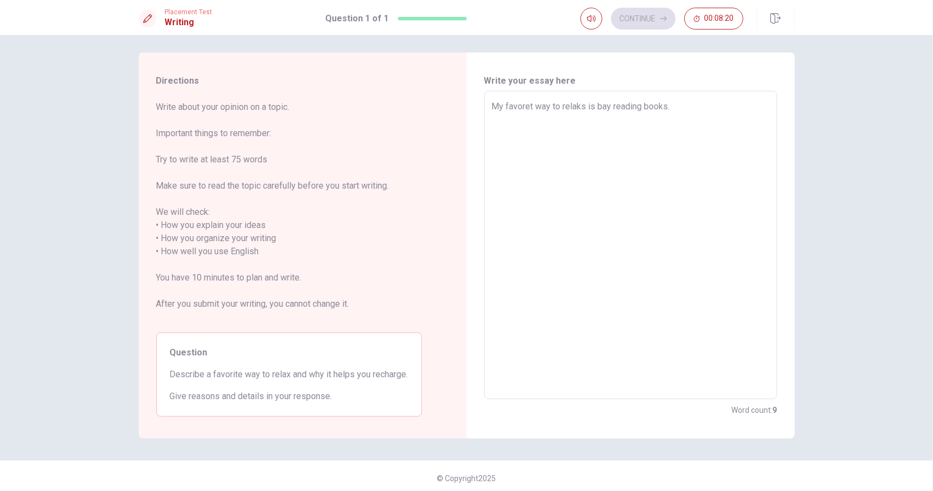
type textarea "x"
type textarea "My favoret way to relaks is bay reading books. i"
type textarea "x"
type textarea "My favoret way to relaks is bay reading books. if"
type textarea "x"
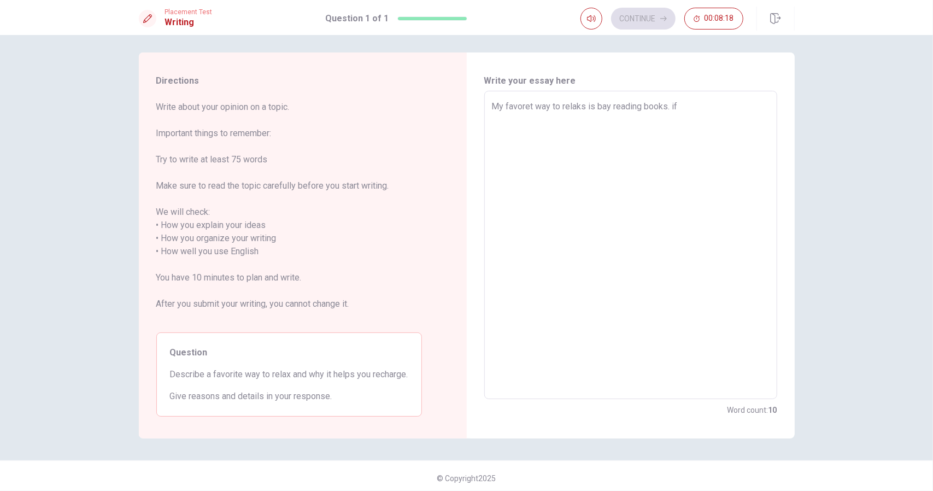
type textarea "My favoret way to relaks is bay reading books. ifi"
type textarea "x"
type textarea "My favoret way to relaks is bay reading books. ifin"
type textarea "x"
type textarea "My favoret way to relaks is bay reading books. ifind"
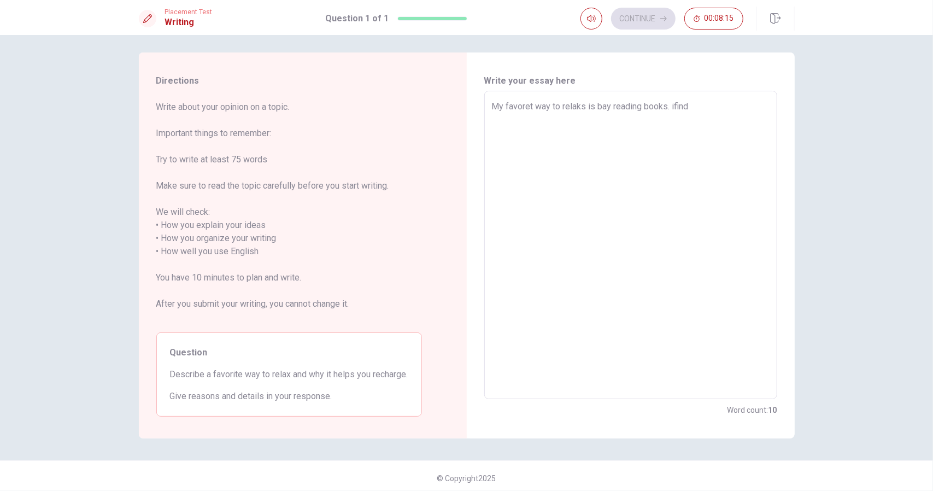
type textarea "x"
type textarea "My favoret way to relaks is bay reading books. ifind"
type textarea "x"
type textarea "My favoret way to relaks is bay reading books. ifind t"
type textarea "x"
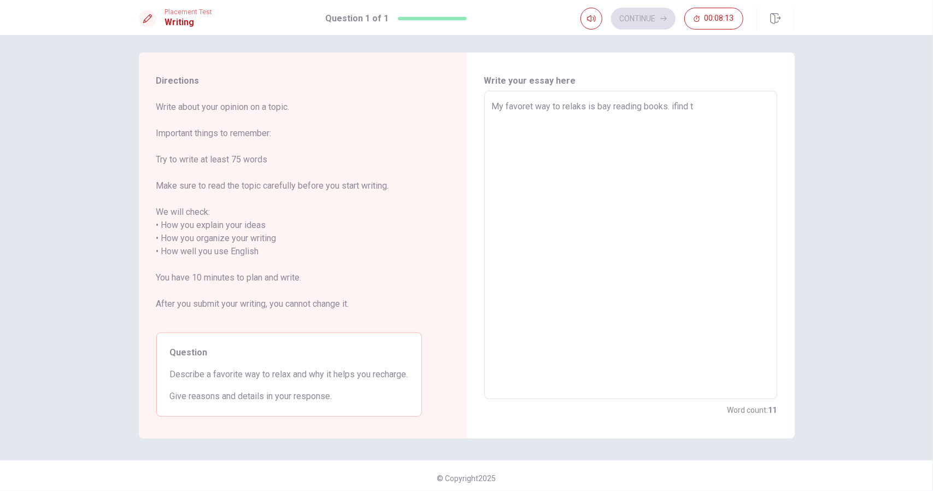
type textarea "My favoret way to relaks is bay reading books. ifind th"
type textarea "x"
type textarea "My favoret way to relaks is bay reading books. ifind tha"
type textarea "x"
type textarea "My favoret way to relaks is bay reading books. ifind that"
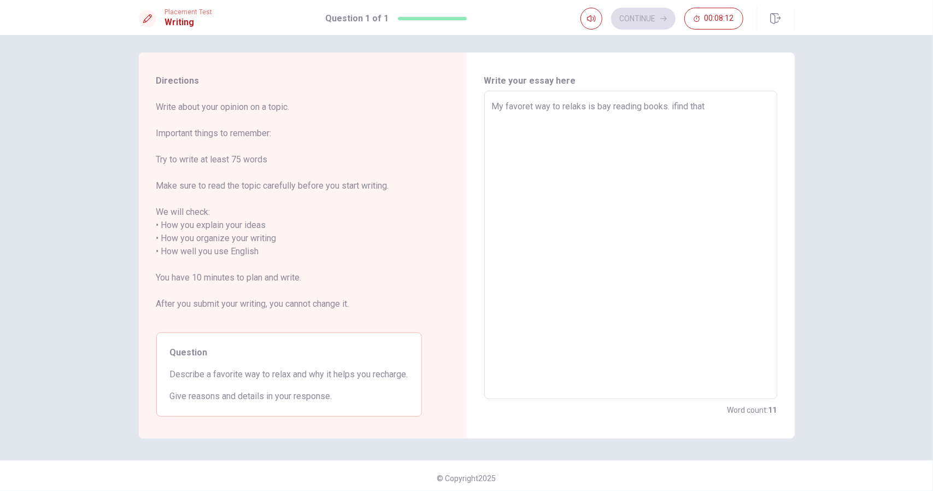
type textarea "x"
type textarea "My favoret way to relaks is bay reading books. ifind that"
type textarea "x"
type textarea "My favoret way to relaks is bay reading books. ifind that r"
type textarea "x"
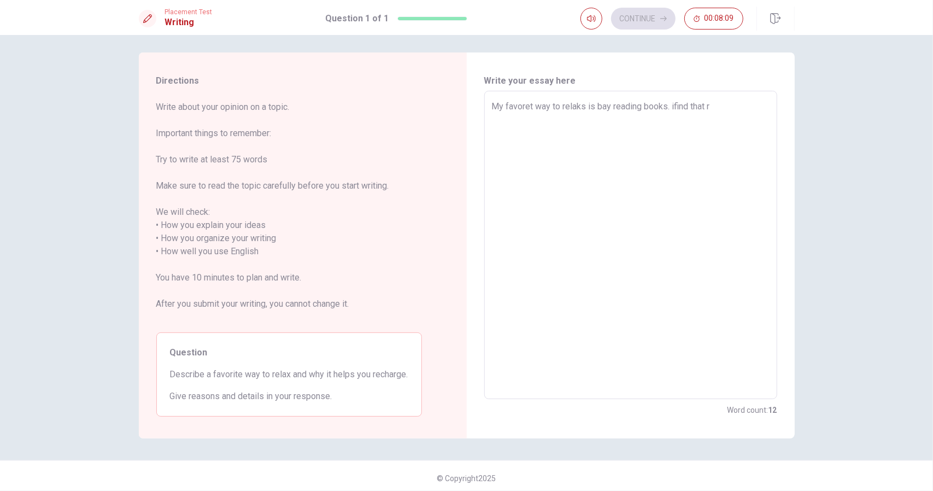
type textarea "My favoret way to relaks is bay reading books. ifind that re"
type textarea "x"
type textarea "My favoret way to relaks is bay reading books. ifind that rea"
type textarea "x"
type textarea "My favoret way to relaks is bay reading books. ifind that read"
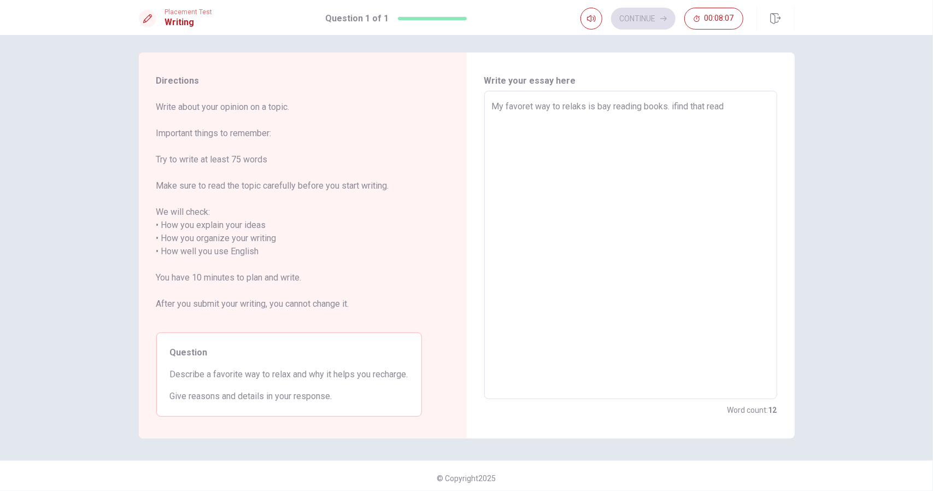
type textarea "x"
type textarea "My favoret way to relaks is bay reading books. ifind that readi"
type textarea "x"
type textarea "My favoret way to relaks is bay reading books. ifind that readin"
type textarea "x"
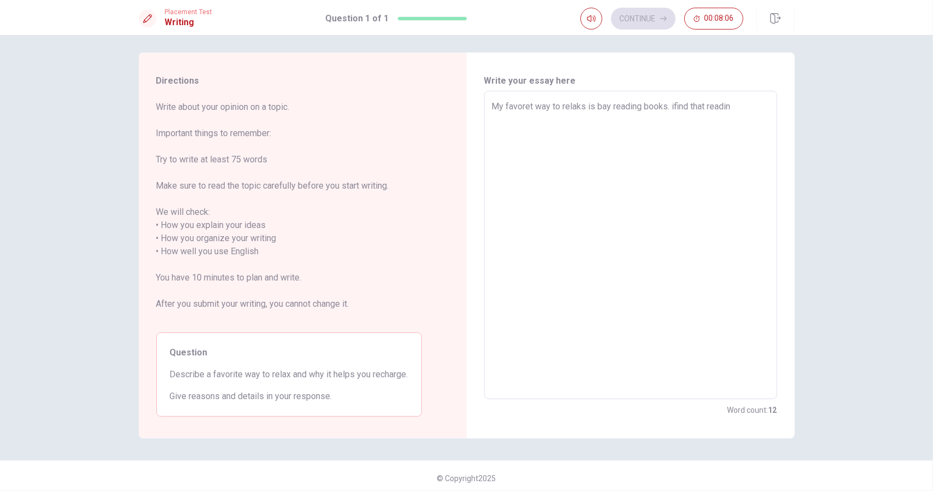
type textarea "My favoret way to relaks is bay reading books. ifind that reading"
type textarea "x"
type textarea "My favoret way to relaks is bay reading books. ifind that reading"
type textarea "x"
type textarea "My favoret way to relaks is bay reading books. ifind that reading h"
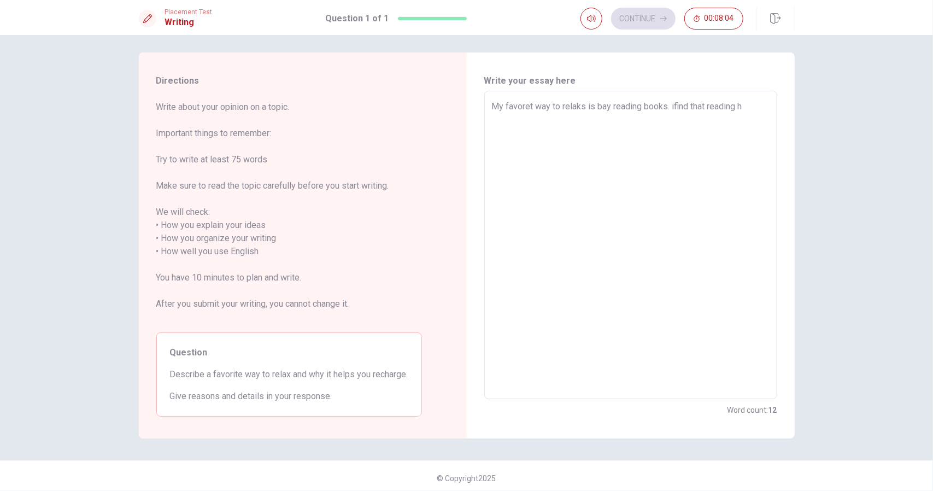
type textarea "x"
type textarea "My favoret way to relaks is bay reading books. ifind that reading he"
type textarea "x"
type textarea "My favoret way to relaks is bay reading books. ifind that reading hel"
type textarea "x"
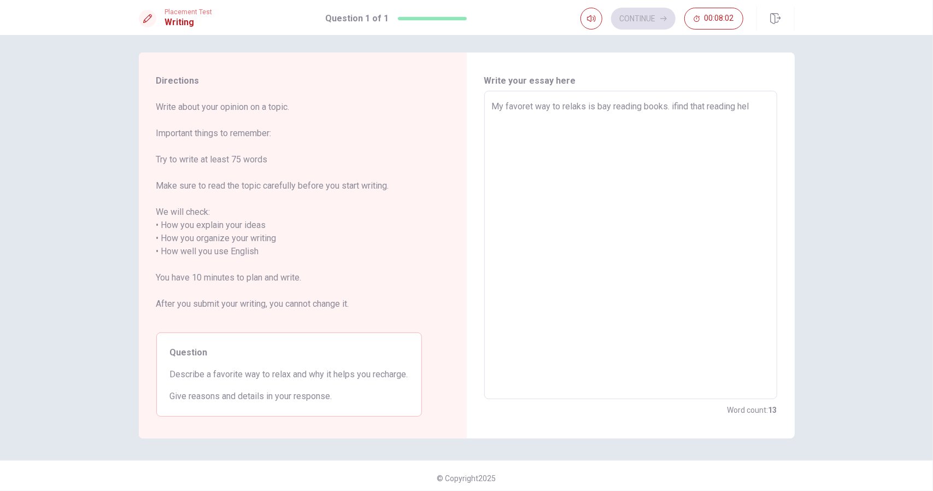
type textarea "My favoret way to relaks is bay reading books. ifind that reading help"
type textarea "x"
type textarea "My favoret way to relaks is bay reading books. ifind that reading helps"
type textarea "x"
type textarea "My favoret way to relaks is bay reading books. ifind that reading helps"
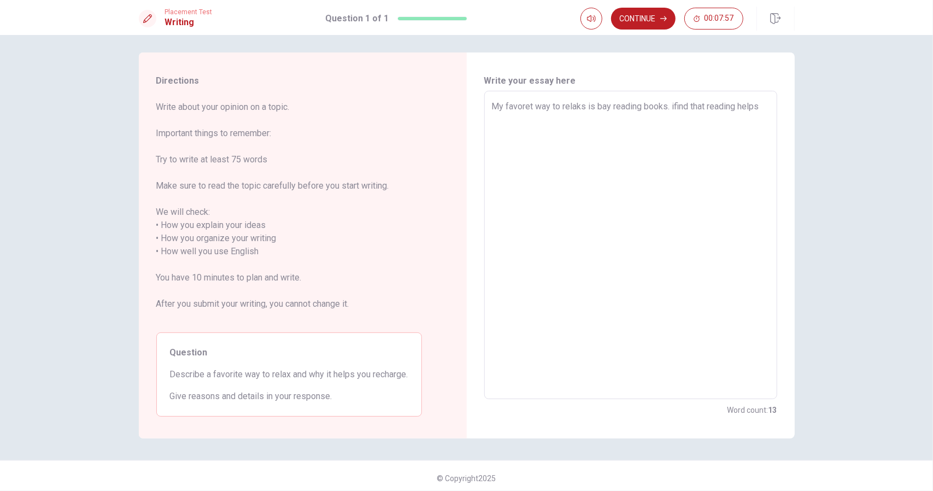
type textarea "x"
type textarea "My favoret way to relaks is bay reading books. ifind that reading helps m"
type textarea "x"
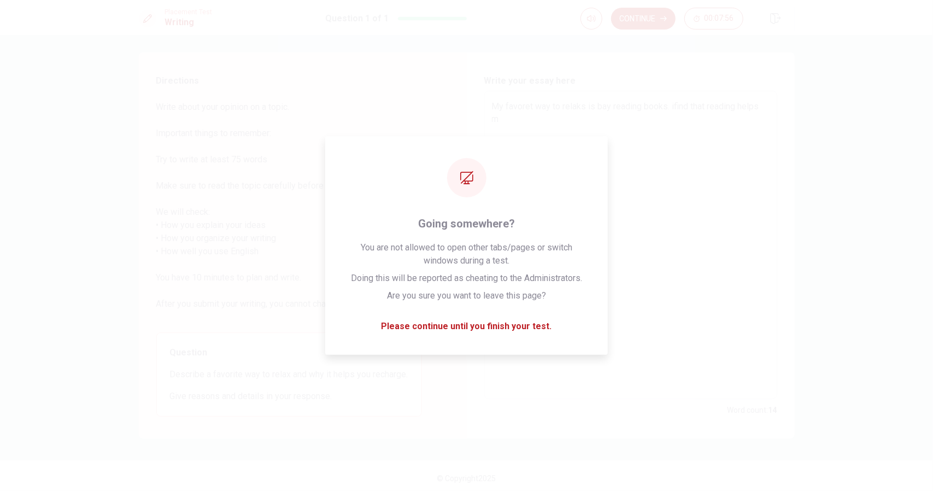
type textarea "My favoret way to relaks is bay reading books. ifind that reading helps me"
type textarea "x"
type textarea "My favoret way to relaks is bay reading books. ifind that reading helps me"
type textarea "x"
type textarea "My favoret way to relaks is bay reading books. ifind that reading helps me t"
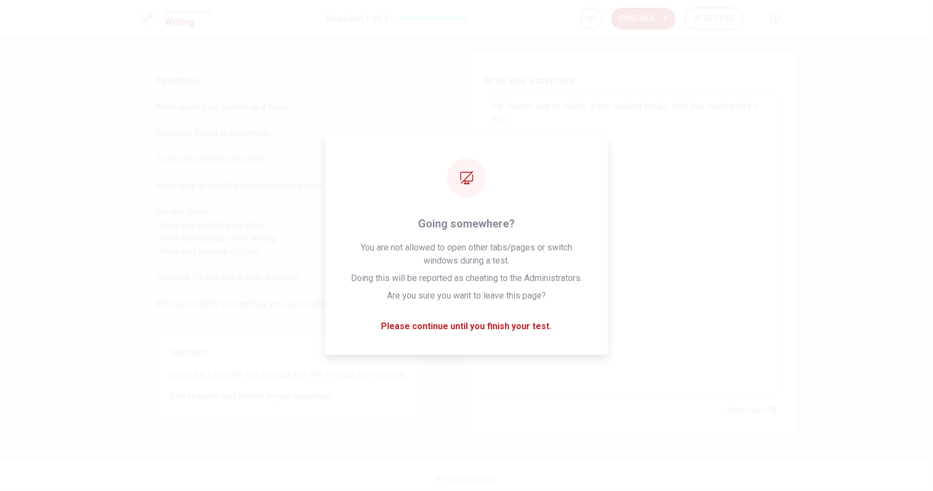
click at [497, 110] on textarea "My favoret way to relaks is bay reading books. ifind that reading helps me t" at bounding box center [631, 245] width 278 height 290
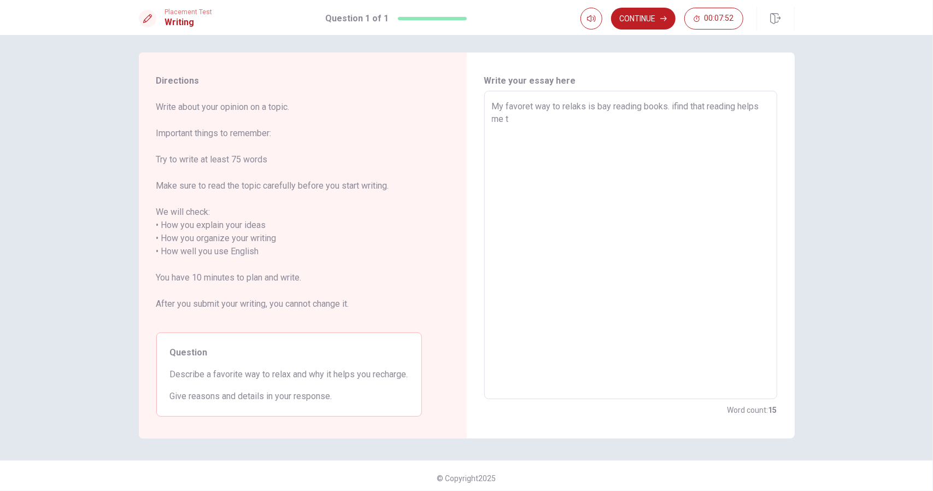
type textarea "x"
click at [509, 118] on textarea "My favoret way to relaks is bay reading books. ifind that reading helps me t" at bounding box center [631, 245] width 278 height 290
type textarea "My favoret way to relaks is bay reading books. ifind that reading helps me tt"
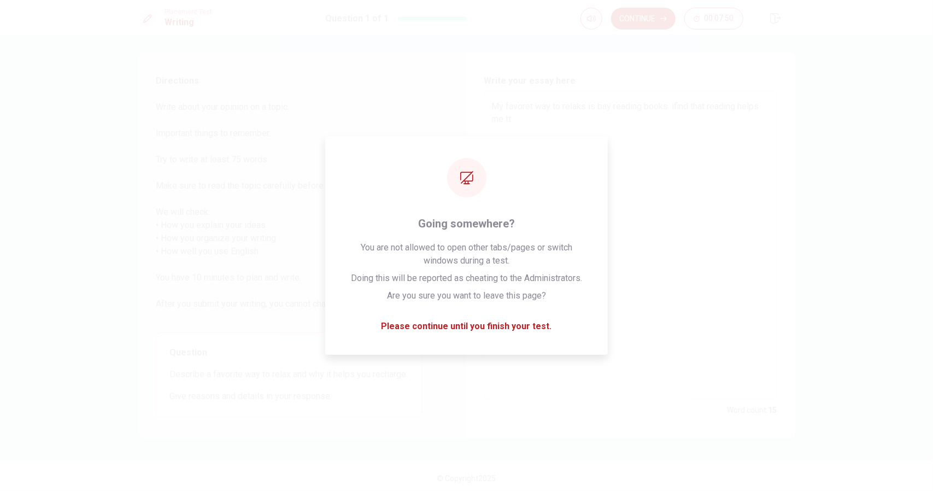
type textarea "x"
type textarea "My favoret way to relaks is bay reading books. ifind that reading helps me tto"
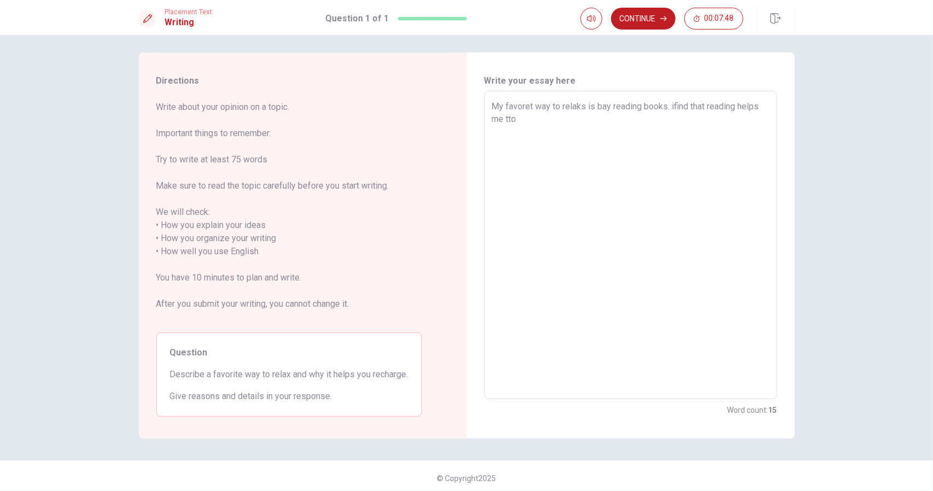
click at [642, 210] on textarea "My favoret way to relaks is bay reading books. ifind that reading helps me tto" at bounding box center [631, 245] width 278 height 290
type textarea "x"
type textarea "My favoret way to relaks is bay reading books. ifind that reading helps me tto"
type textarea "x"
type textarea "My favoret way to relaks is bay reading books. ifind that reading helps me tto f"
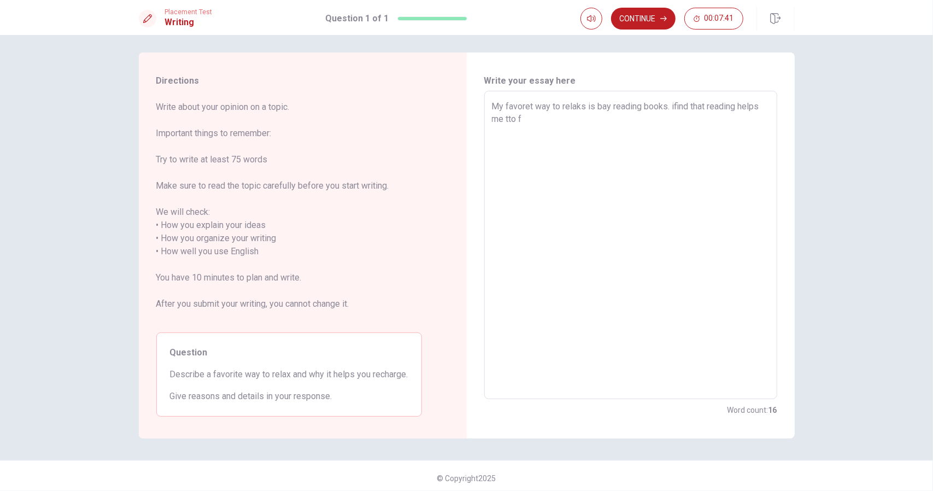
type textarea "x"
type textarea "My favoret way to relaks is bay reading books. ifind that reading helps me tto …"
type textarea "x"
type textarea "My favoret way to relaks is bay reading books. ifind that reading helps me tto …"
type textarea "x"
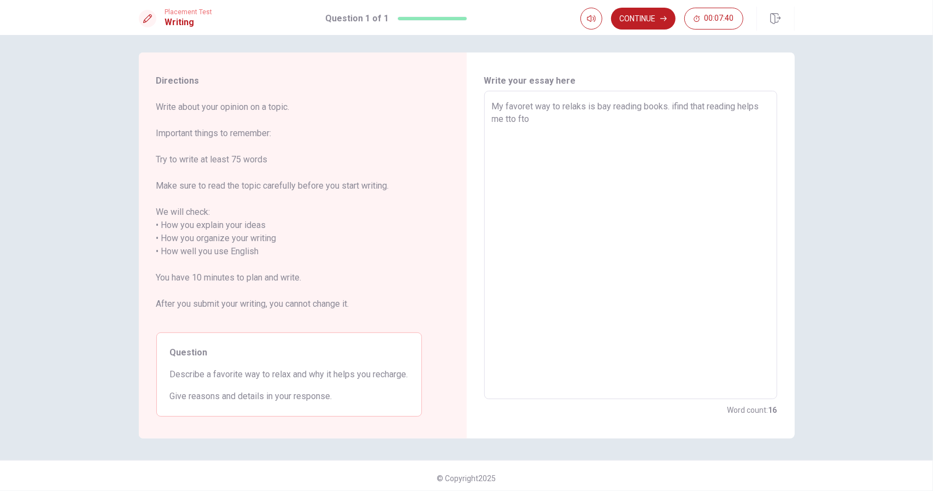
type textarea "My favoret way to relaks is bay reading books. ifind that reading helps me tto …"
type textarea "x"
type textarea "My favoret way to relaks is bay reading books. ifind that reading helps me tto …"
type textarea "x"
type textarea "My favoret way to relaks is bay reading books. ifind that reading helps me tto …"
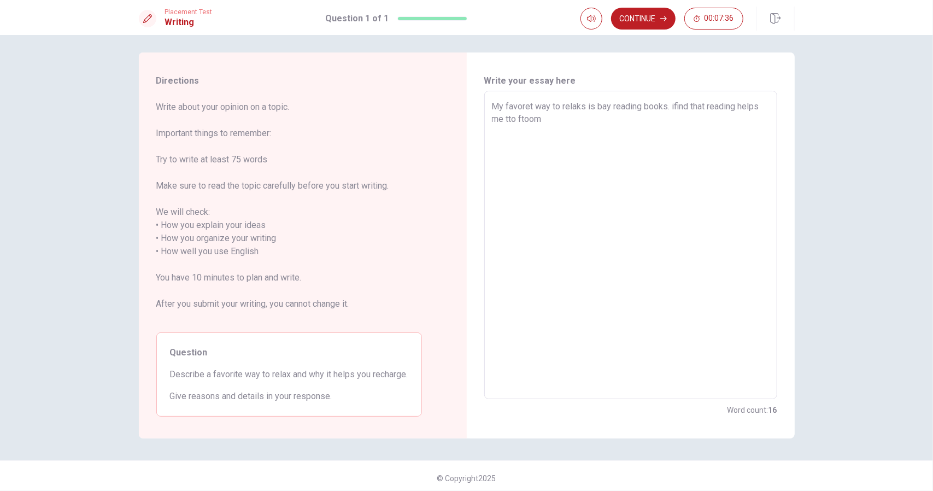
type textarea "x"
type textarea "My favoret way to relaks is bay reading books. ifind that reading helps me tto …"
type textarea "x"
type textarea "My favoret way to relaks is bay reading books. ifind that reading helps me tto …"
type textarea "x"
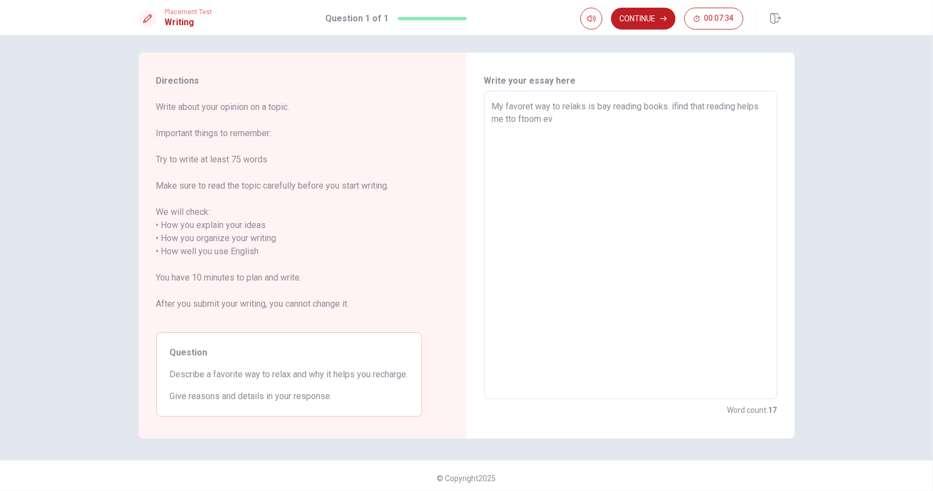
type textarea "My favoret way to relaks is bay reading books. ifind that reading helps me tto …"
type textarea "x"
type textarea "My favoret way to relaks is bay reading books. ifind that reading helps me tto …"
type textarea "x"
type textarea "My favoret way to relaks is bay reading books. ifind that reading helps me tto …"
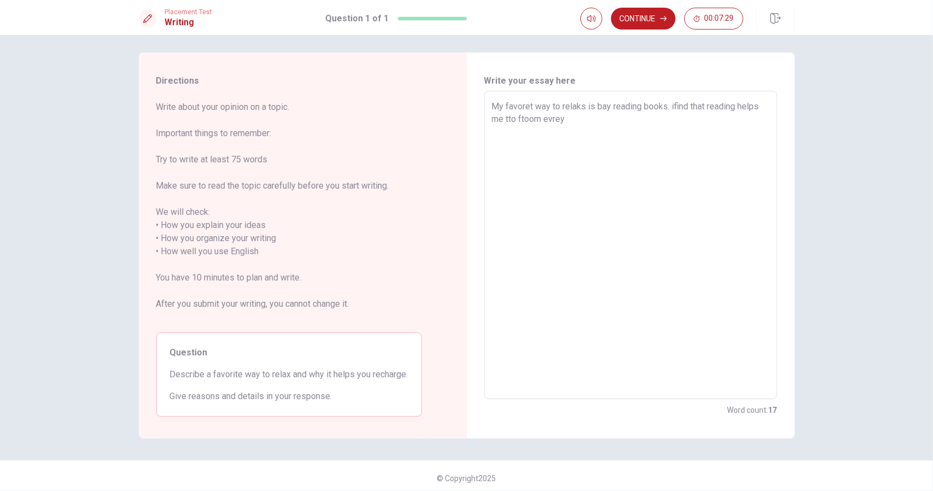
type textarea "x"
type textarea "My favoret way to relaks is bay reading books. ifind that reading helps me tto …"
type textarea "x"
type textarea "My favoret way to relaks is bay reading books. ifind that reading helps me tto …"
type textarea "x"
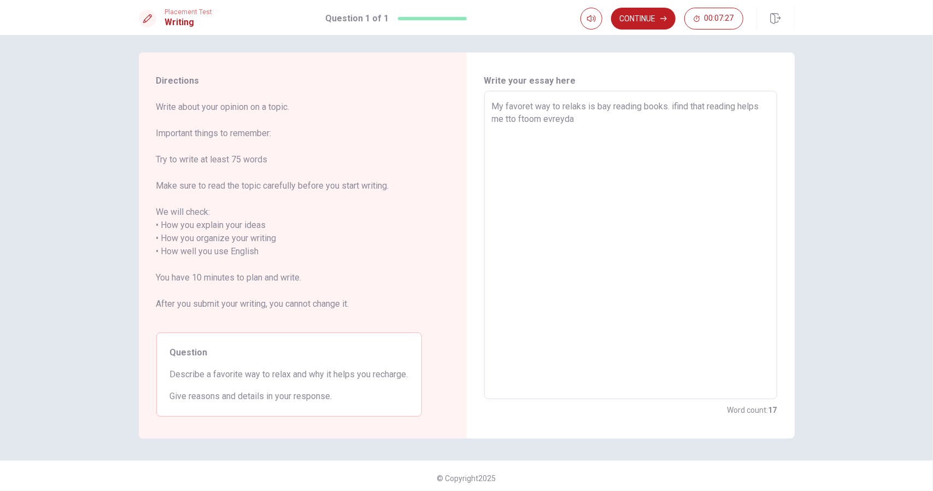
type textarea "My favoret way to relaks is bay reading books. ifind that reading helps me tto …"
type textarea "x"
type textarea "My favoret way to relaks is bay reading books. ifind that reading helps me tto …"
type textarea "x"
type textarea "My favoret way to relaks is bay reading books. ifind that reading helps me tto …"
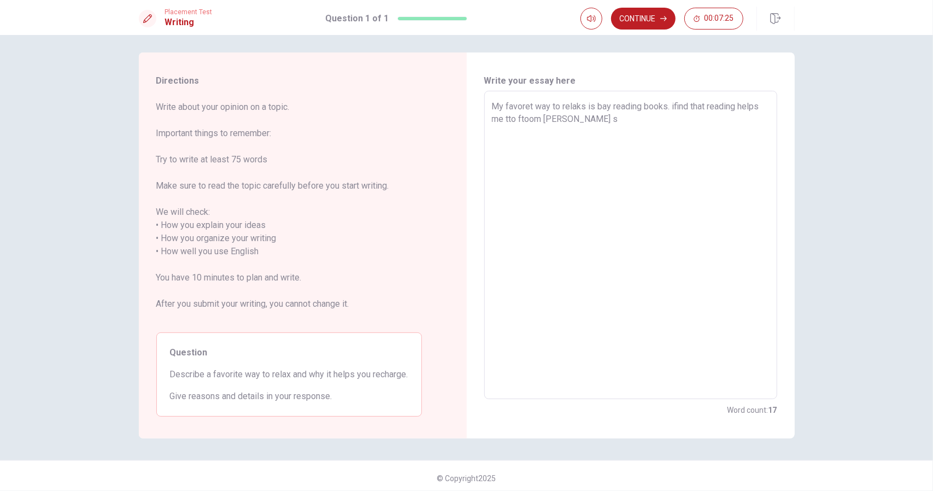
type textarea "x"
type textarea "My favoret way to relaks is bay reading books. ifind that reading helps me tto …"
type textarea "x"
type textarea "My favoret way to relaks is bay reading books. ifind that reading helps me tto …"
type textarea "x"
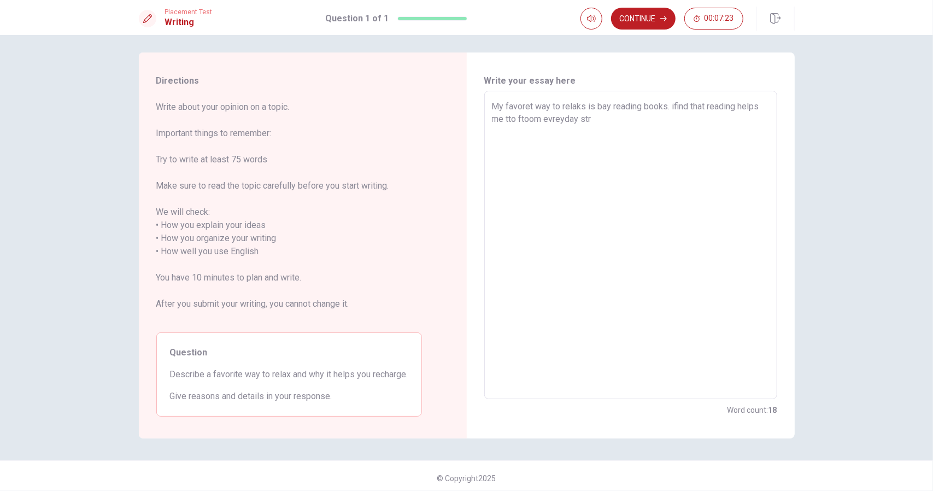
type textarea "My favoret way to relaks is bay reading books. ifind that reading helps me tto …"
type textarea "x"
type textarea "My favoret way to relaks is bay reading books. ifind that reading helps me tto …"
click at [739, 127] on textarea "My favoret way to relaks is bay reading books. ifind that reading helps me tto …" at bounding box center [631, 245] width 278 height 290
click at [751, 119] on textarea "My favoret way to relaks is bay reading books. ifind that reading helps me tto …" at bounding box center [631, 245] width 278 height 290
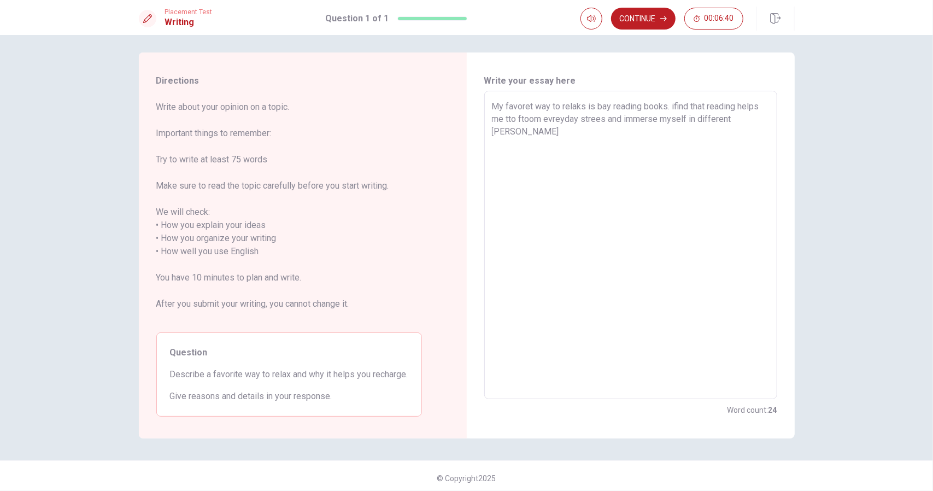
click at [746, 120] on textarea "My favoret way to relaks is bay reading books. ifind that reading helps me tto …" at bounding box center [631, 245] width 278 height 290
click at [747, 120] on textarea "My favoret way to relaks is bay reading books. ifind that reading helps me tto …" at bounding box center [631, 245] width 278 height 290
click at [749, 119] on textarea "My favoret way to relaks is bay reading books. ifind that reading helps me tto …" at bounding box center [631, 245] width 278 height 290
click at [756, 128] on textarea "My favoret way to relaks is bay reading books. ifind that reading helps me tto …" at bounding box center [631, 245] width 278 height 290
click at [681, 182] on textarea "My favoret way to relaks is bay reading books. ifind that reading helps me tto …" at bounding box center [631, 245] width 278 height 290
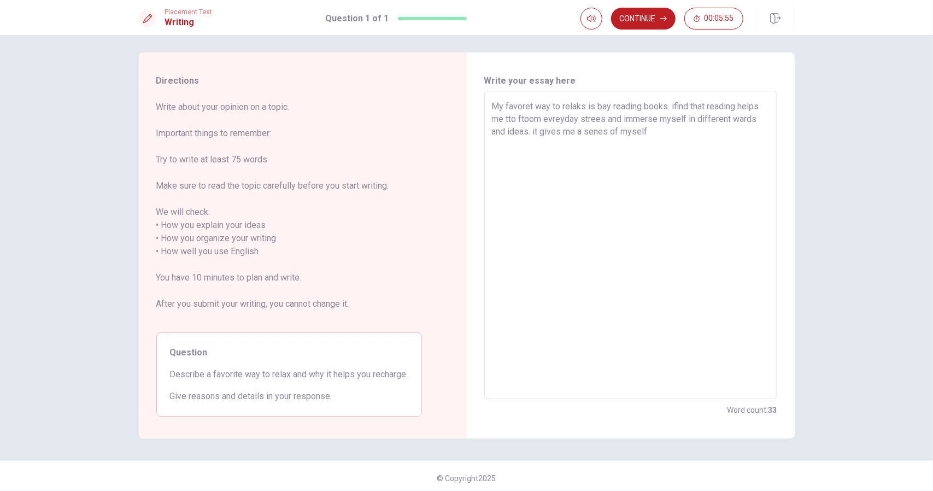
click at [681, 182] on textarea "My favoret way to relaks is bay reading books. ifind that reading helps me tto …" at bounding box center [631, 245] width 278 height 290
click at [724, 184] on textarea "My favoret way to relaks is bay reading books. ifind that reading helps me tto …" at bounding box center [631, 245] width 278 height 290
click at [643, 151] on textarea "My favoret way to relaks is bay reading books. ifind that reading helps me tto …" at bounding box center [631, 245] width 278 height 290
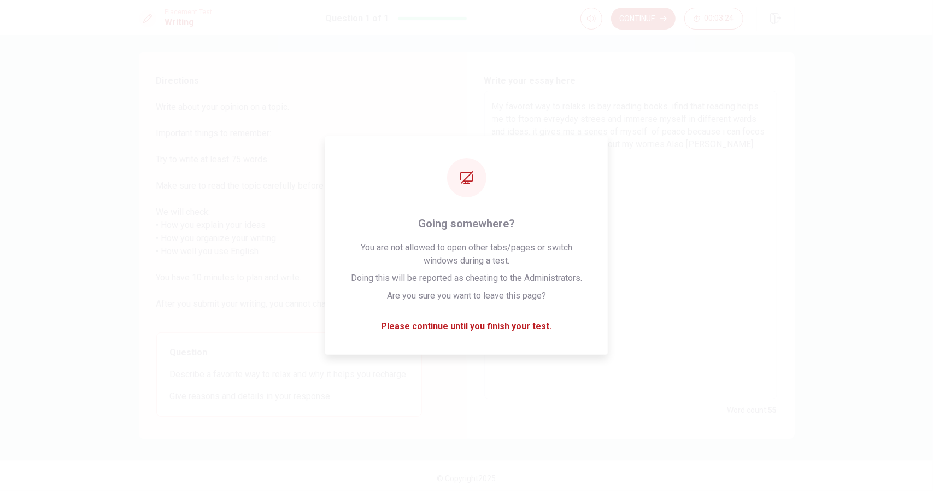
click at [600, 181] on textarea "My favoret way to relaks is bay reading books. ifind that reading helps me tto …" at bounding box center [631, 245] width 278 height 290
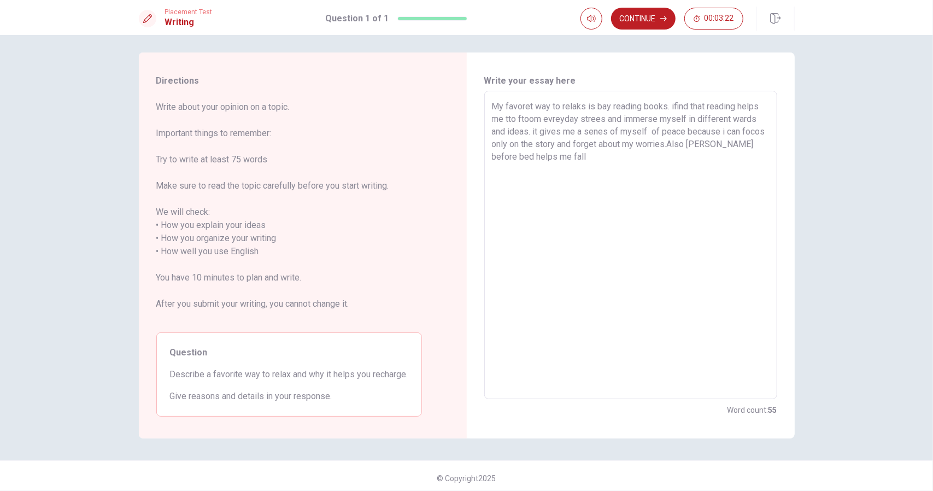
click at [645, 200] on textarea "My favoret way to relaks is bay reading books. ifind that reading helps me tto …" at bounding box center [631, 245] width 278 height 290
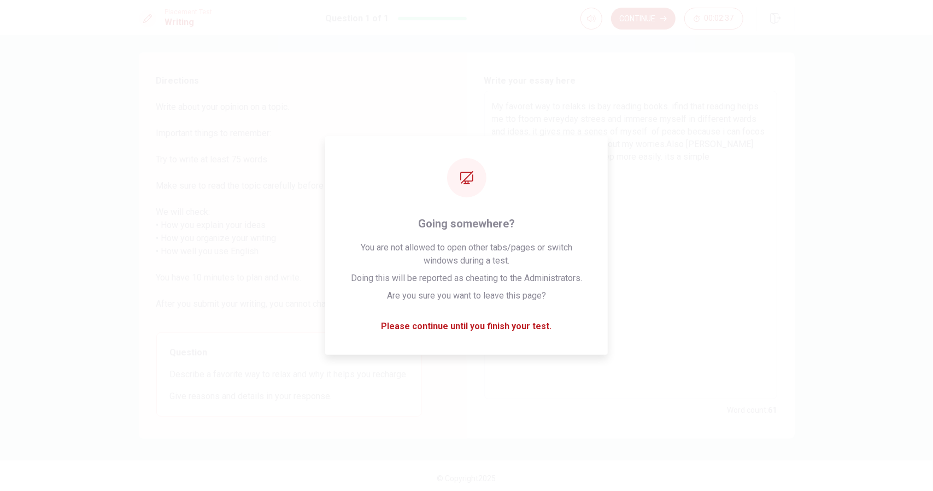
click at [669, 195] on textarea "My favoret way to relaks is bay reading books. ifind that reading helps me tto …" at bounding box center [631, 245] width 278 height 290
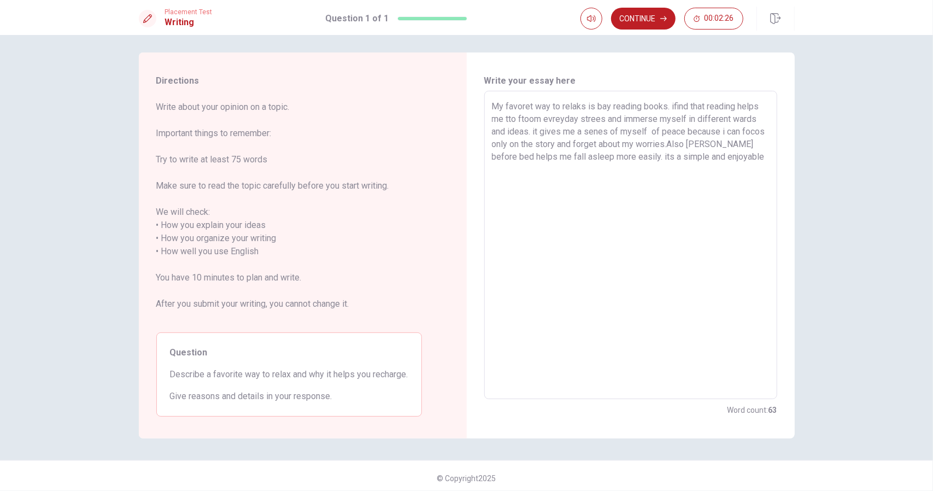
click at [702, 215] on textarea "My favoret way to relaks is bay reading books. ifind that reading helps me tto …" at bounding box center [631, 245] width 278 height 290
click at [723, 163] on textarea "My favoret way to relaks is bay reading books. ifind that reading helps me tto …" at bounding box center [631, 245] width 278 height 290
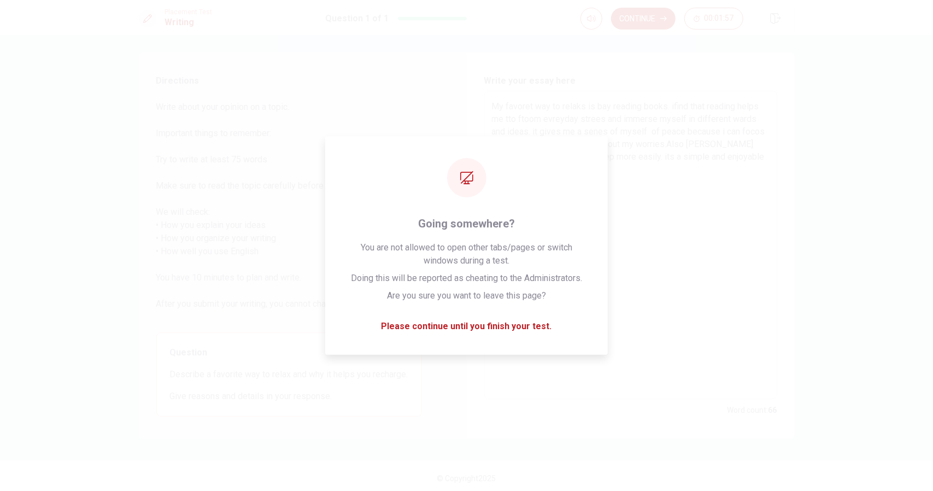
click at [656, 214] on textarea "My favoret way to relaks is bay reading books. ifind that reading helps me tto …" at bounding box center [631, 245] width 278 height 290
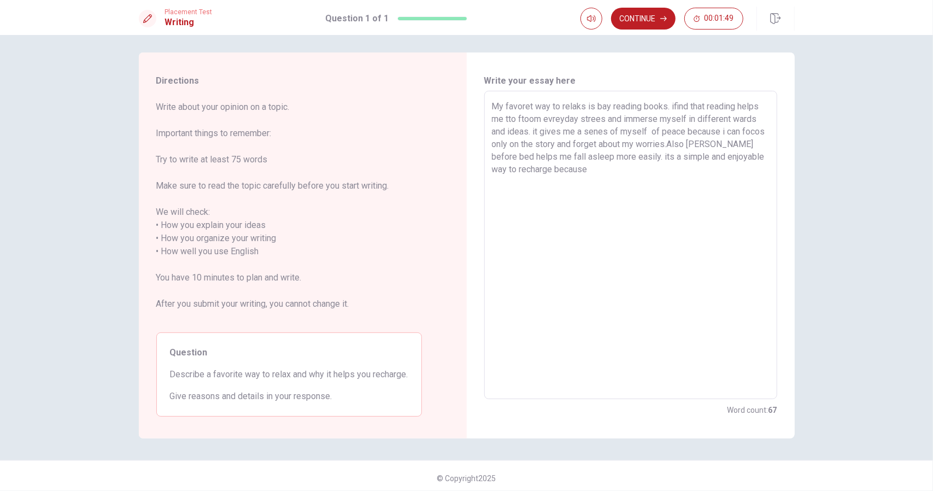
click at [660, 213] on textarea "My favoret way to relaks is bay reading books. ifind that reading helps me tto …" at bounding box center [631, 245] width 278 height 290
click at [660, 27] on button "Continue" at bounding box center [643, 19] width 65 height 22
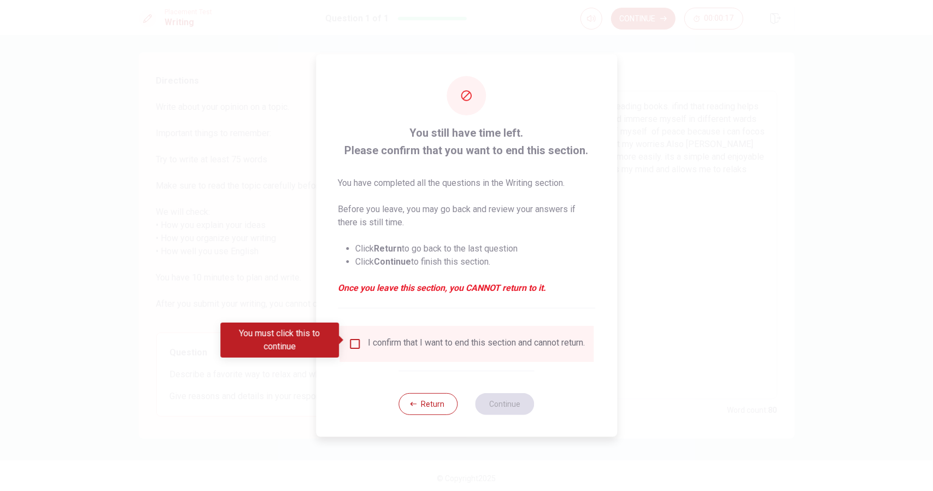
click at [356, 332] on div "I confirm that I want to end this section and cannot return." at bounding box center [467, 344] width 254 height 36
click at [356, 346] on div "I confirm that I want to end this section and cannot return." at bounding box center [466, 343] width 237 height 13
click at [355, 344] on input "You must click this to continue" at bounding box center [354, 343] width 13 height 13
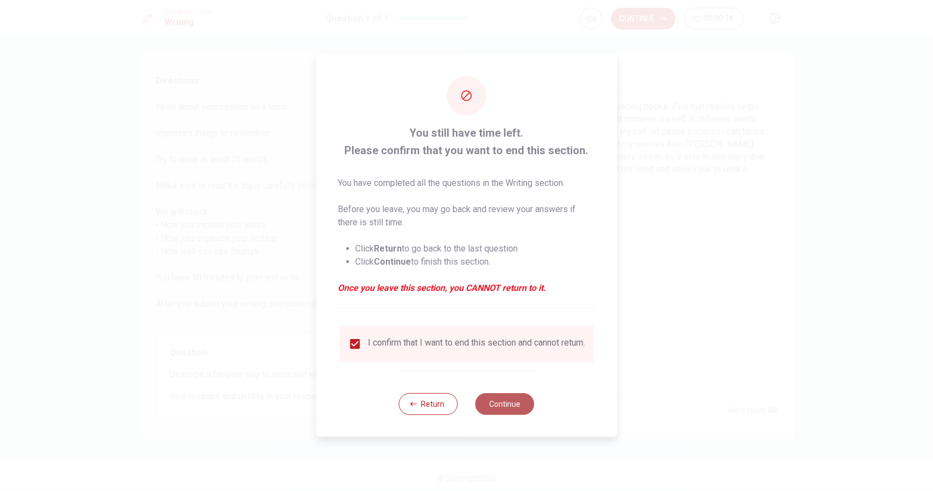
click at [504, 404] on button "Continue" at bounding box center [505, 404] width 59 height 22
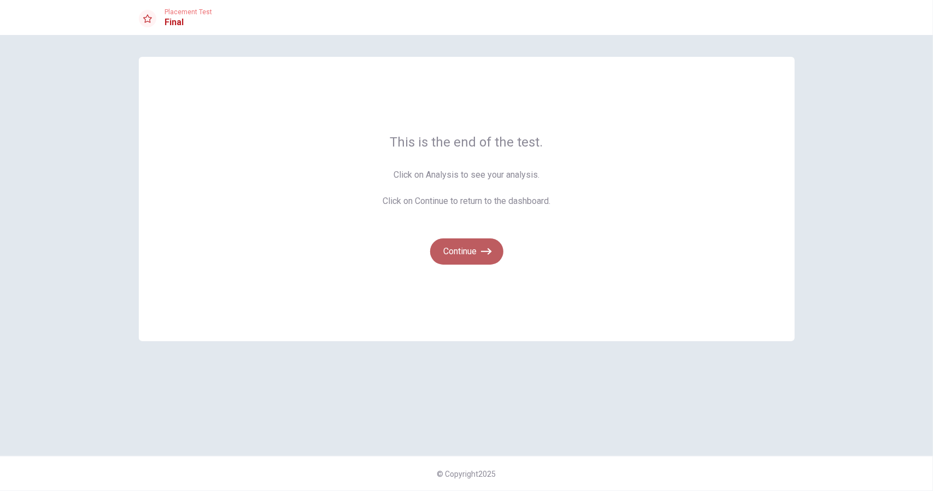
click at [488, 261] on button "Continue" at bounding box center [466, 251] width 73 height 26
